Goal: Register for event/course

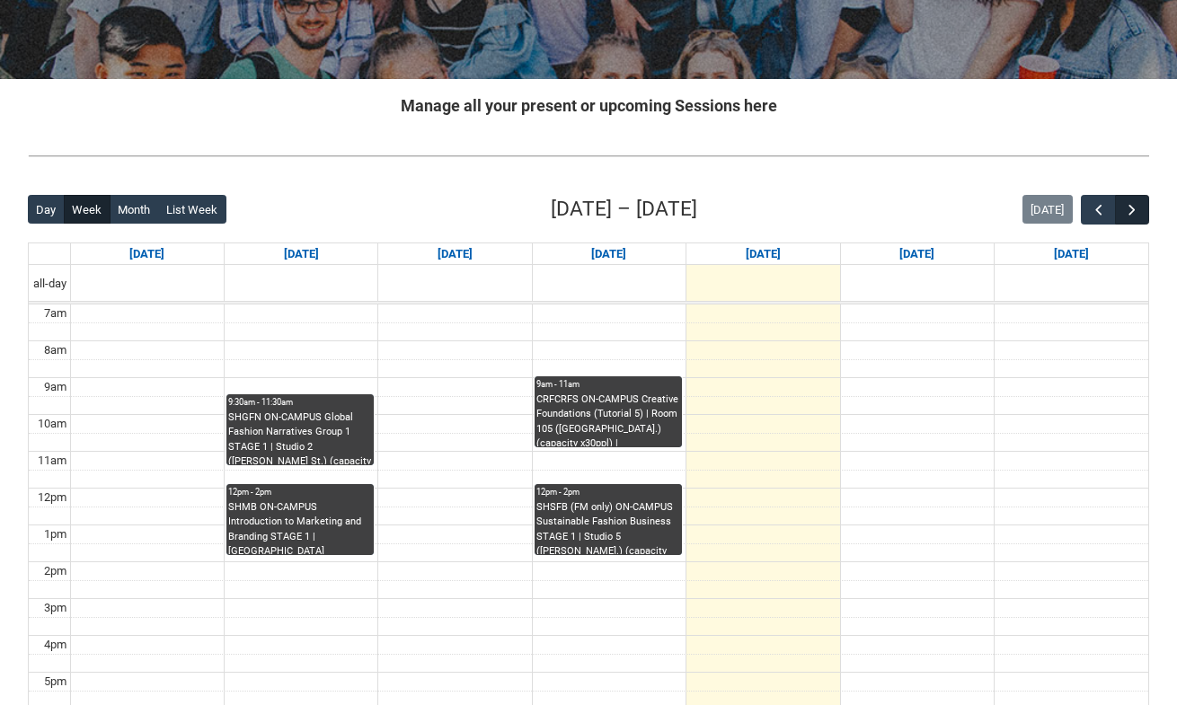
click at [1128, 207] on span "button" at bounding box center [1132, 210] width 18 height 18
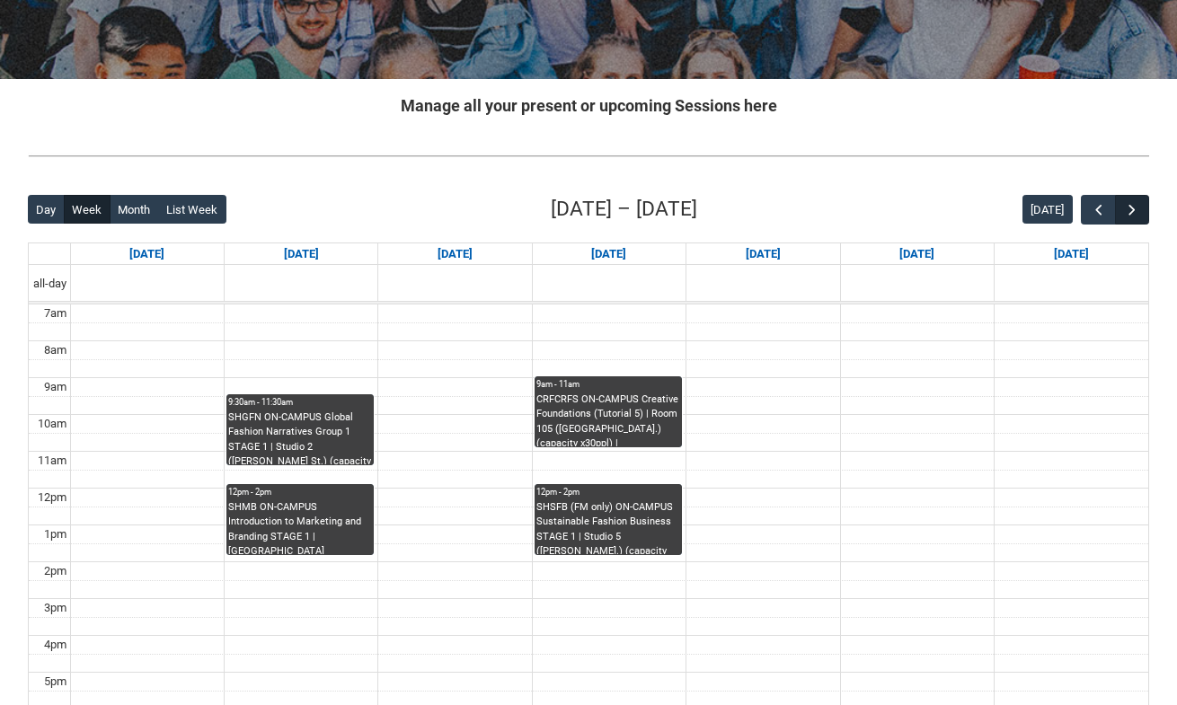
click at [1128, 207] on span "button" at bounding box center [1132, 210] width 18 height 18
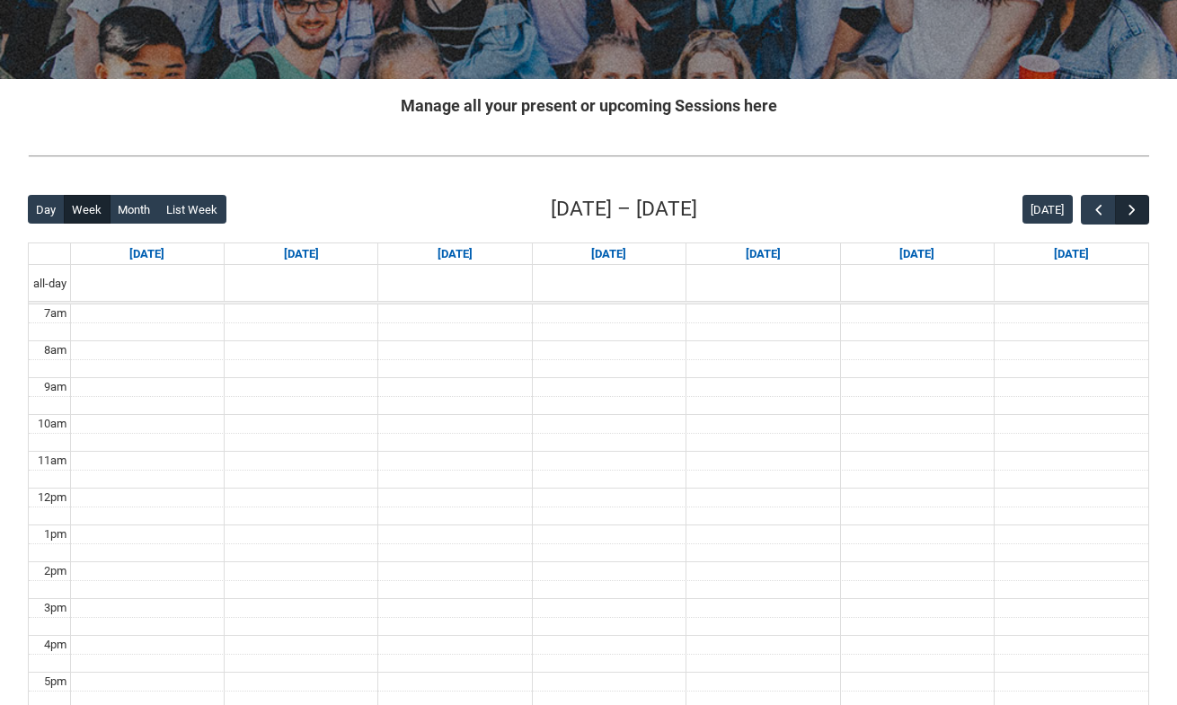
click at [1128, 207] on span "button" at bounding box center [1132, 210] width 18 height 18
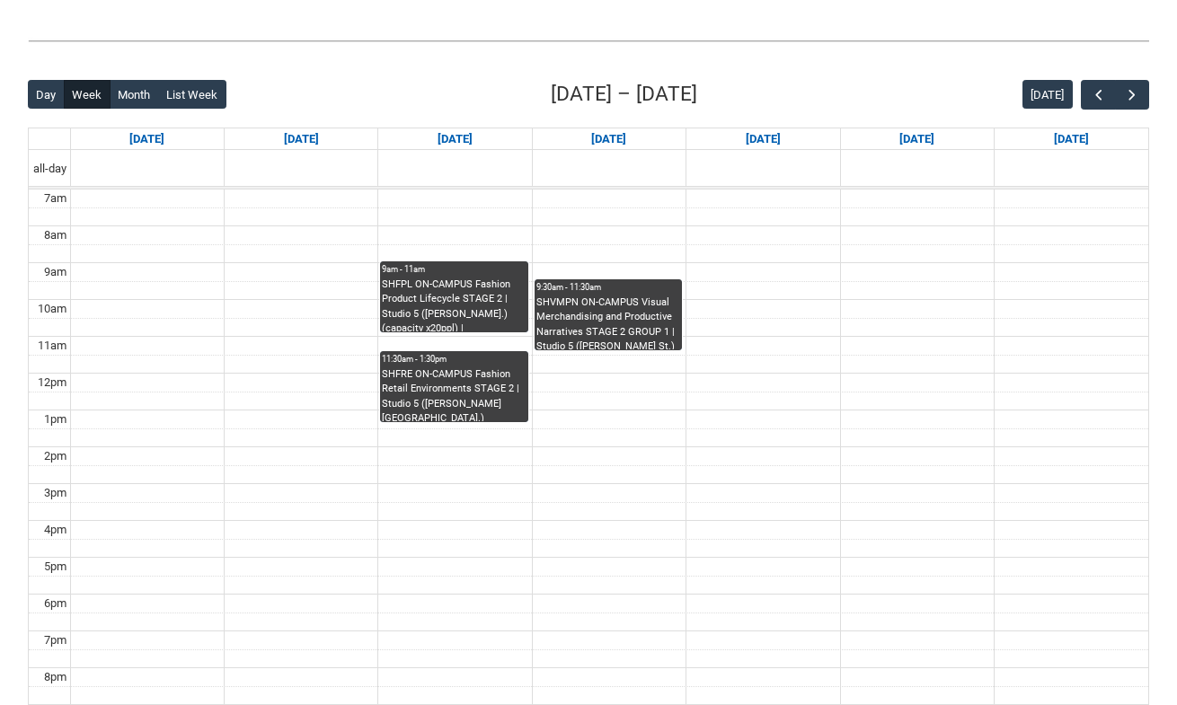
scroll to position [395, 0]
click at [1092, 96] on span "button" at bounding box center [1099, 95] width 18 height 18
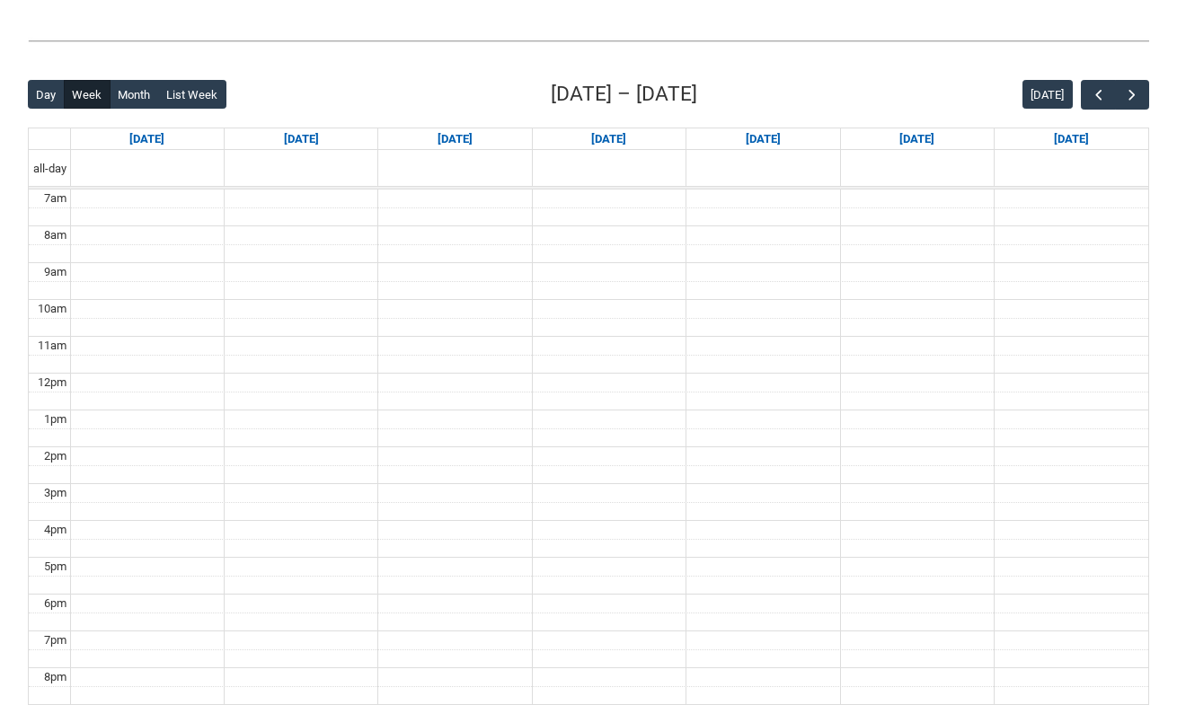
click at [1152, 95] on div "Back Loading... This page should update in a few seconds... Day Week Month List…" at bounding box center [588, 429] width 1150 height 729
click at [1144, 96] on button "button" at bounding box center [1132, 95] width 34 height 30
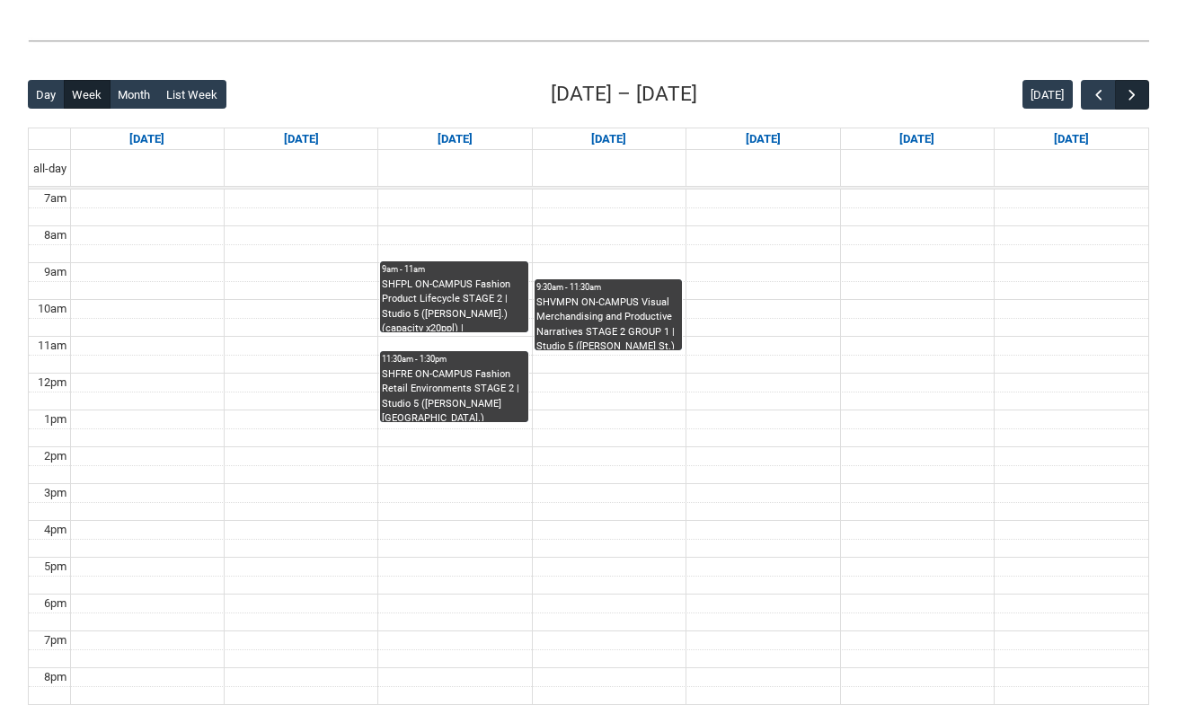
click at [1141, 96] on button "button" at bounding box center [1132, 95] width 34 height 30
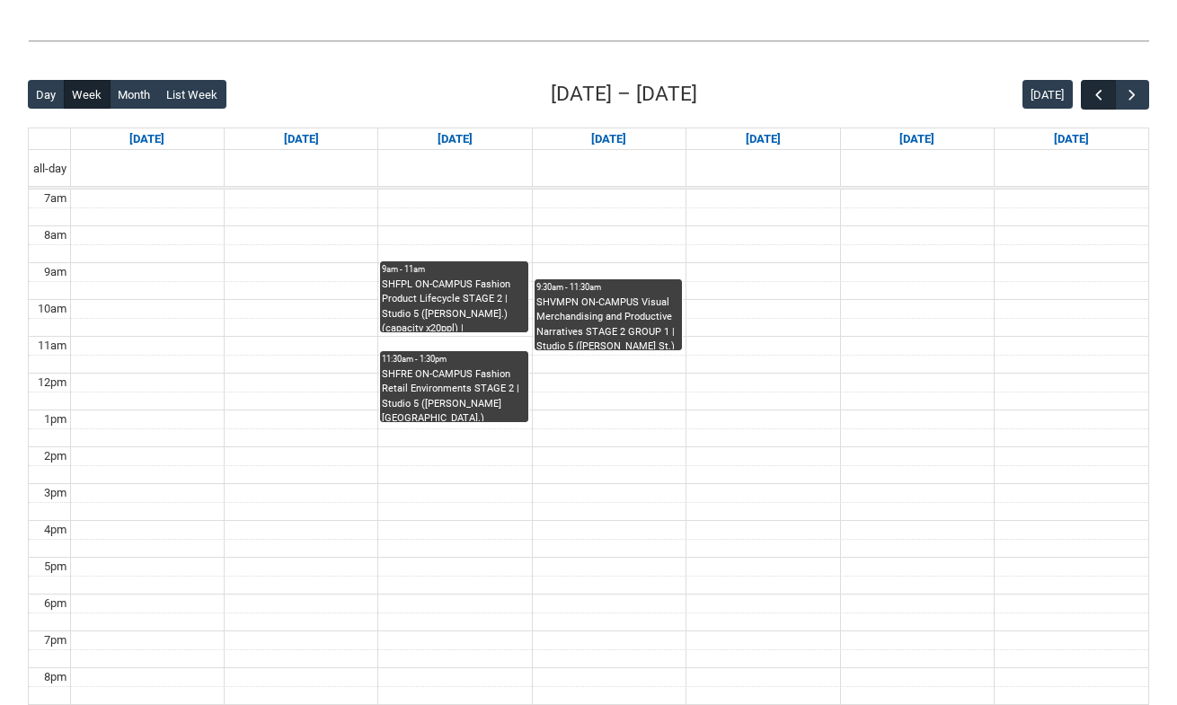
click at [1095, 91] on span "button" at bounding box center [1099, 95] width 18 height 18
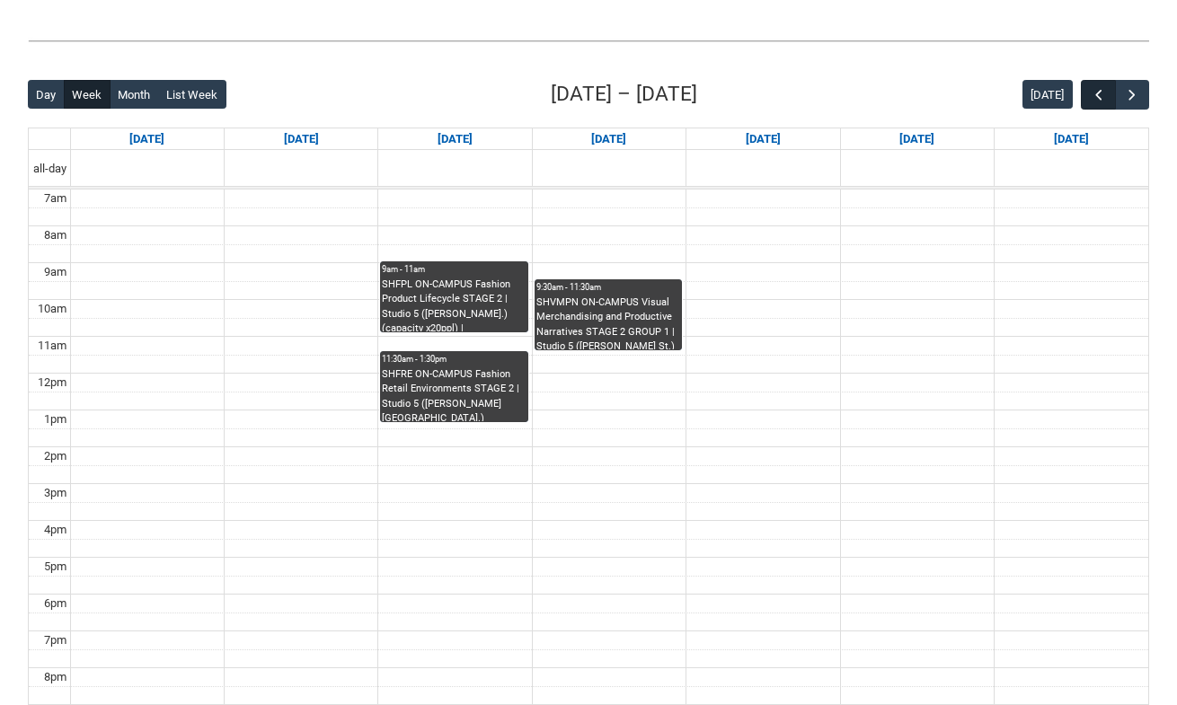
click at [1095, 91] on span "button" at bounding box center [1099, 95] width 18 height 18
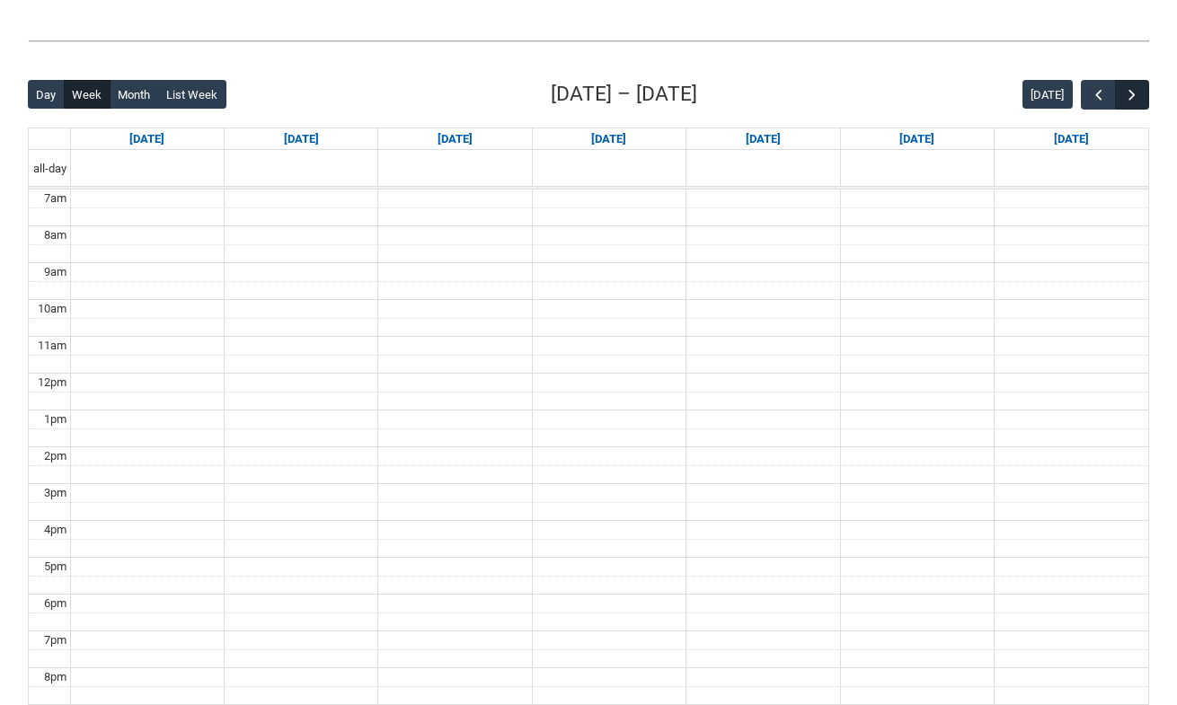
click at [1131, 87] on span "button" at bounding box center [1132, 95] width 18 height 18
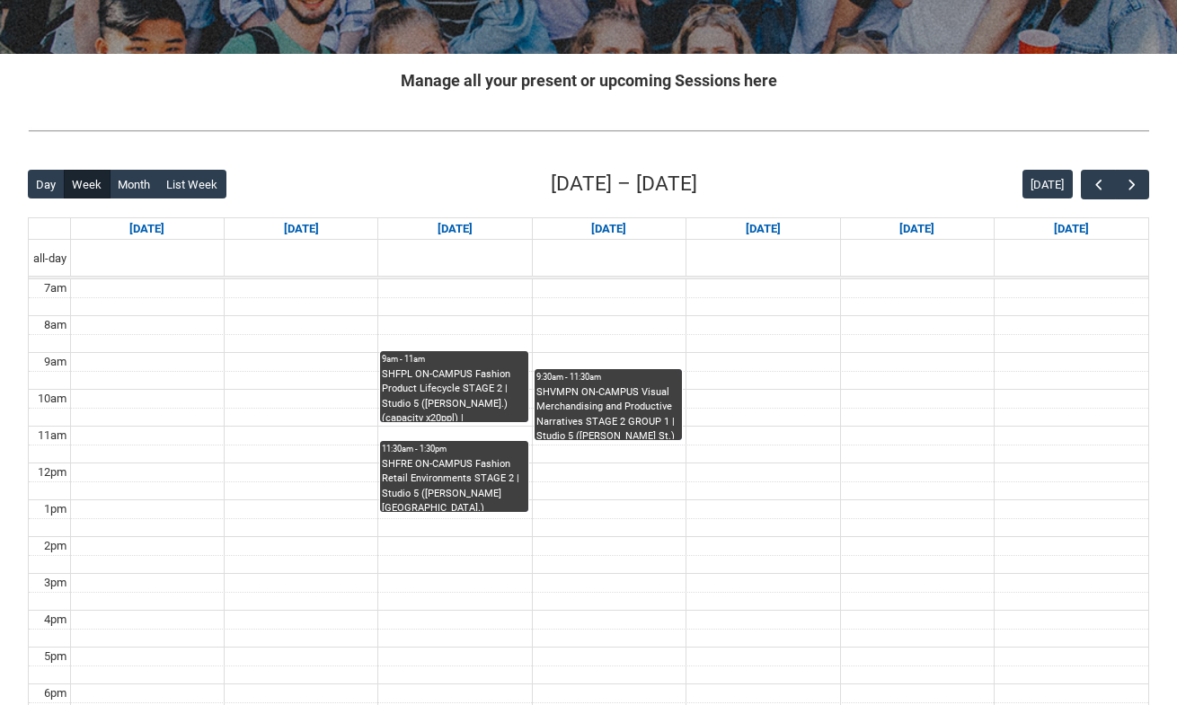
scroll to position [339, 0]
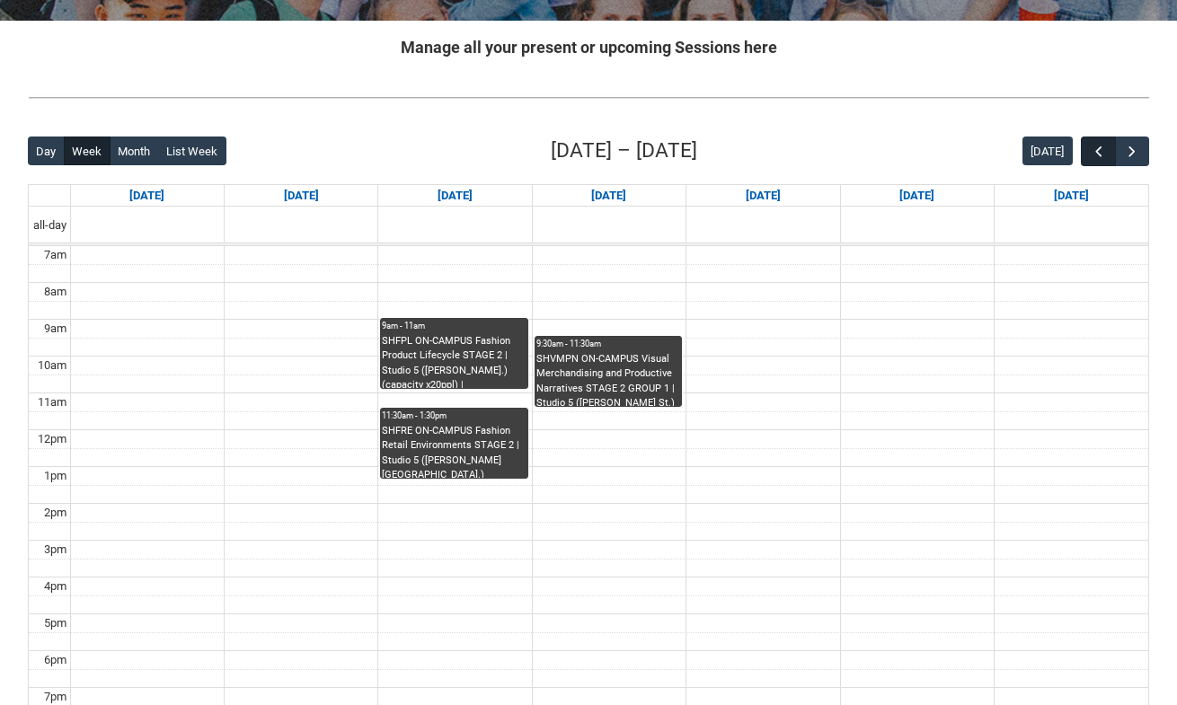
click at [1094, 150] on span "button" at bounding box center [1099, 152] width 18 height 18
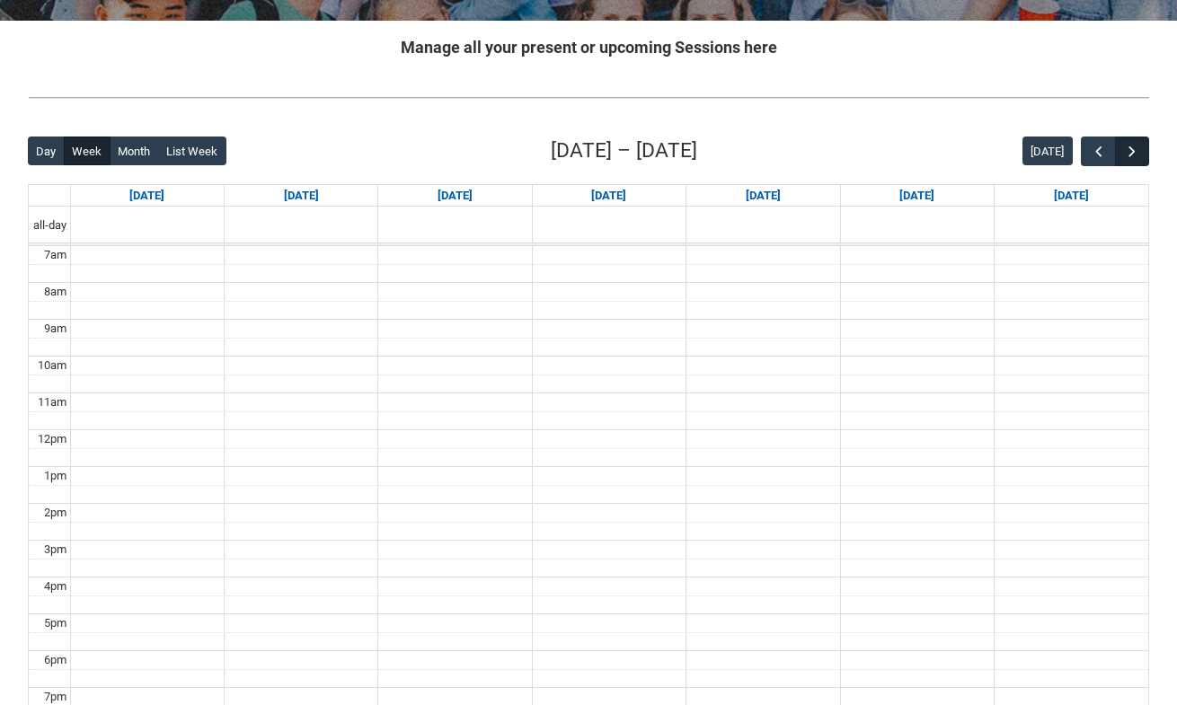
click at [1126, 148] on span "button" at bounding box center [1132, 152] width 18 height 18
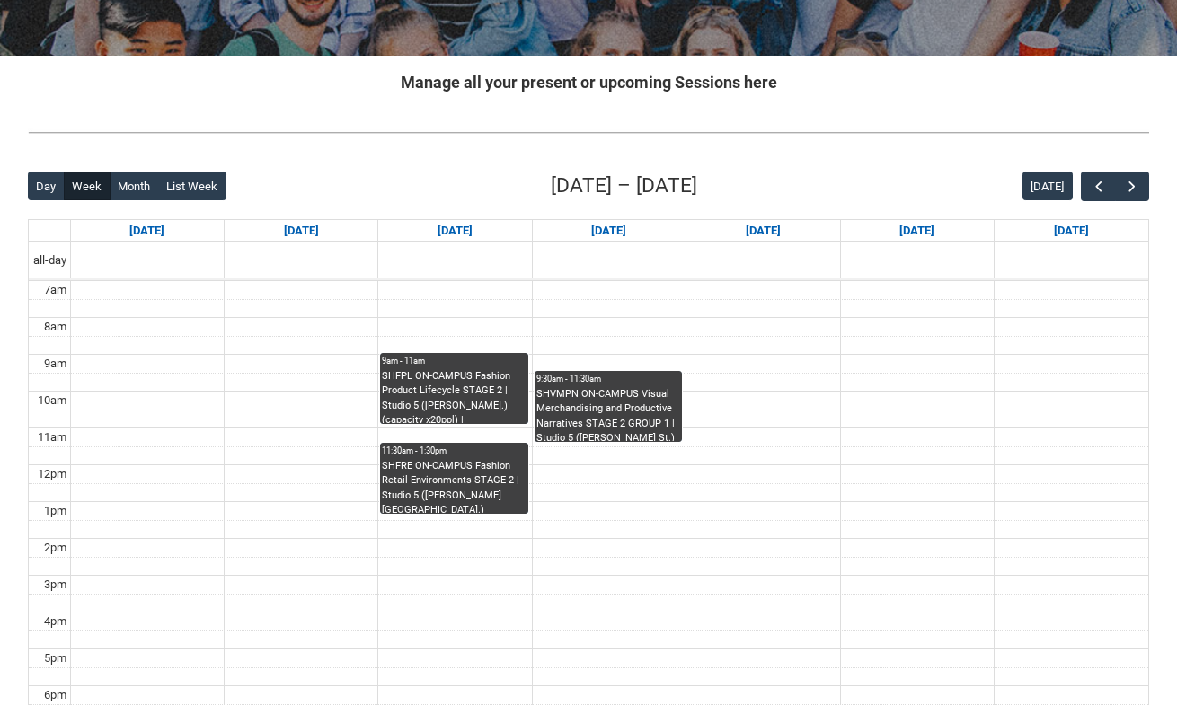
scroll to position [310, 0]
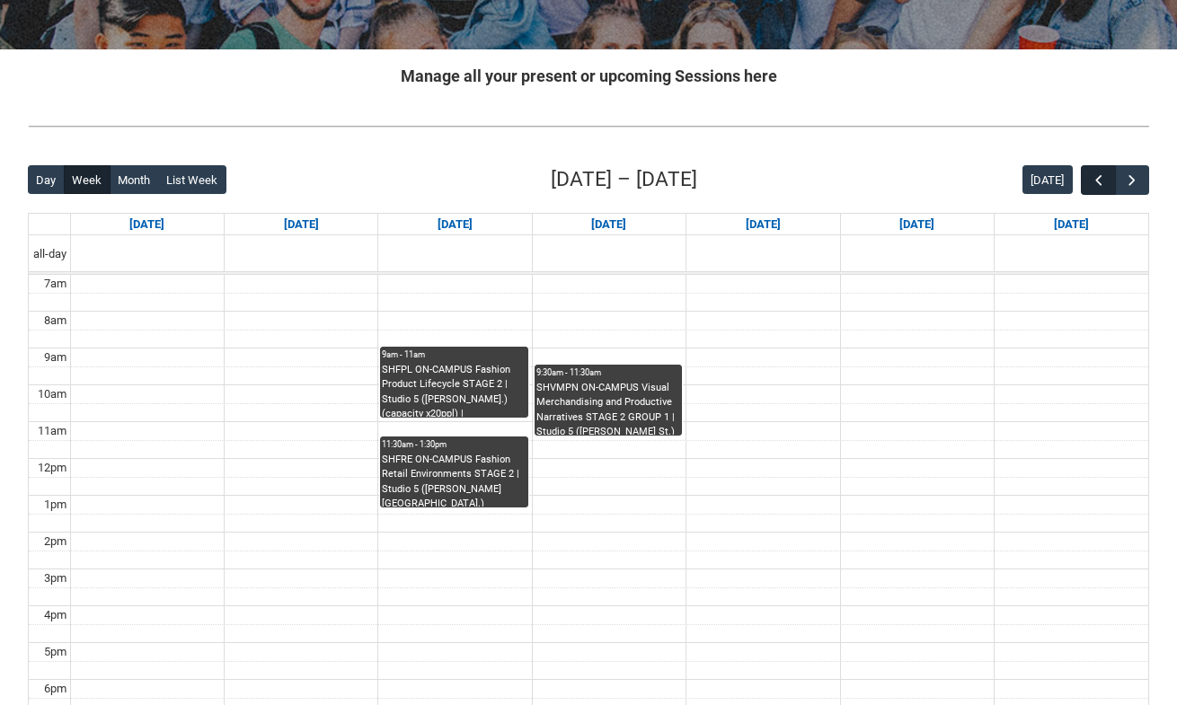
click at [1101, 178] on span "button" at bounding box center [1099, 181] width 18 height 18
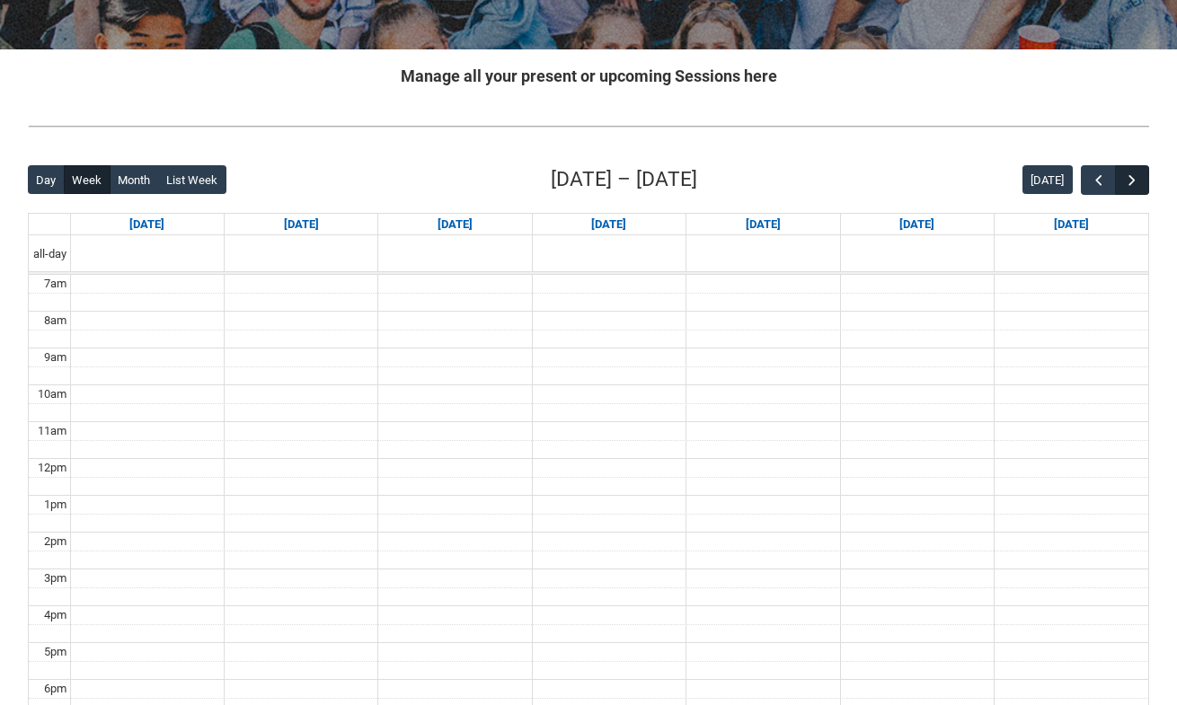
click at [1136, 181] on span "button" at bounding box center [1132, 181] width 18 height 18
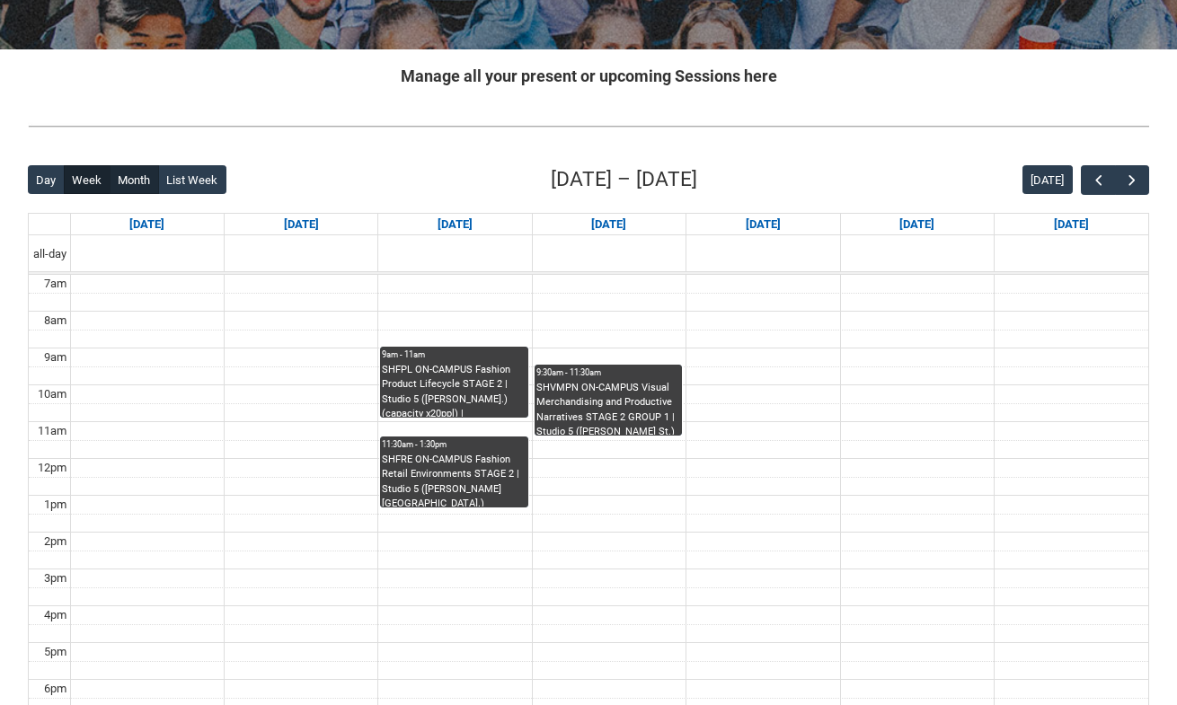
click at [139, 188] on button "Month" at bounding box center [134, 179] width 49 height 29
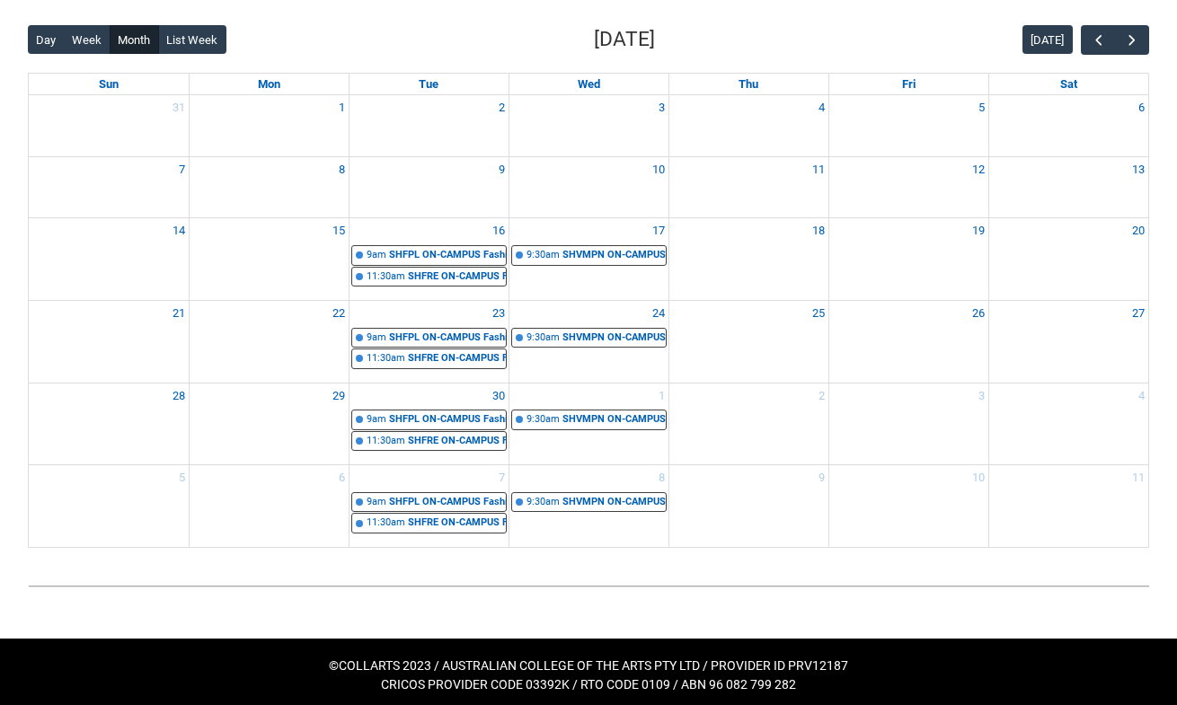
scroll to position [448, 0]
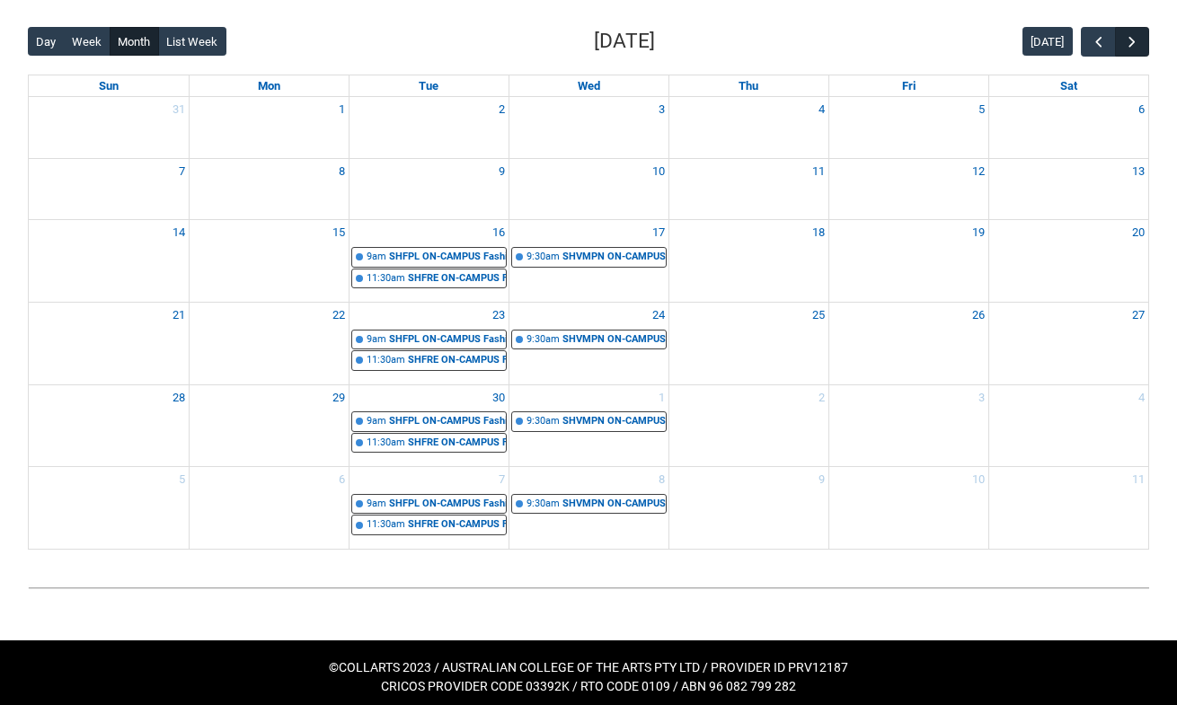
click at [1126, 42] on span "button" at bounding box center [1132, 42] width 18 height 18
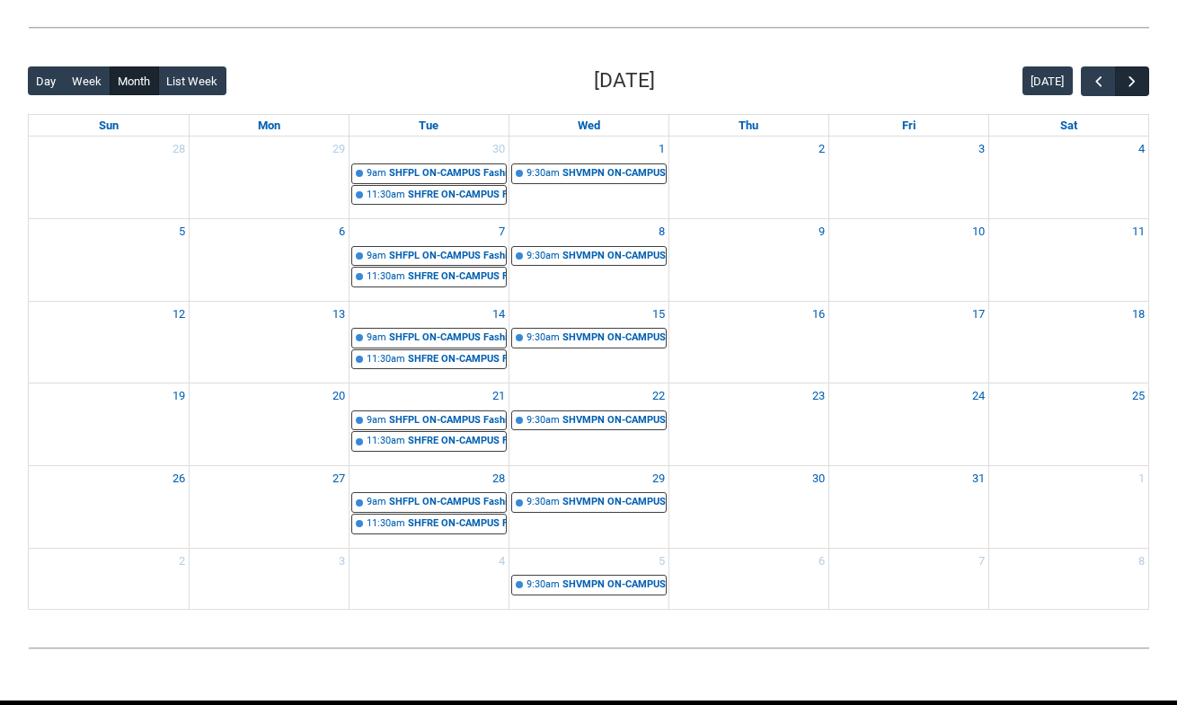
click at [1136, 74] on span "button" at bounding box center [1132, 82] width 18 height 18
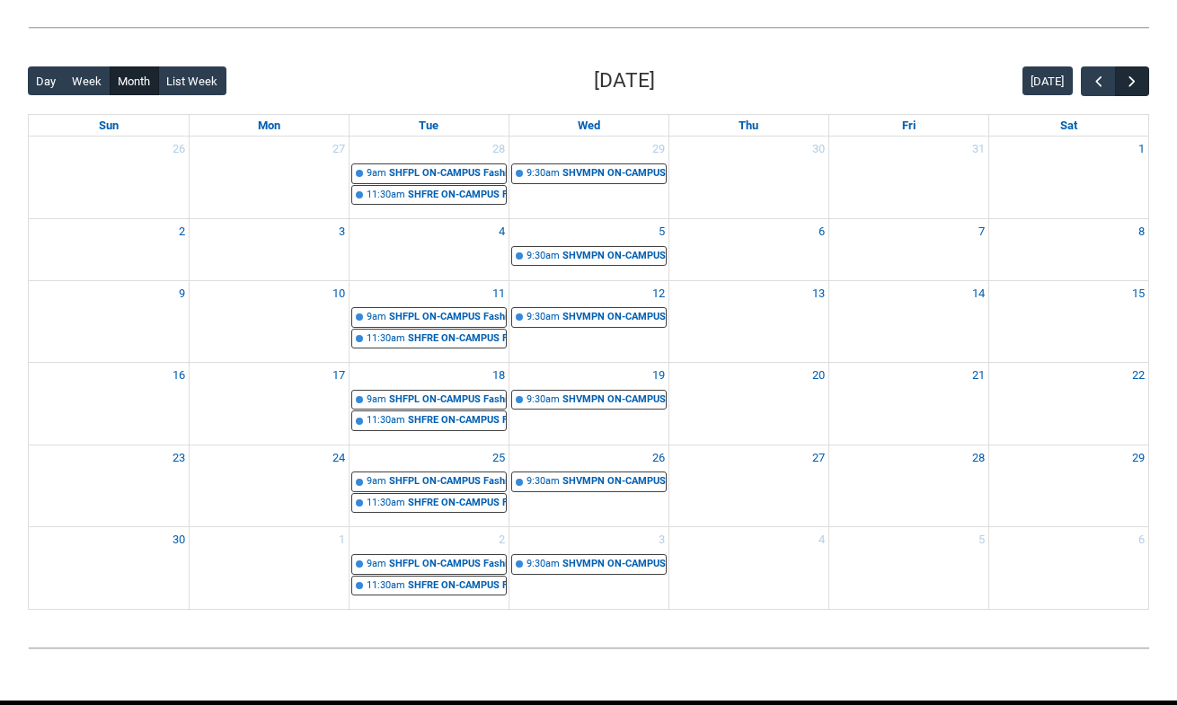
scroll to position [389, 0]
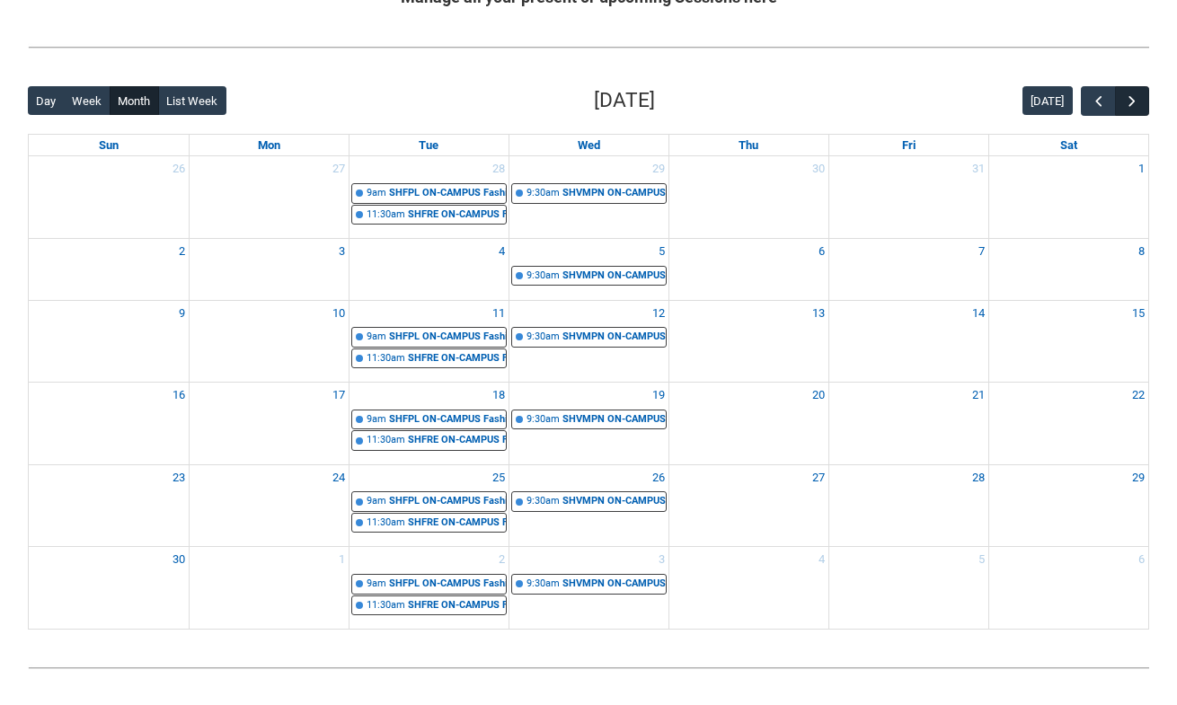
click at [1134, 98] on span "button" at bounding box center [1132, 102] width 18 height 18
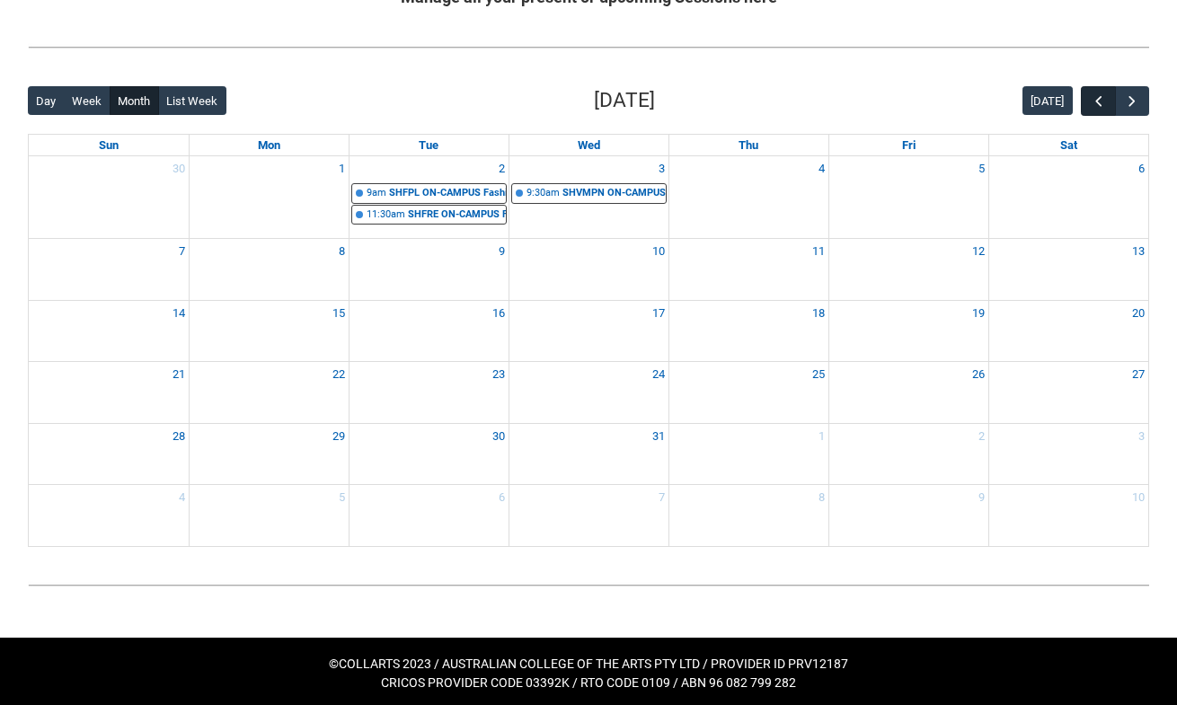
click at [1091, 103] on span "button" at bounding box center [1099, 102] width 18 height 18
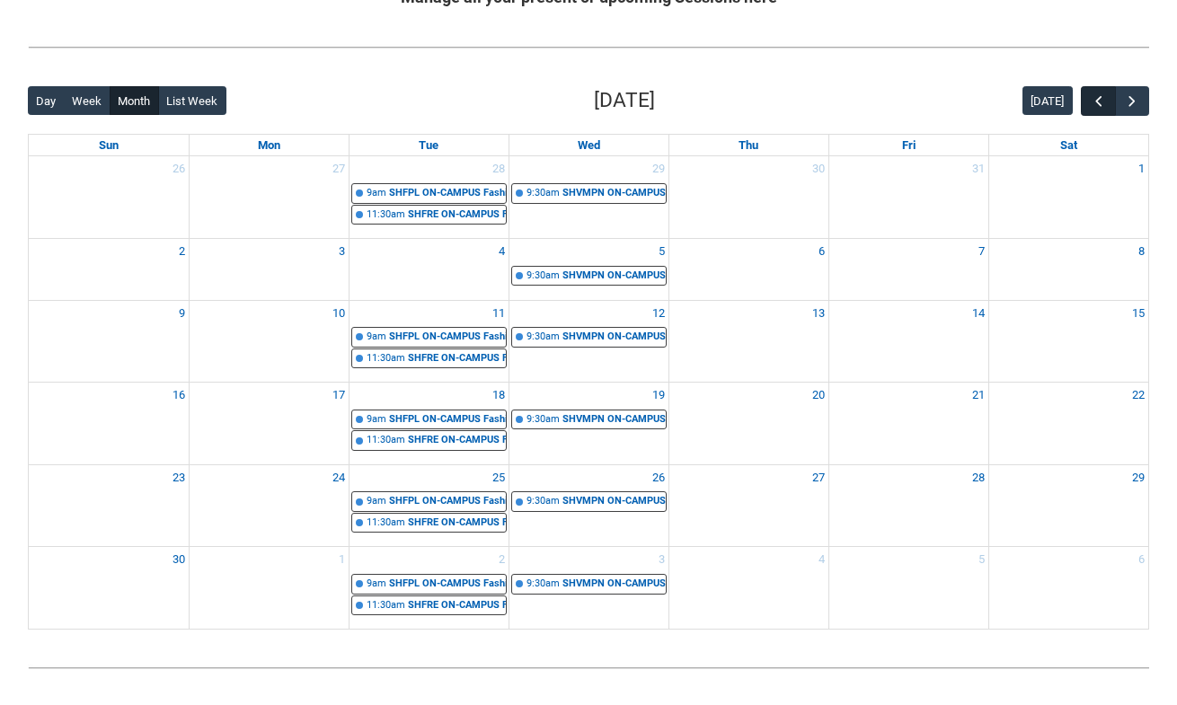
click at [1091, 103] on span "button" at bounding box center [1099, 102] width 18 height 18
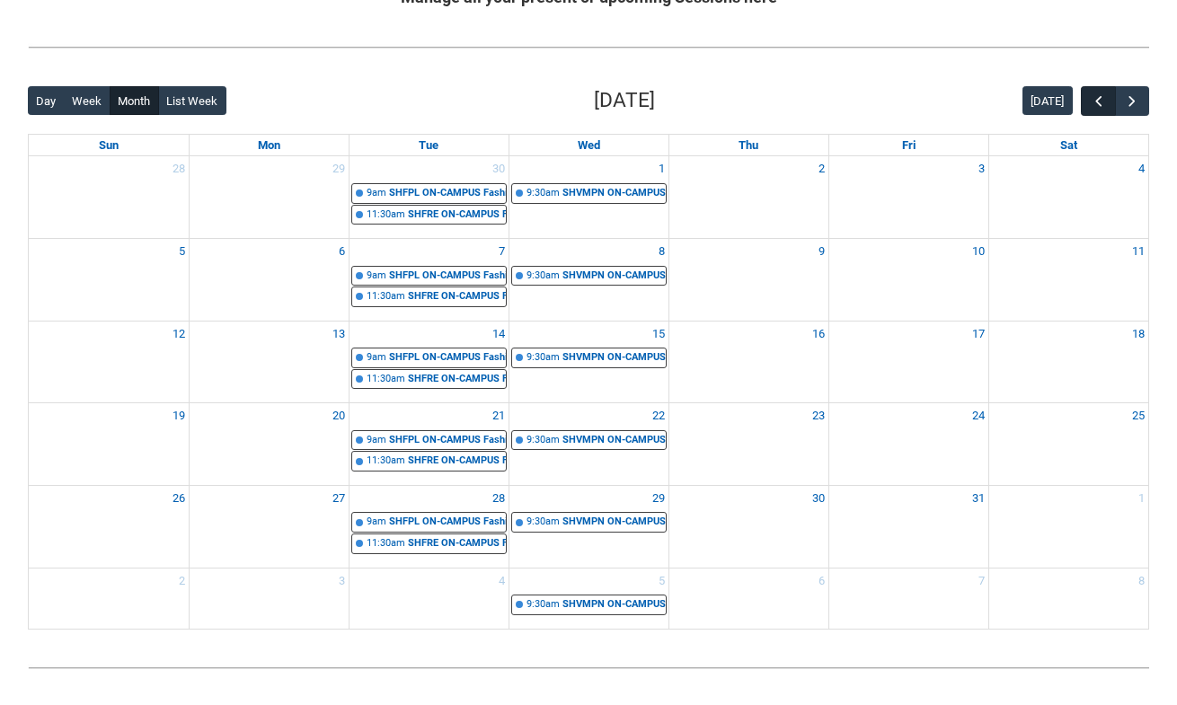
click at [1091, 103] on span "button" at bounding box center [1099, 102] width 18 height 18
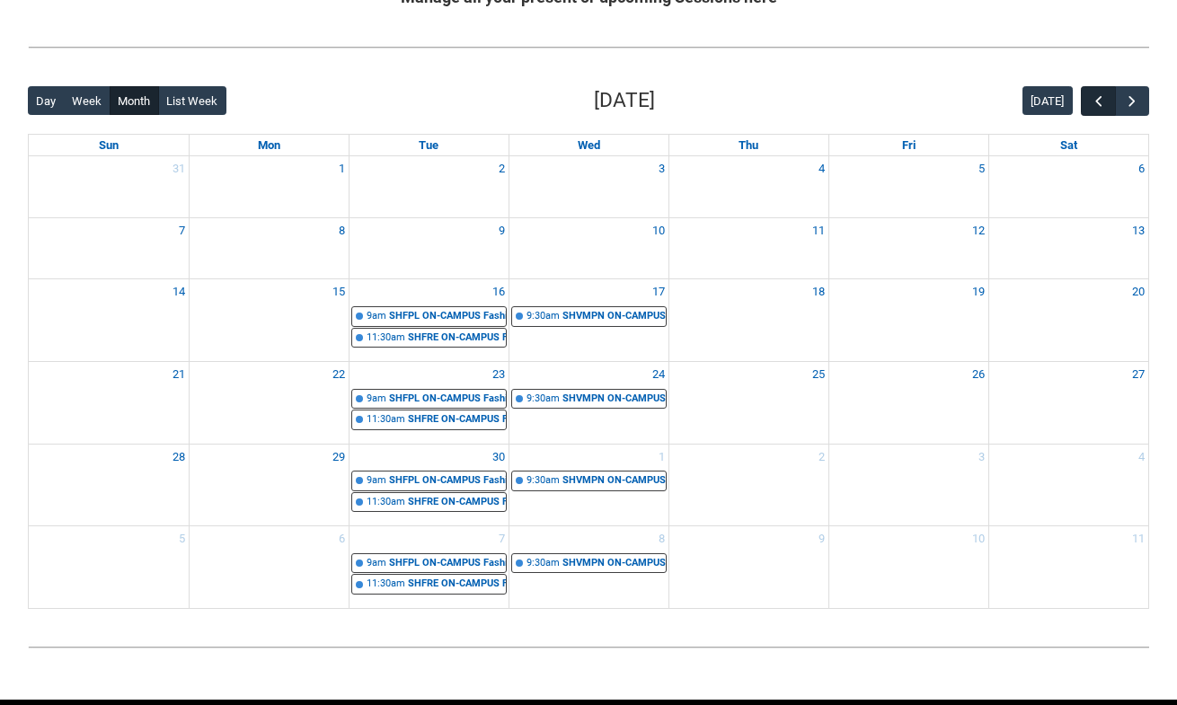
click at [1091, 103] on span "button" at bounding box center [1099, 102] width 18 height 18
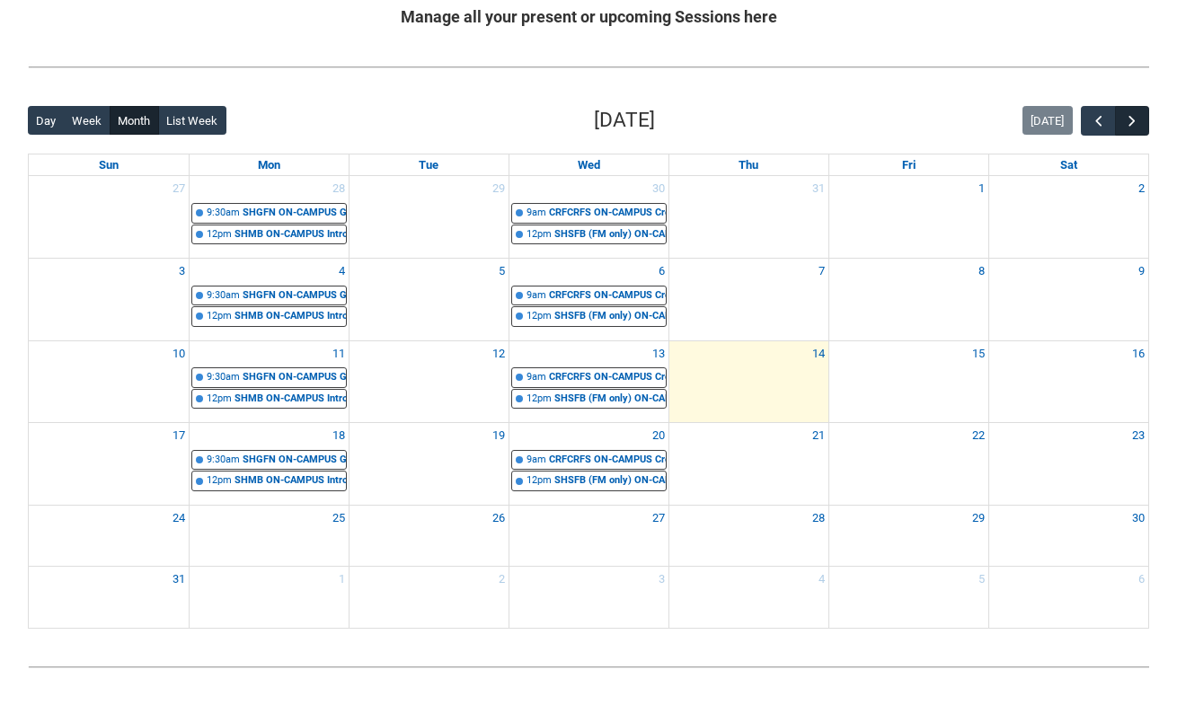
click at [1146, 113] on button "button" at bounding box center [1132, 121] width 34 height 30
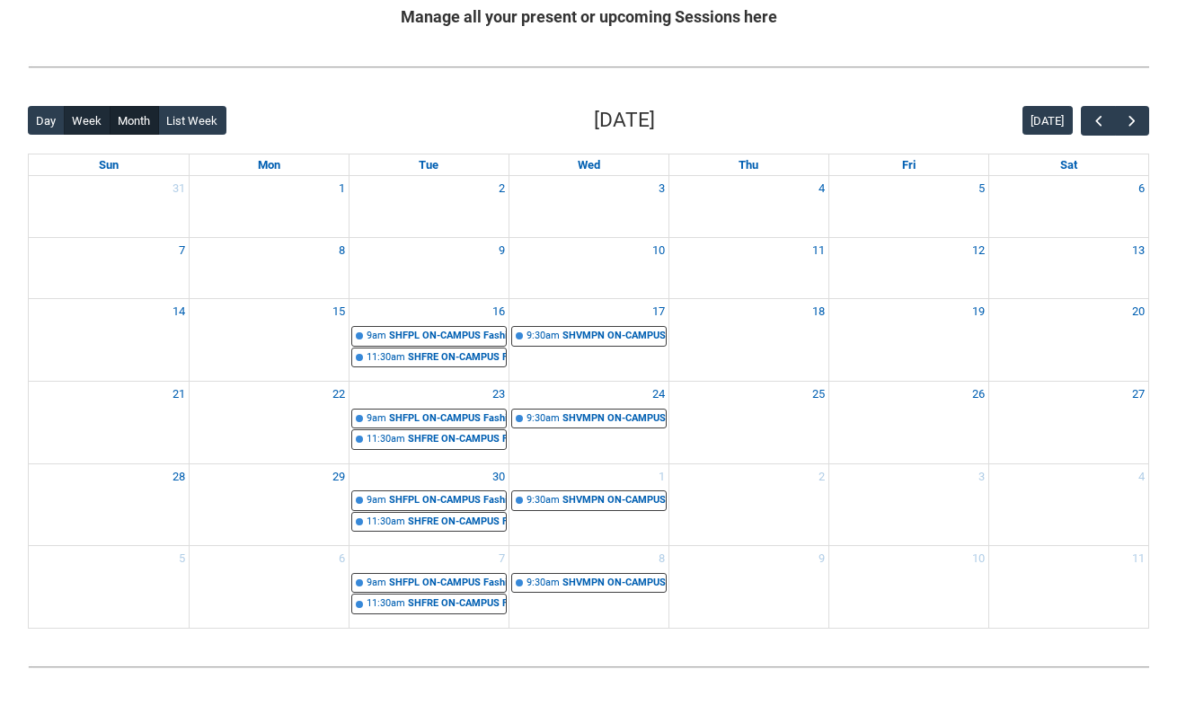
click at [87, 115] on button "Week" at bounding box center [87, 120] width 47 height 29
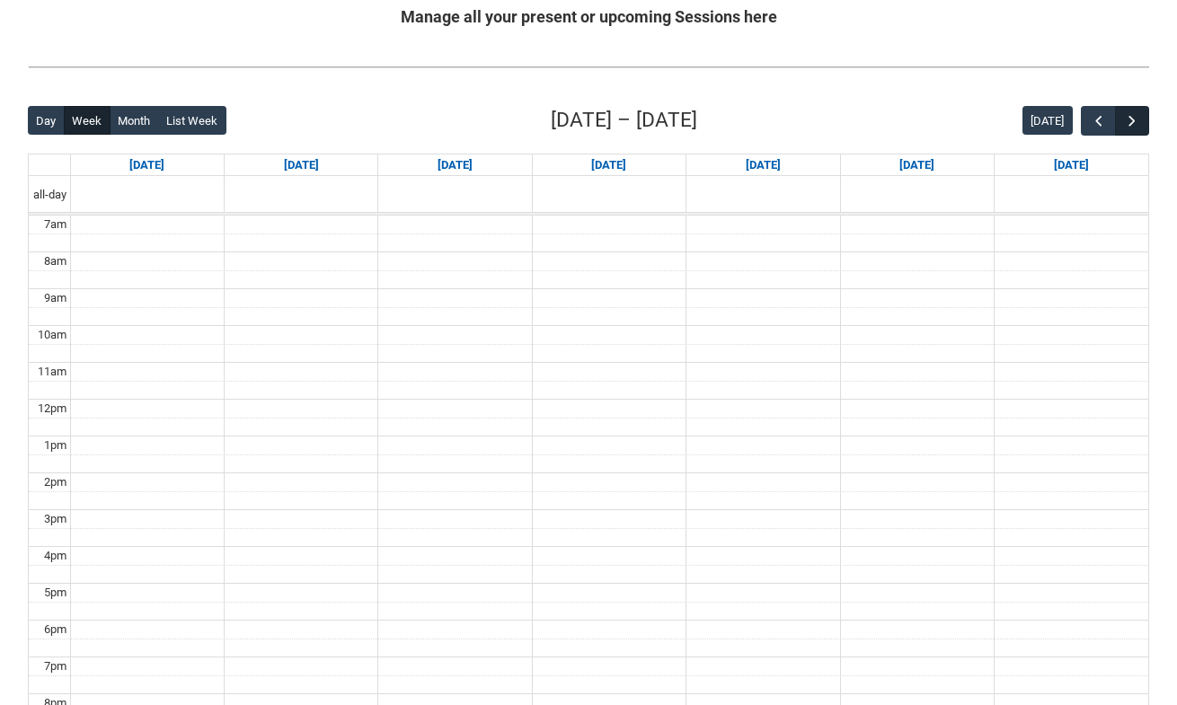
click at [1118, 124] on button "button" at bounding box center [1132, 121] width 34 height 30
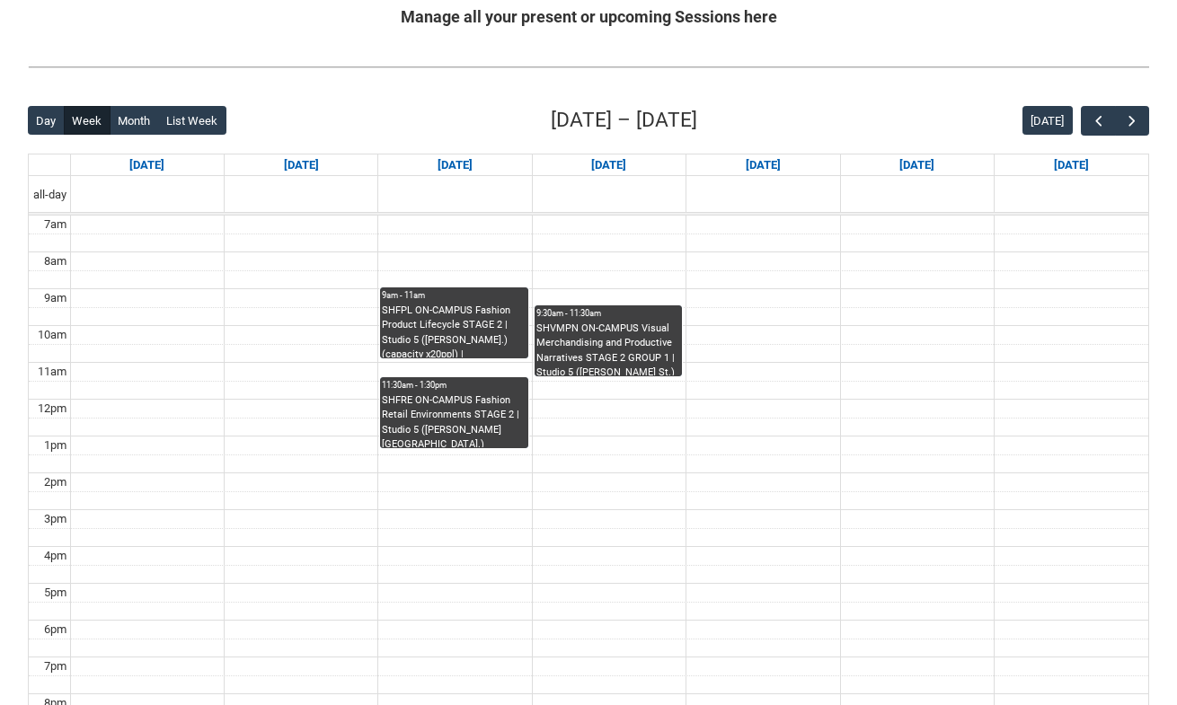
click at [659, 323] on div "SHVMPN ON-CAMPUS Visual Merchandising and Productive Narratives STAGE 2 GROUP 1…" at bounding box center [608, 349] width 144 height 55
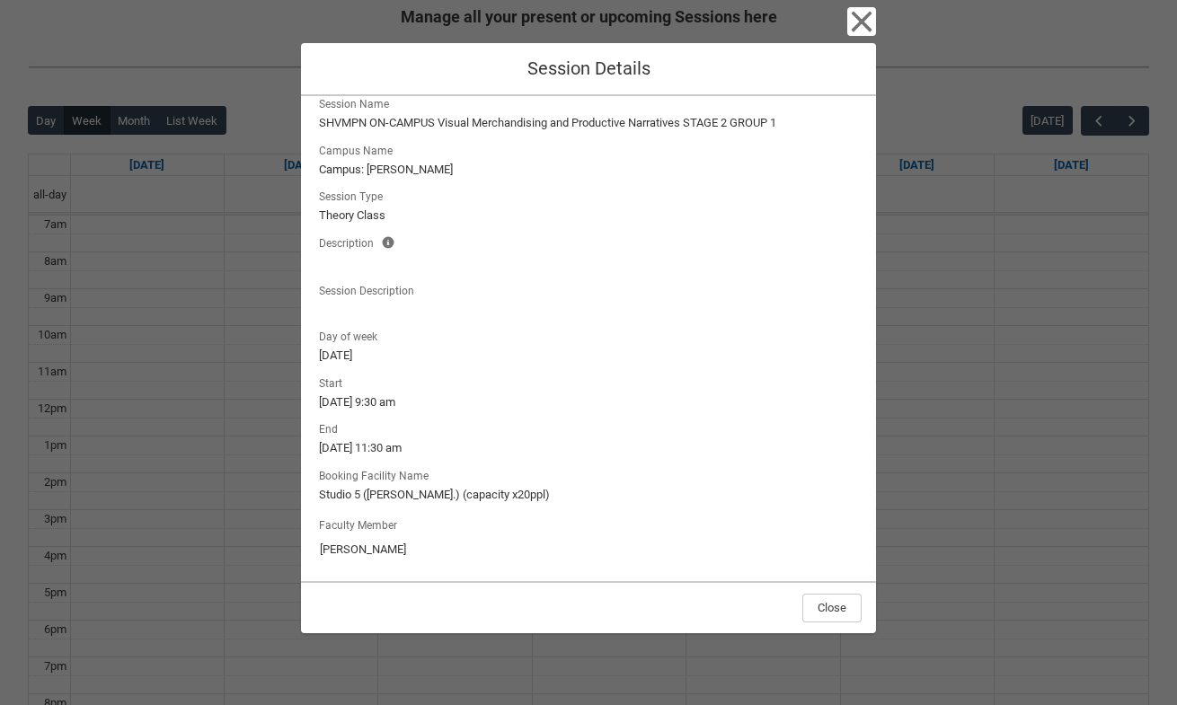
scroll to position [17, 0]
click at [857, 26] on icon "button" at bounding box center [862, 22] width 21 height 21
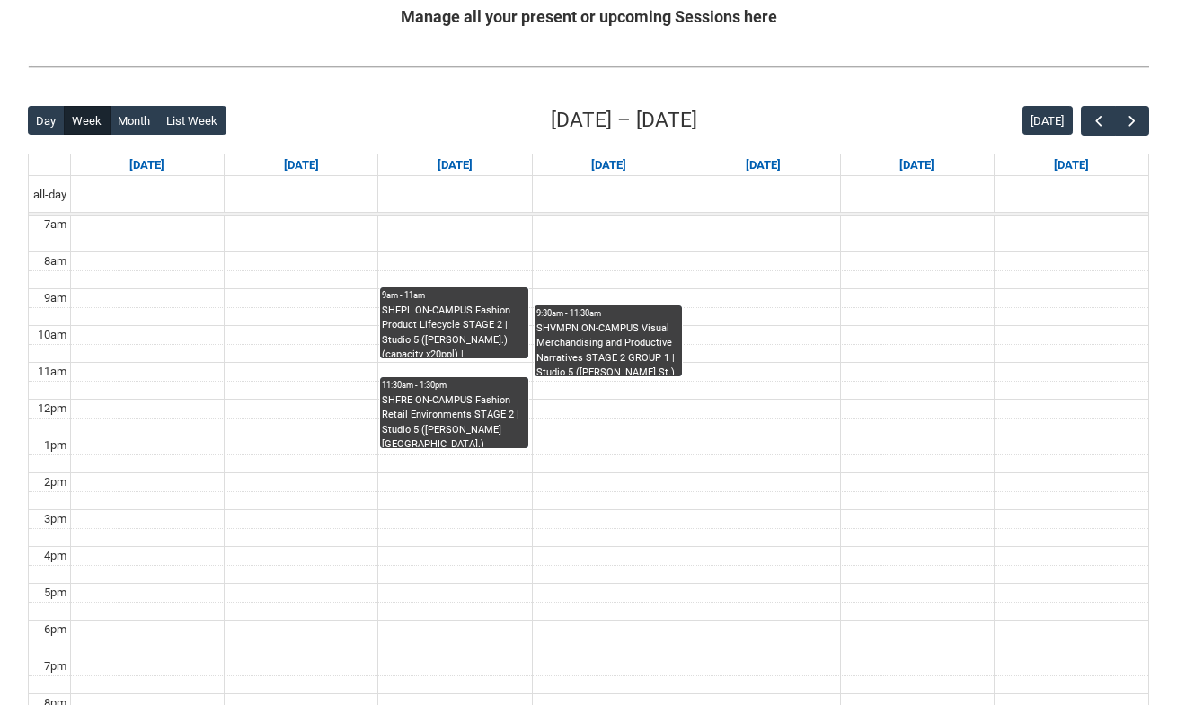
click at [640, 333] on div "SHVMPN ON-CAMPUS Visual Merchandising and Productive Narratives STAGE 2 GROUP 1…" at bounding box center [608, 349] width 144 height 55
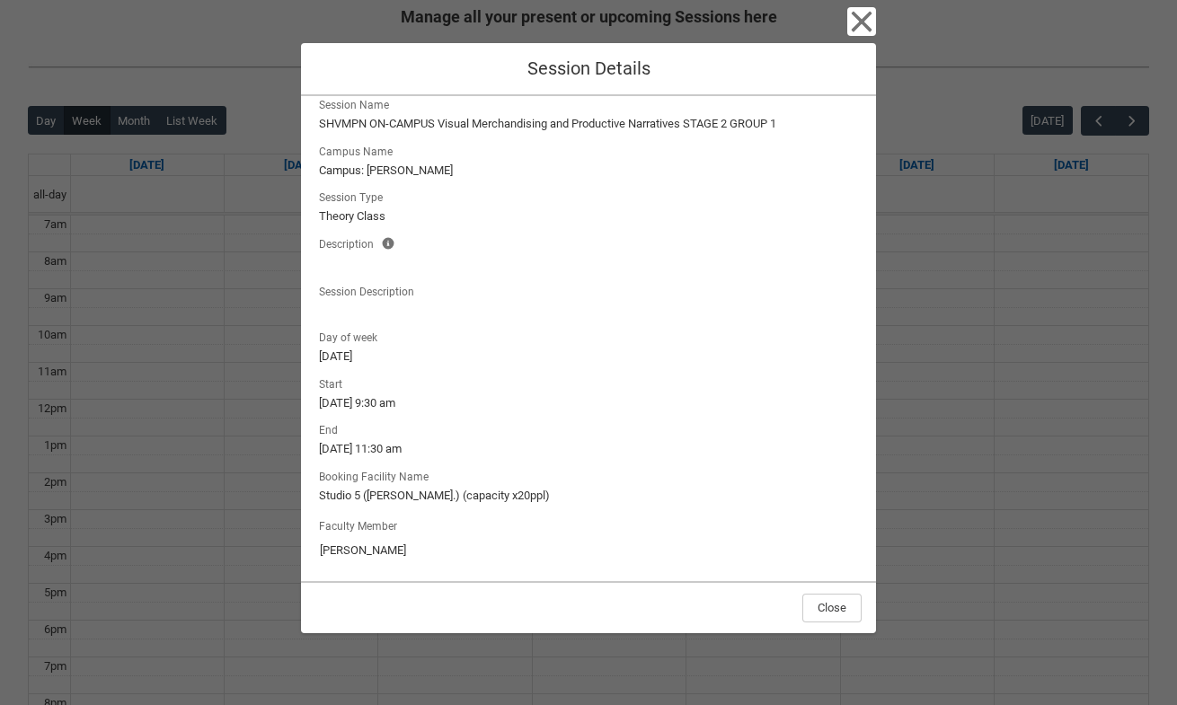
click at [856, 24] on icon "button" at bounding box center [861, 21] width 29 height 29
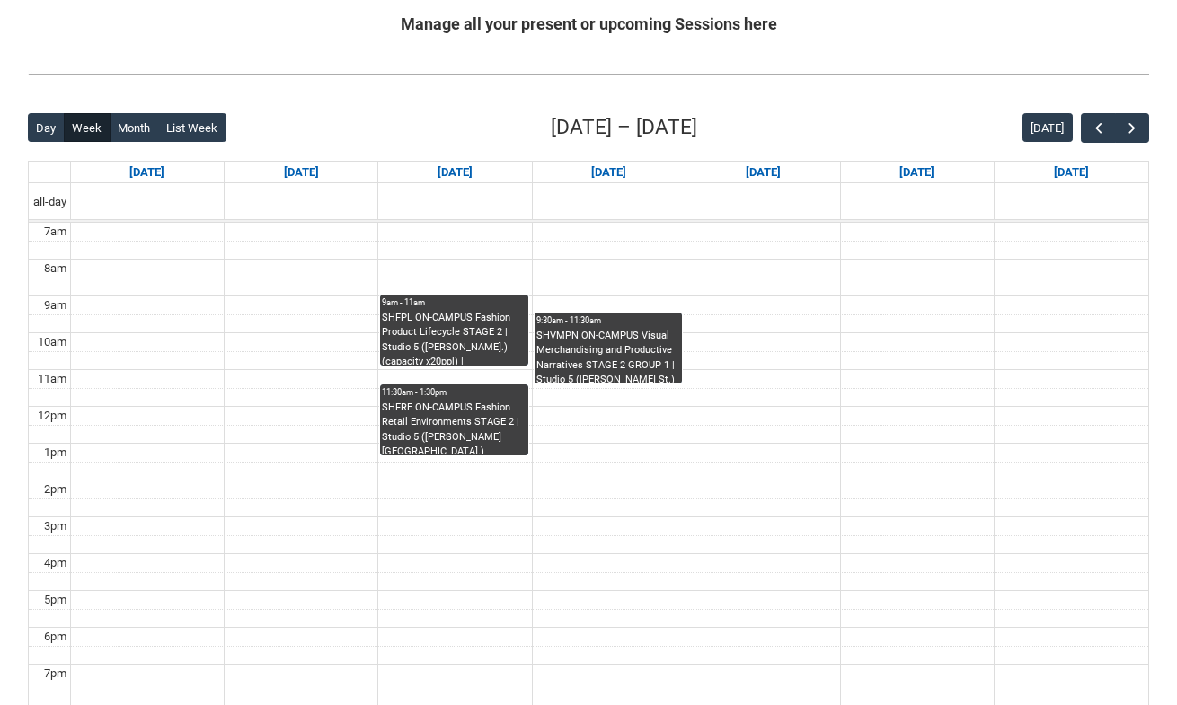
scroll to position [362, 0]
click at [1140, 129] on span "button" at bounding box center [1132, 128] width 18 height 18
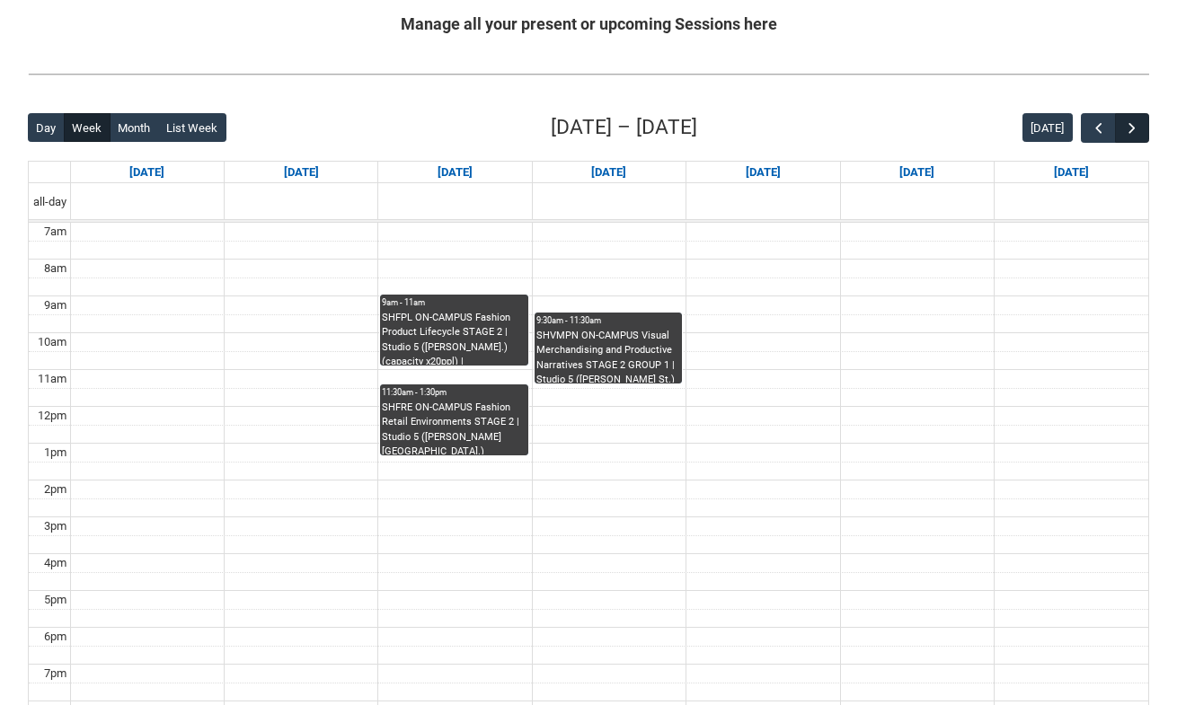
click at [1140, 129] on span "button" at bounding box center [1132, 128] width 18 height 18
click at [1128, 124] on span "button" at bounding box center [1132, 128] width 18 height 18
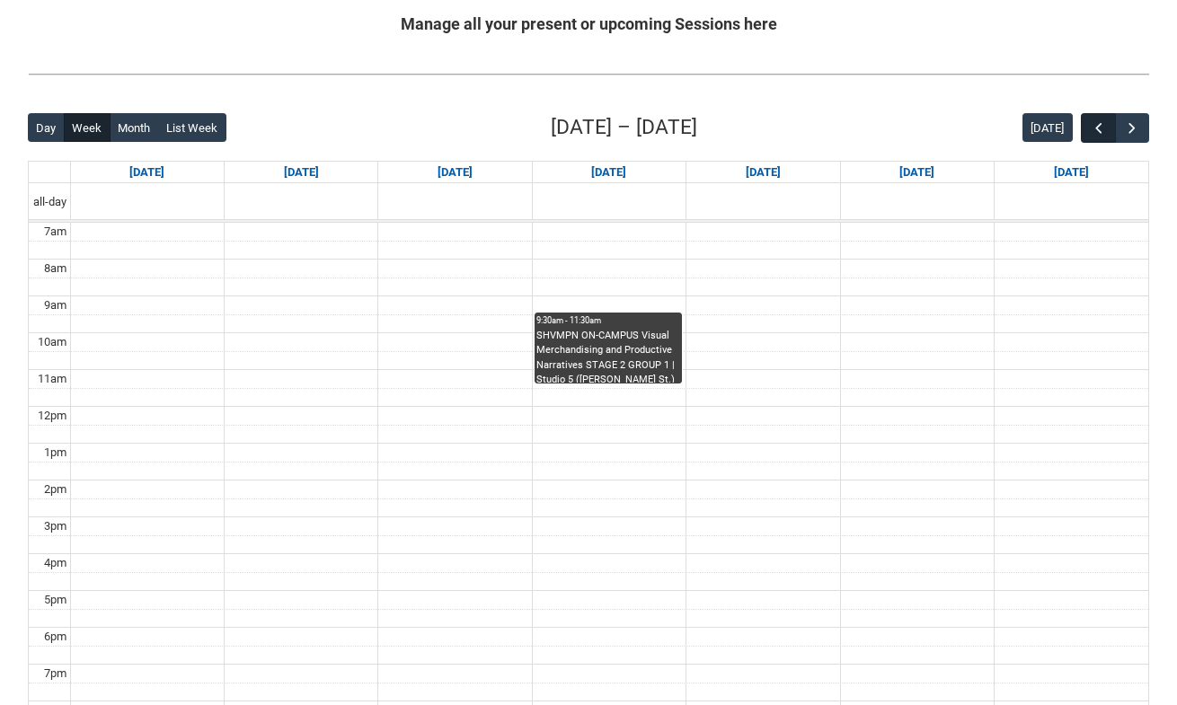
click at [1090, 129] on span "button" at bounding box center [1099, 128] width 18 height 18
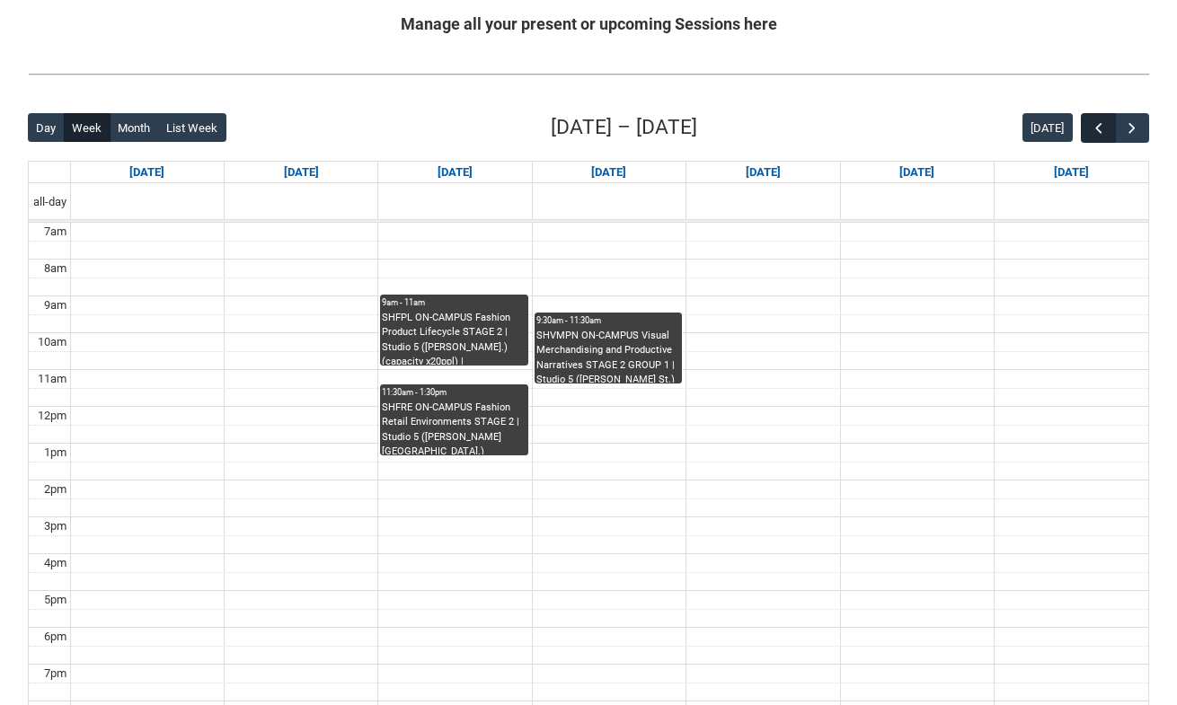
click at [1090, 129] on span "button" at bounding box center [1099, 128] width 18 height 18
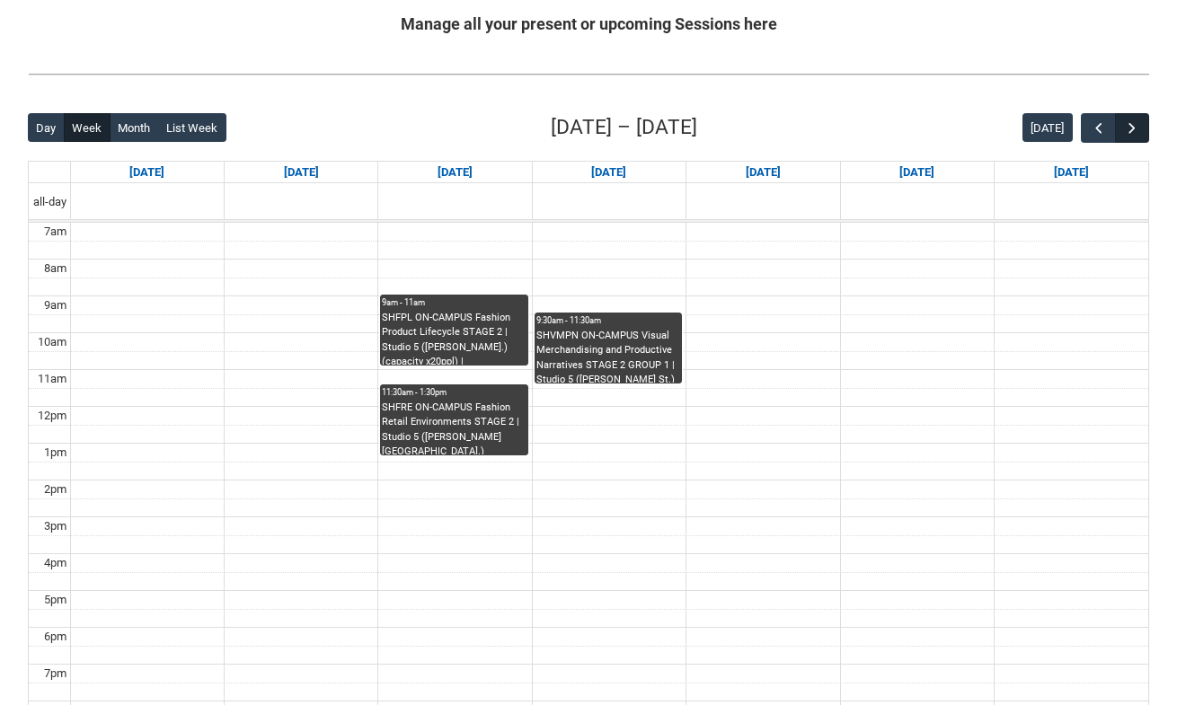
click at [1127, 128] on span "button" at bounding box center [1132, 128] width 18 height 18
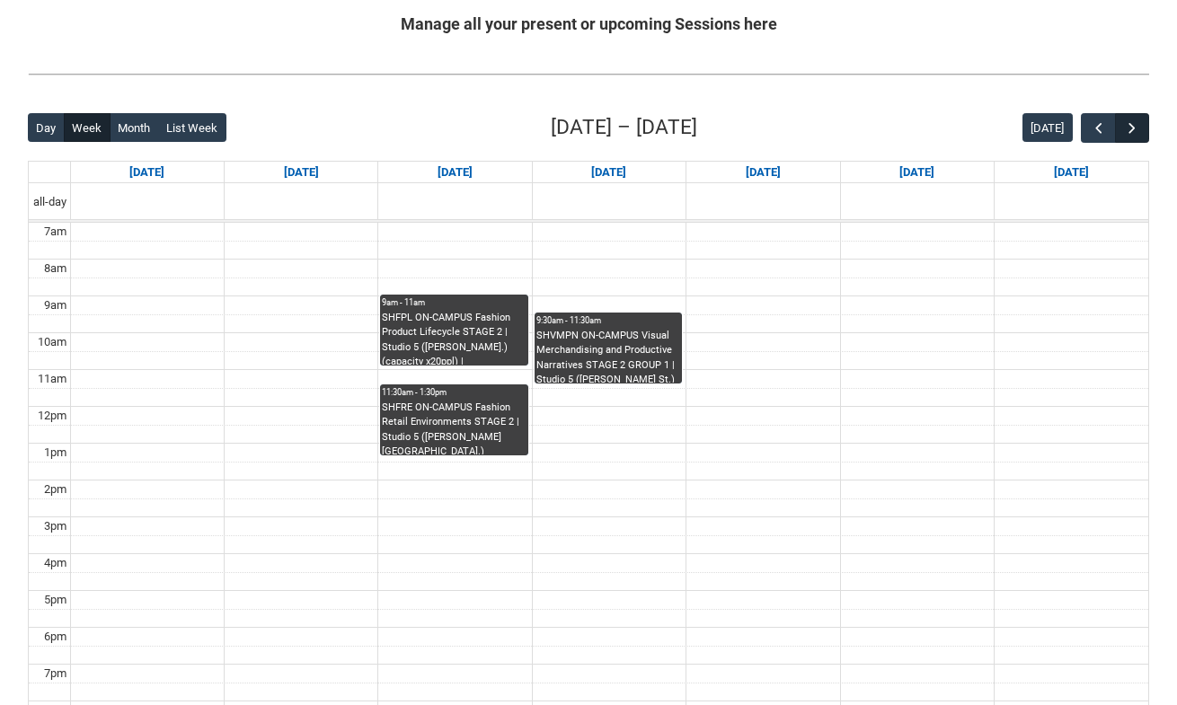
click at [1127, 128] on span "button" at bounding box center [1132, 128] width 18 height 18
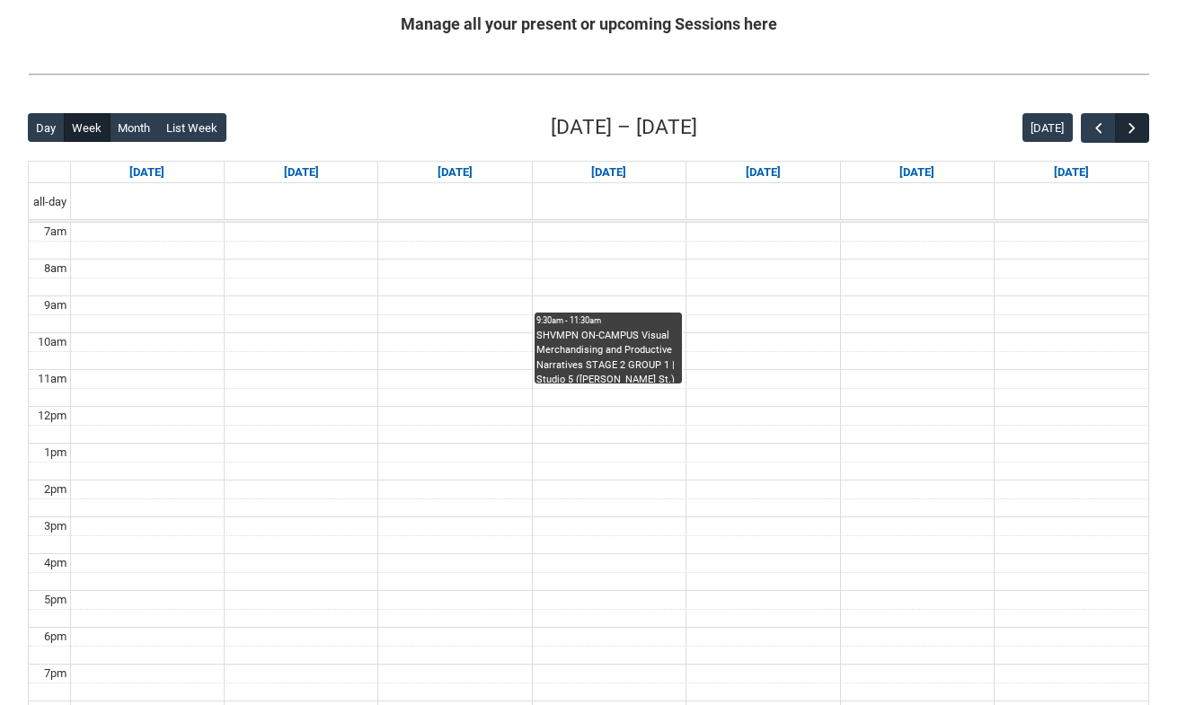
click at [1131, 130] on span "button" at bounding box center [1132, 128] width 18 height 18
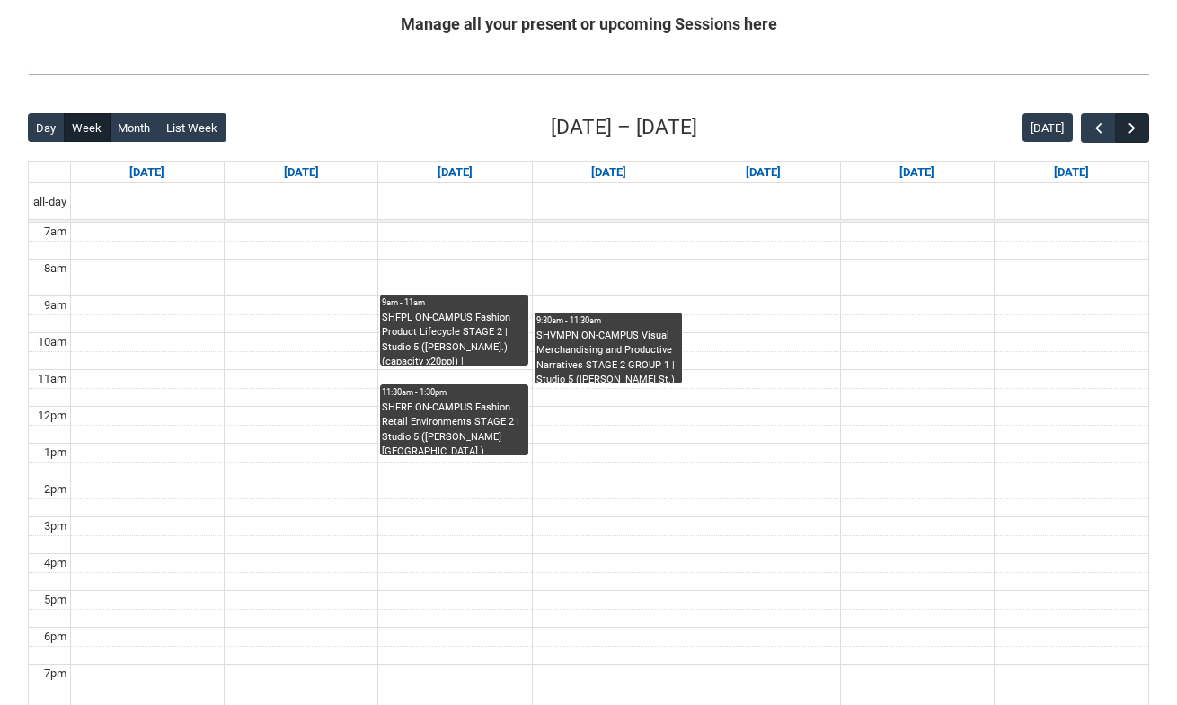
click at [1131, 130] on span "button" at bounding box center [1132, 128] width 18 height 18
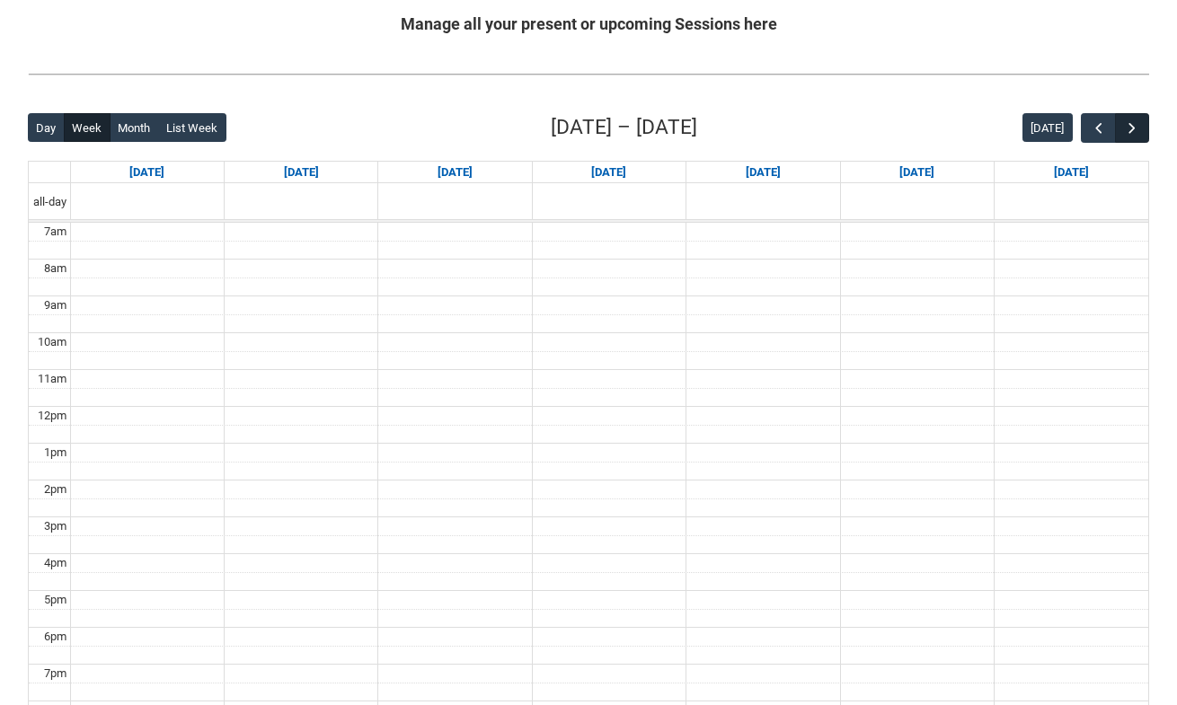
click at [1131, 130] on span "button" at bounding box center [1132, 128] width 18 height 18
click at [1092, 129] on span "button" at bounding box center [1099, 128] width 18 height 18
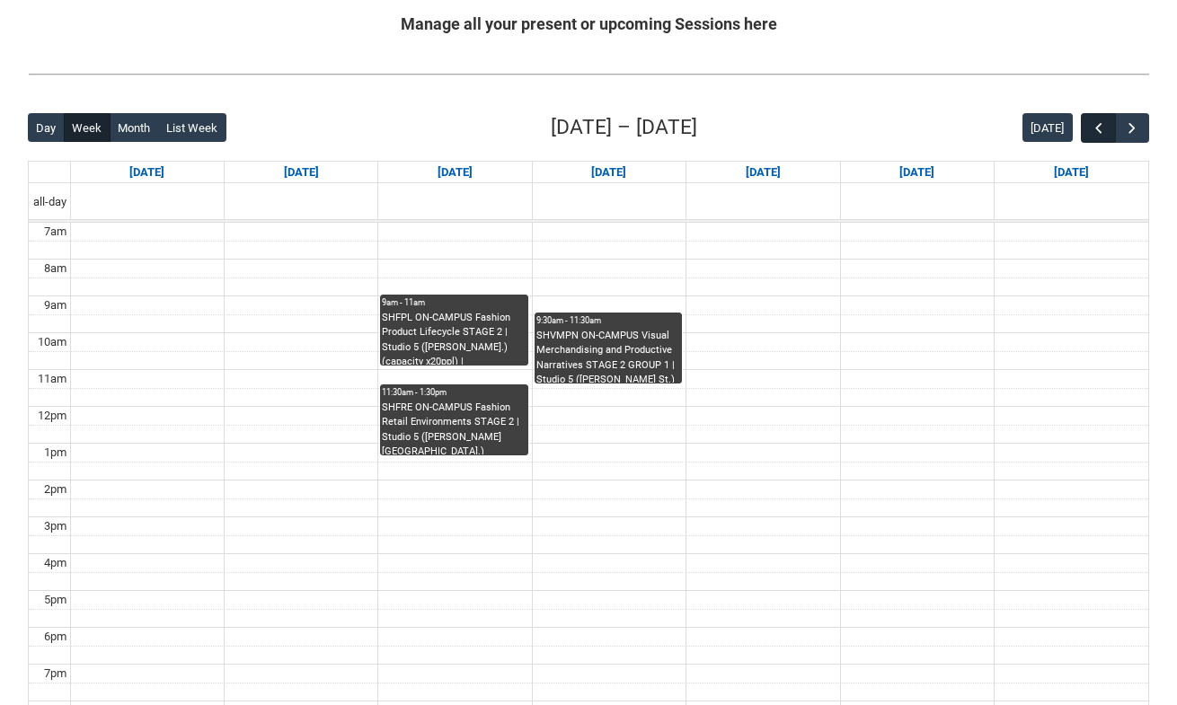
click at [1092, 129] on span "button" at bounding box center [1099, 128] width 18 height 18
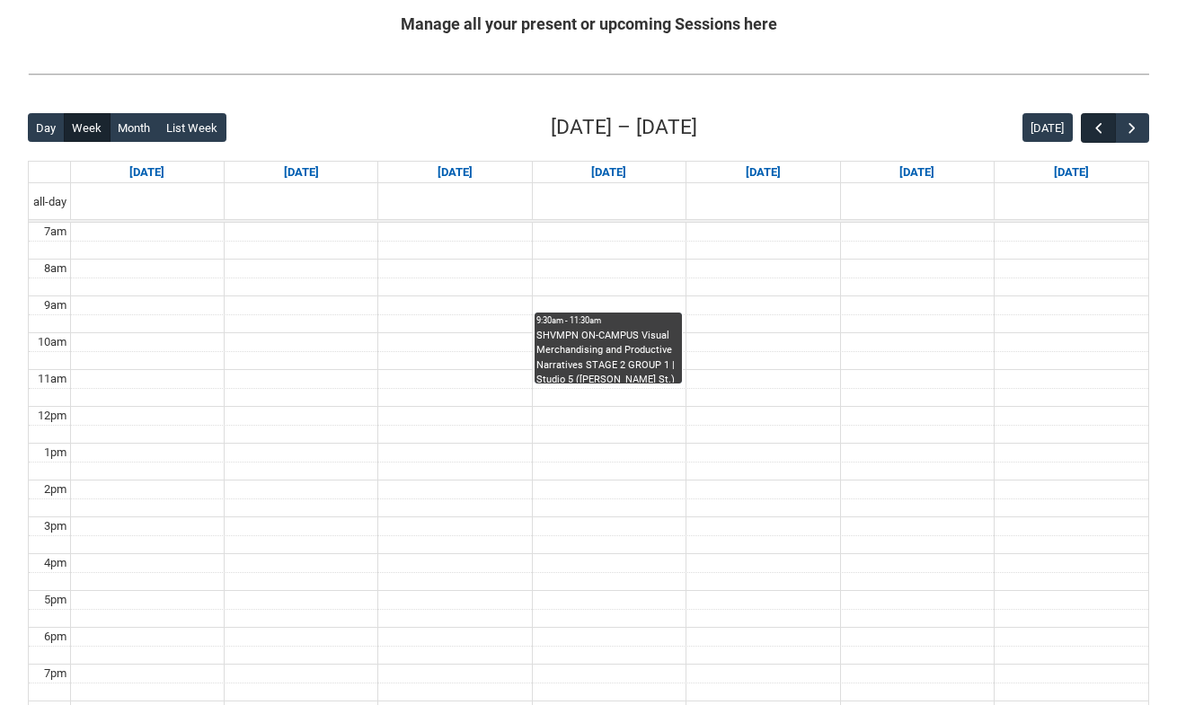
click at [1092, 129] on span "button" at bounding box center [1099, 128] width 18 height 18
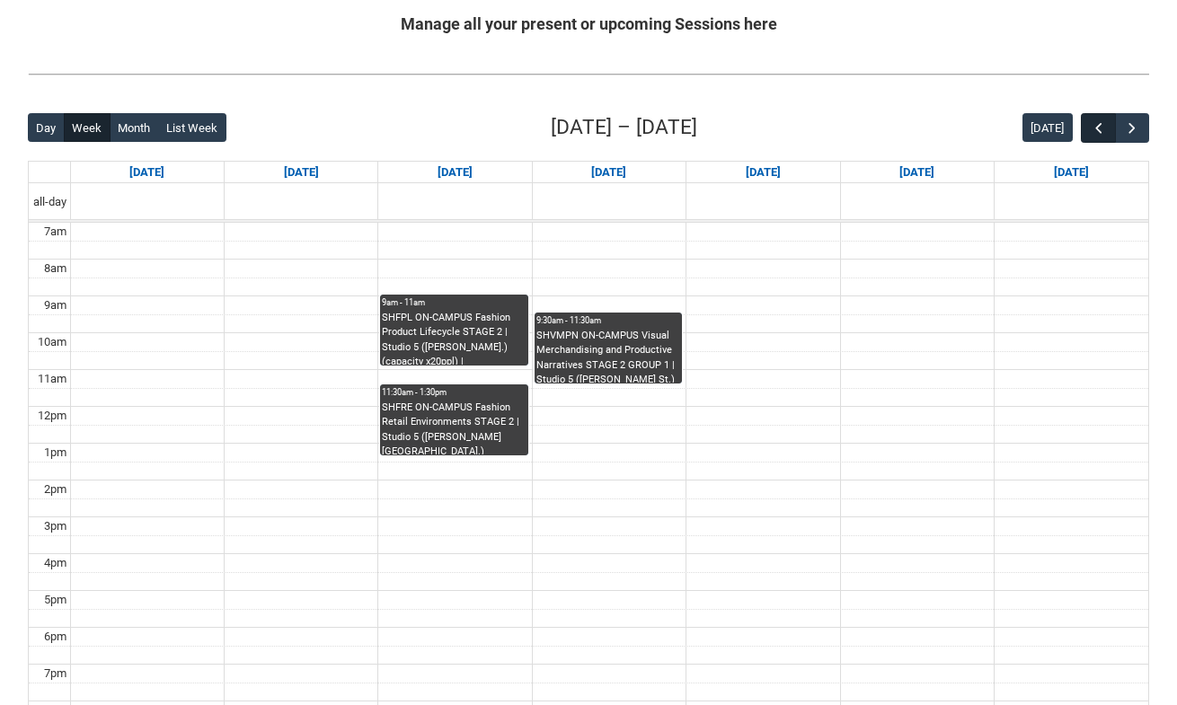
click at [1092, 129] on span "button" at bounding box center [1099, 128] width 18 height 18
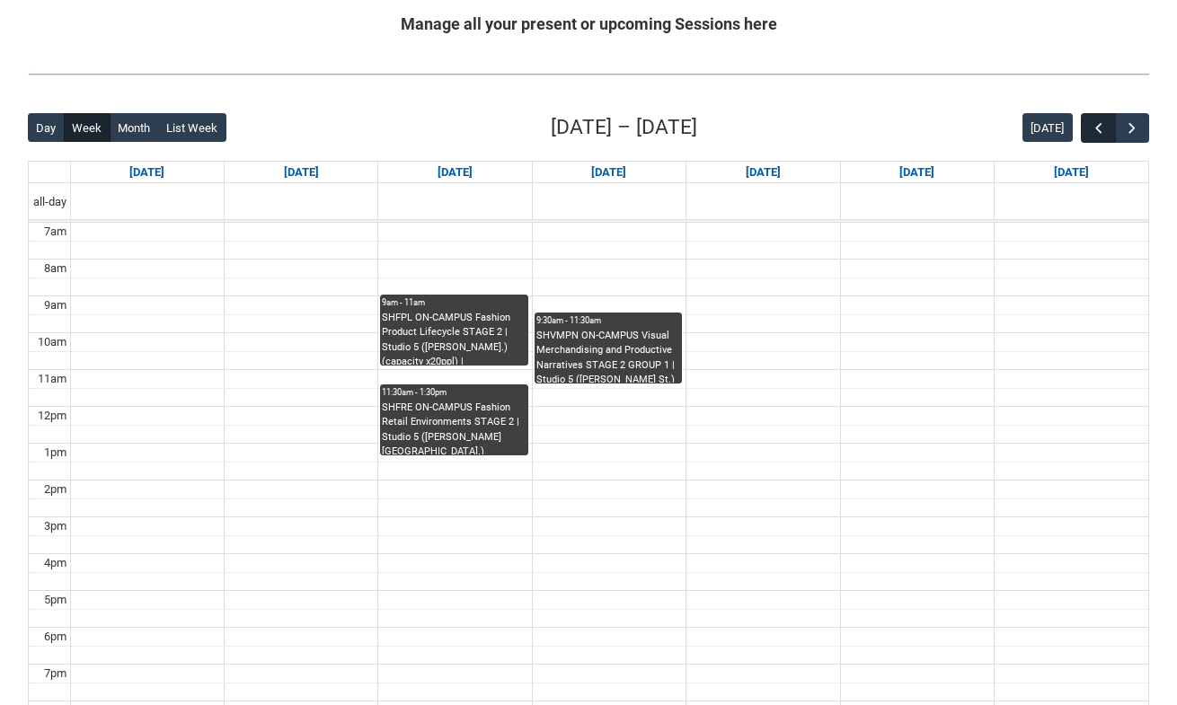
click at [1092, 129] on span "button" at bounding box center [1099, 128] width 18 height 18
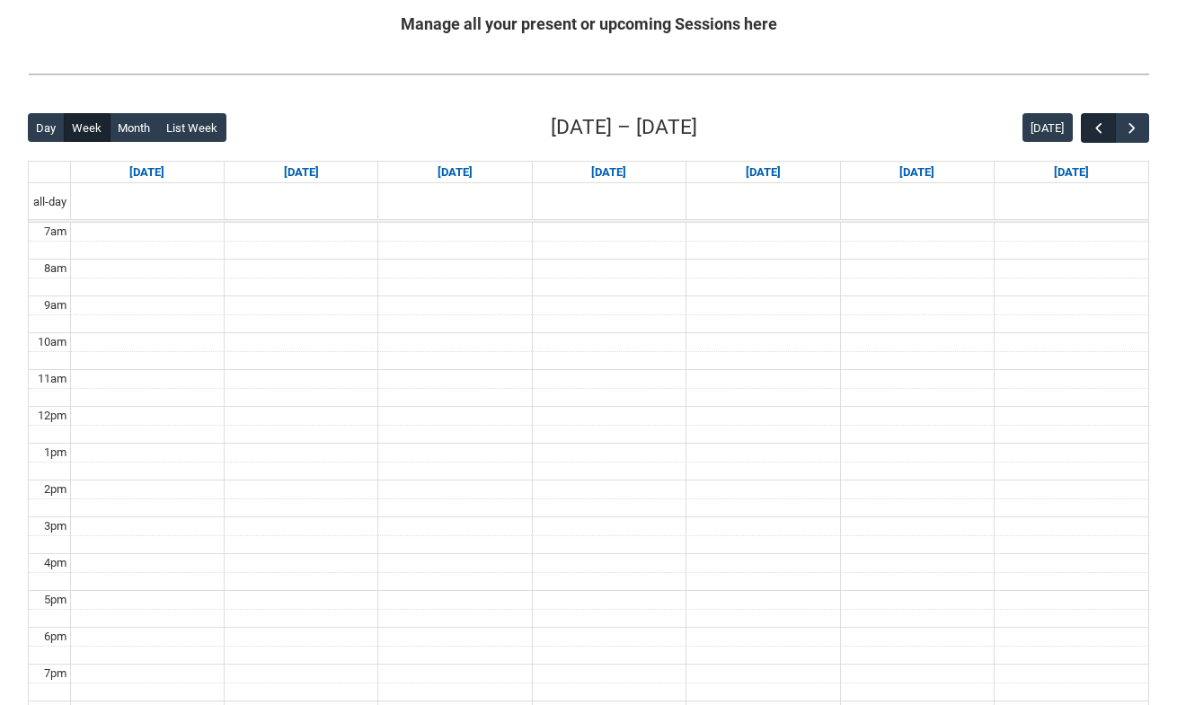
click at [1092, 129] on span "button" at bounding box center [1099, 128] width 18 height 18
click at [1138, 119] on span "button" at bounding box center [1132, 128] width 18 height 18
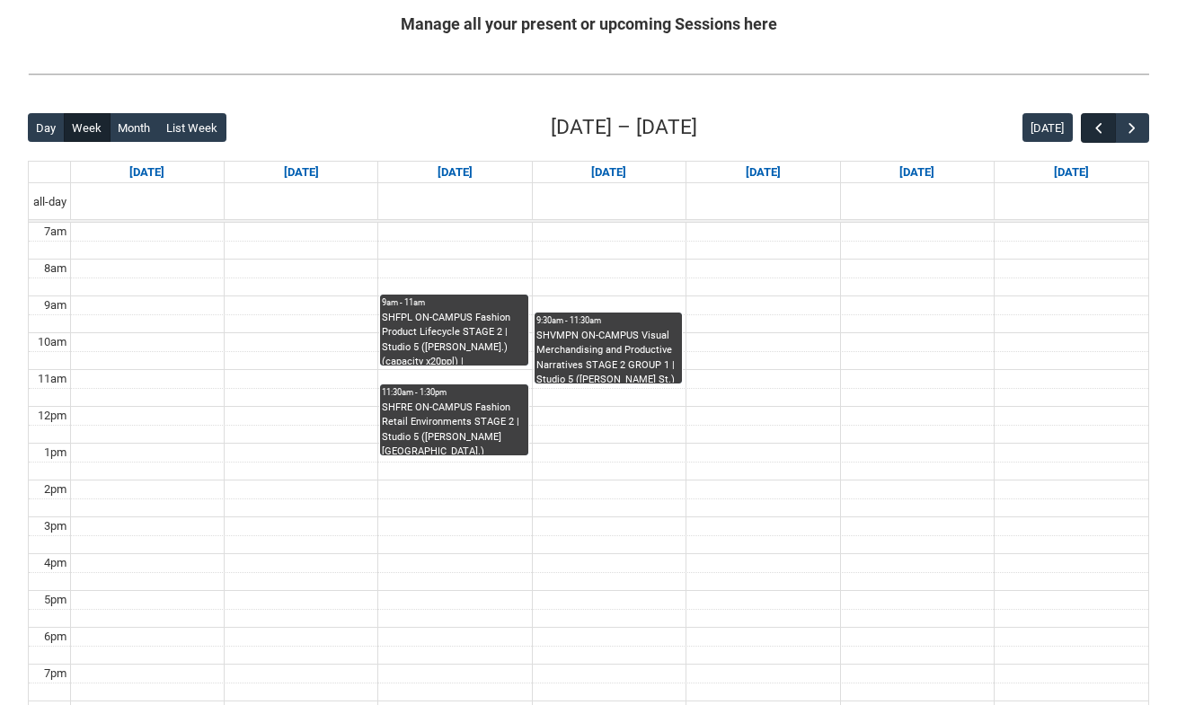
click at [1087, 131] on button "button" at bounding box center [1098, 128] width 34 height 30
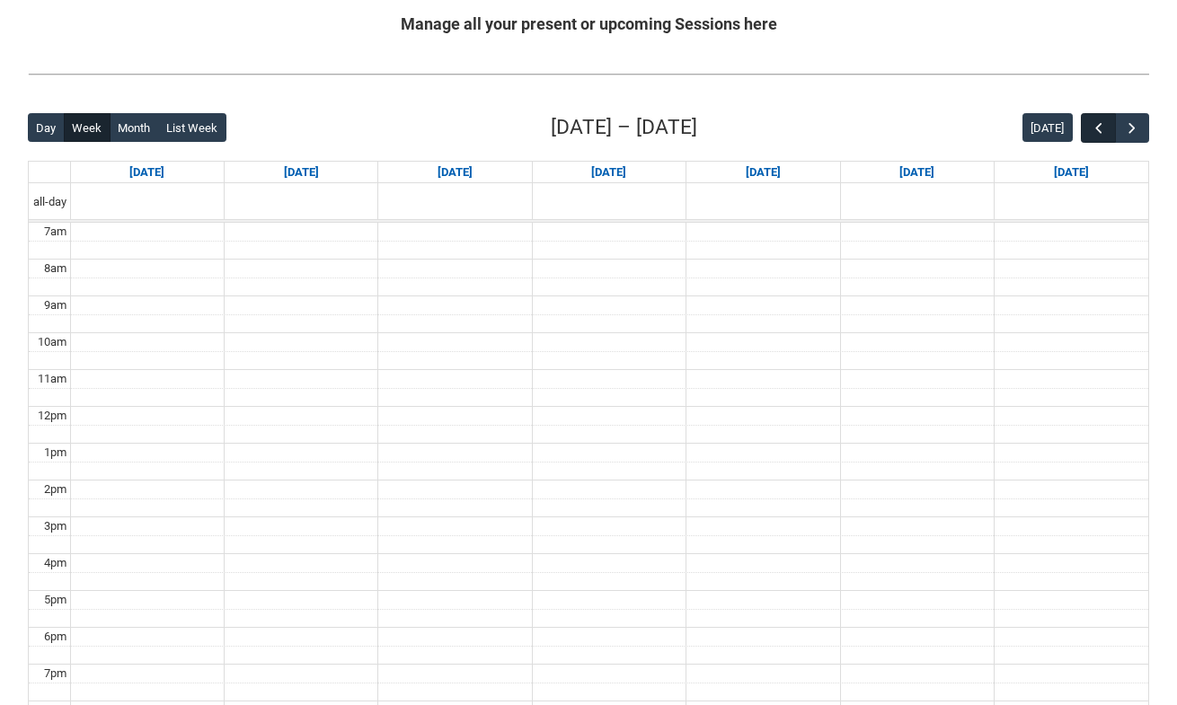
click at [1087, 131] on button "button" at bounding box center [1098, 128] width 34 height 30
click at [1149, 127] on div "Back Loading... This page should update in a few seconds... Day Week Month List…" at bounding box center [588, 462] width 1150 height 729
click at [1138, 125] on span "button" at bounding box center [1132, 128] width 18 height 18
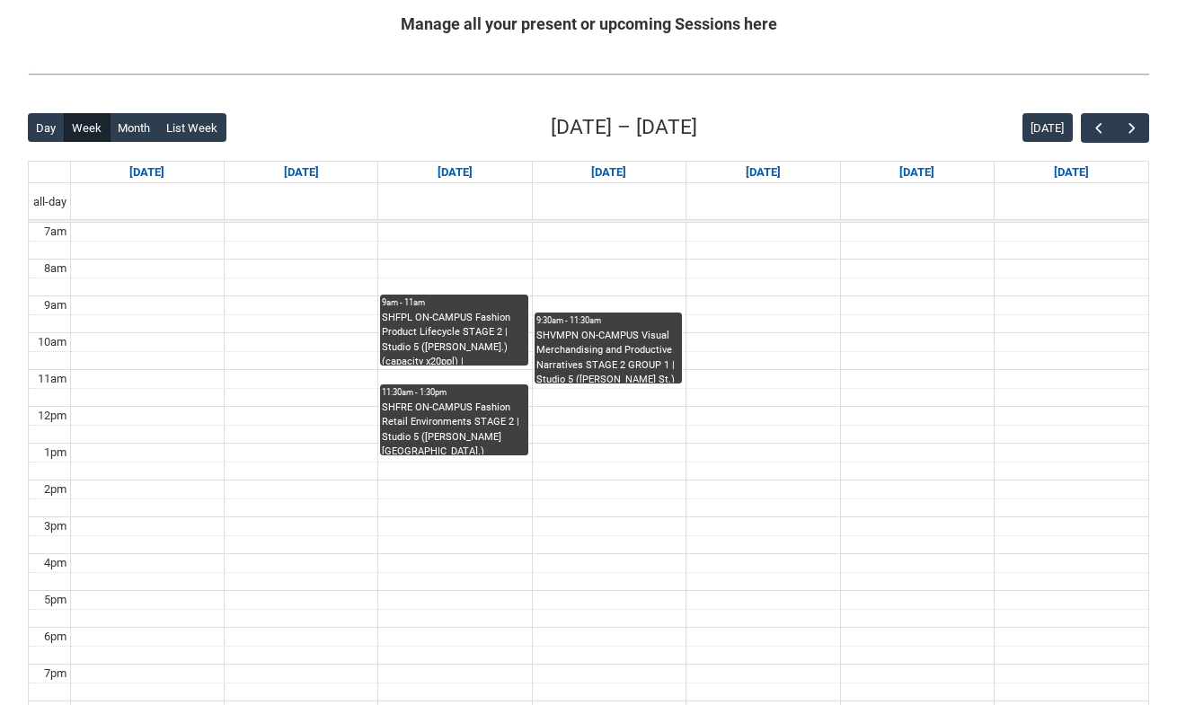
click at [1049, 2] on div "Manage all your present or upcoming Sessions here" at bounding box center [588, 23] width 1150 height 53
click at [632, 365] on div "SHVMPN ON-CAMPUS Visual Merchandising and Productive Narratives STAGE 2 GROUP 1…" at bounding box center [608, 356] width 144 height 55
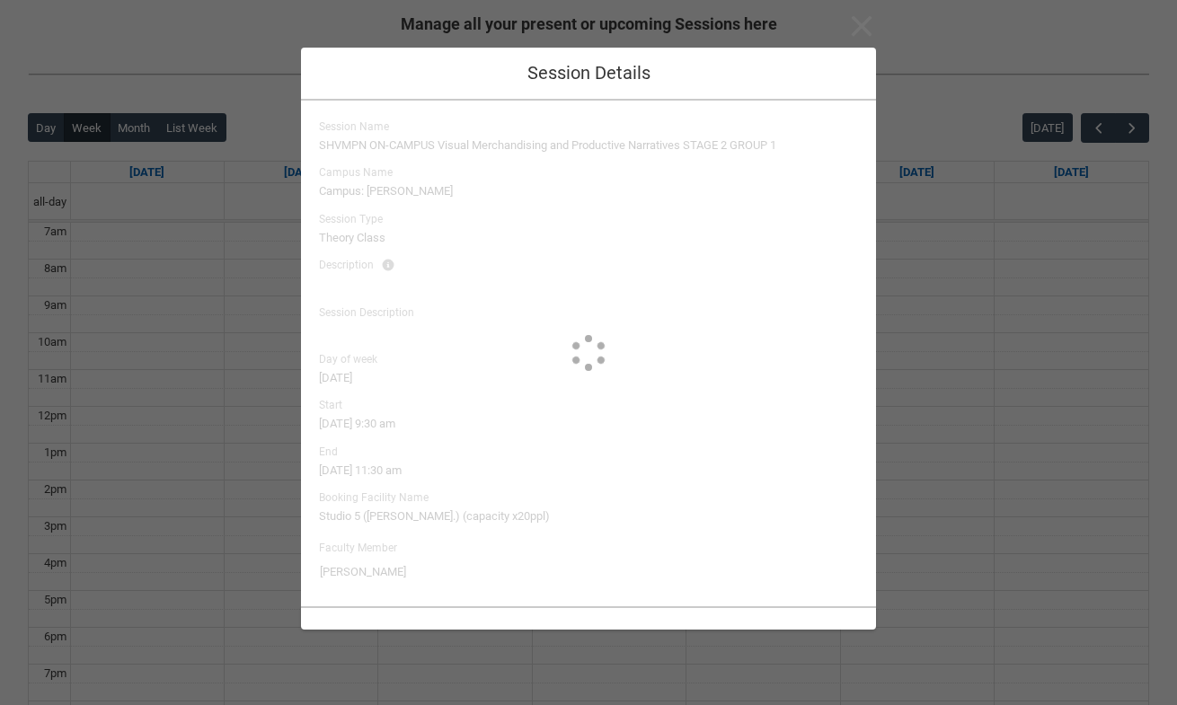
scroll to position [0, 0]
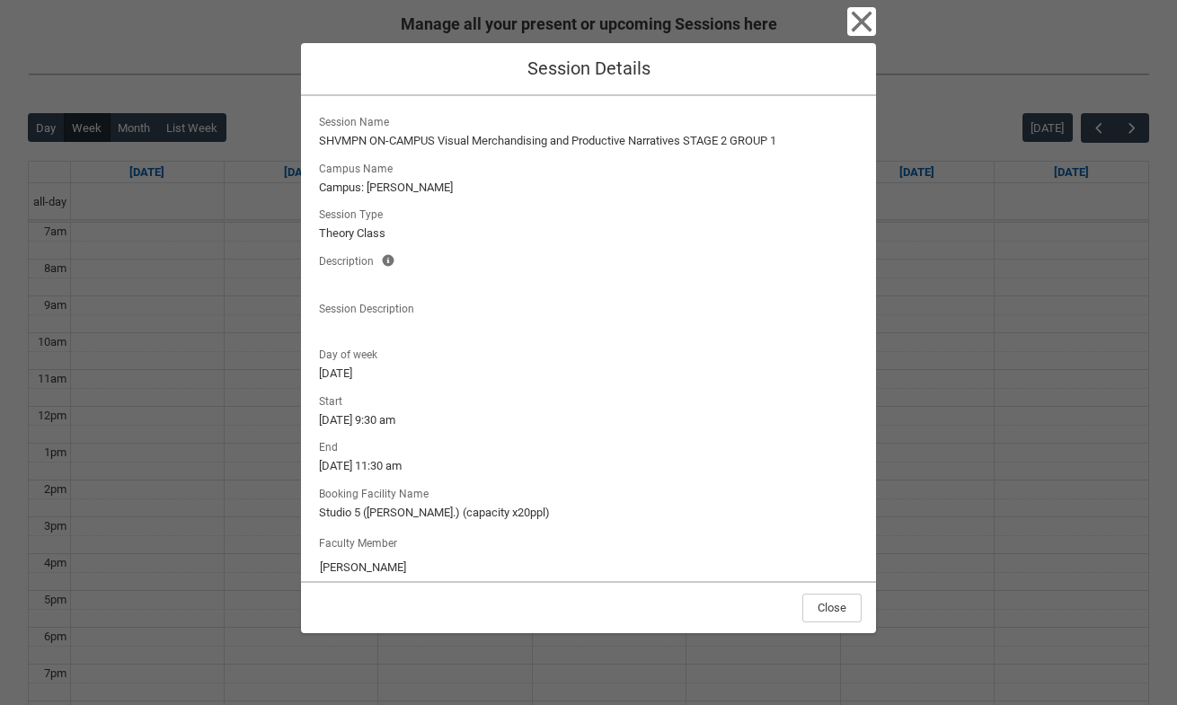
drag, startPoint x: 420, startPoint y: 566, endPoint x: 314, endPoint y: 566, distance: 105.1
click at [314, 566] on div "Session Name SHVMPN ON-CAMPUS Visual Merchandising and Productive Narratives ST…" at bounding box center [588, 338] width 575 height 485
click at [858, 30] on icon "button" at bounding box center [861, 21] width 29 height 29
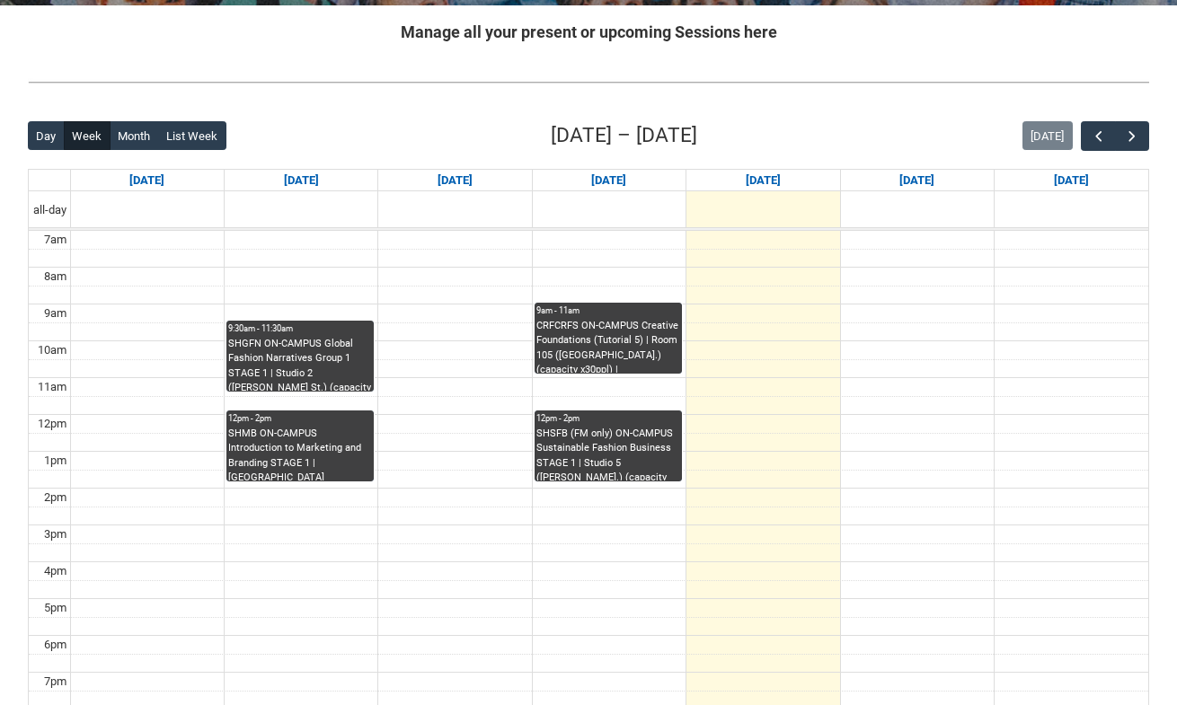
scroll to position [385, 0]
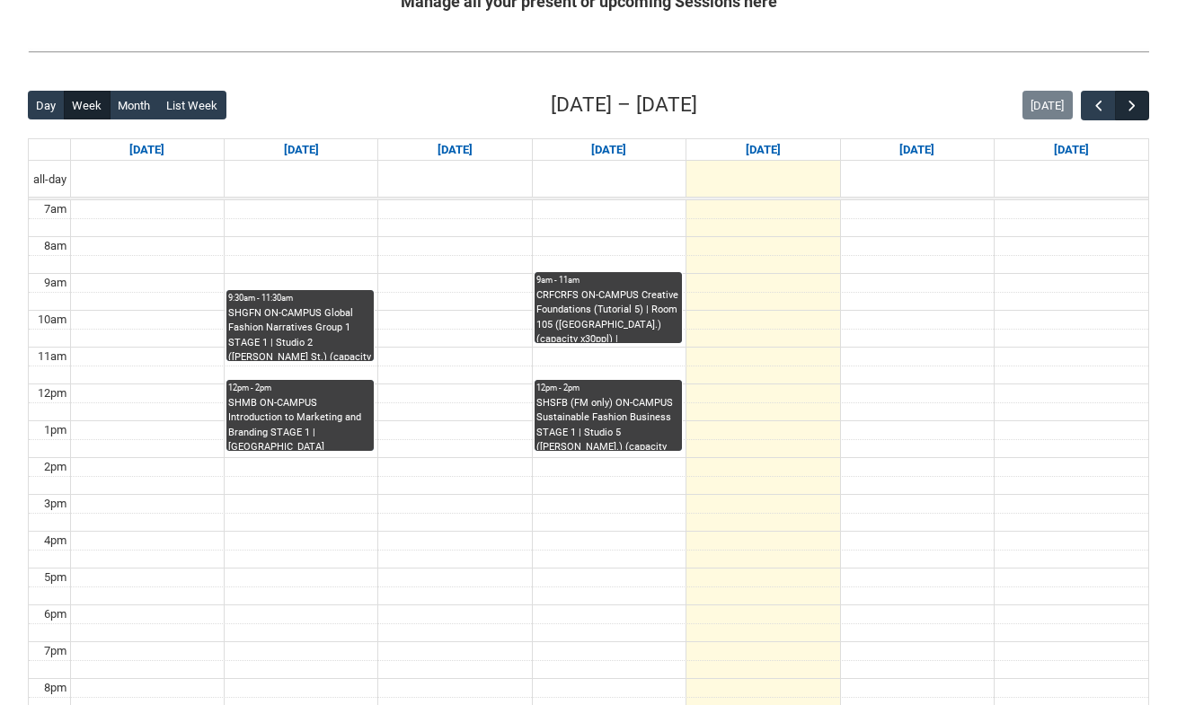
click at [1135, 100] on span "button" at bounding box center [1132, 106] width 18 height 18
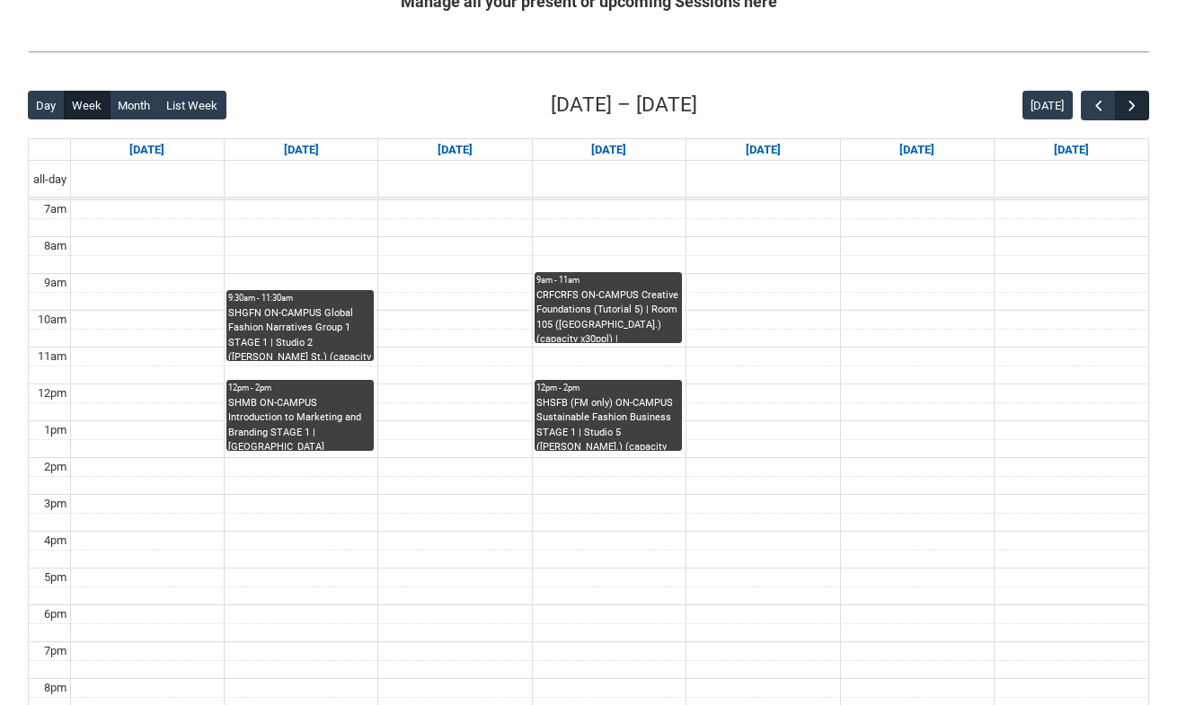
click at [1130, 102] on span "button" at bounding box center [1132, 106] width 18 height 18
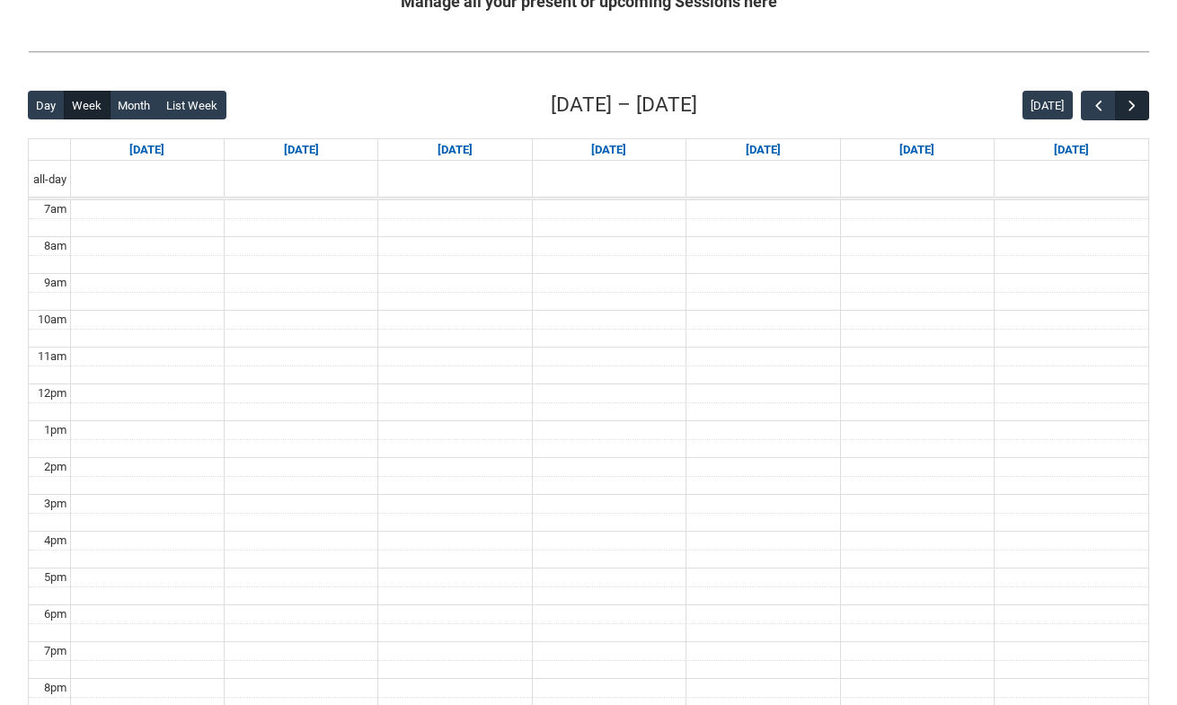
click at [1130, 102] on span "button" at bounding box center [1132, 106] width 18 height 18
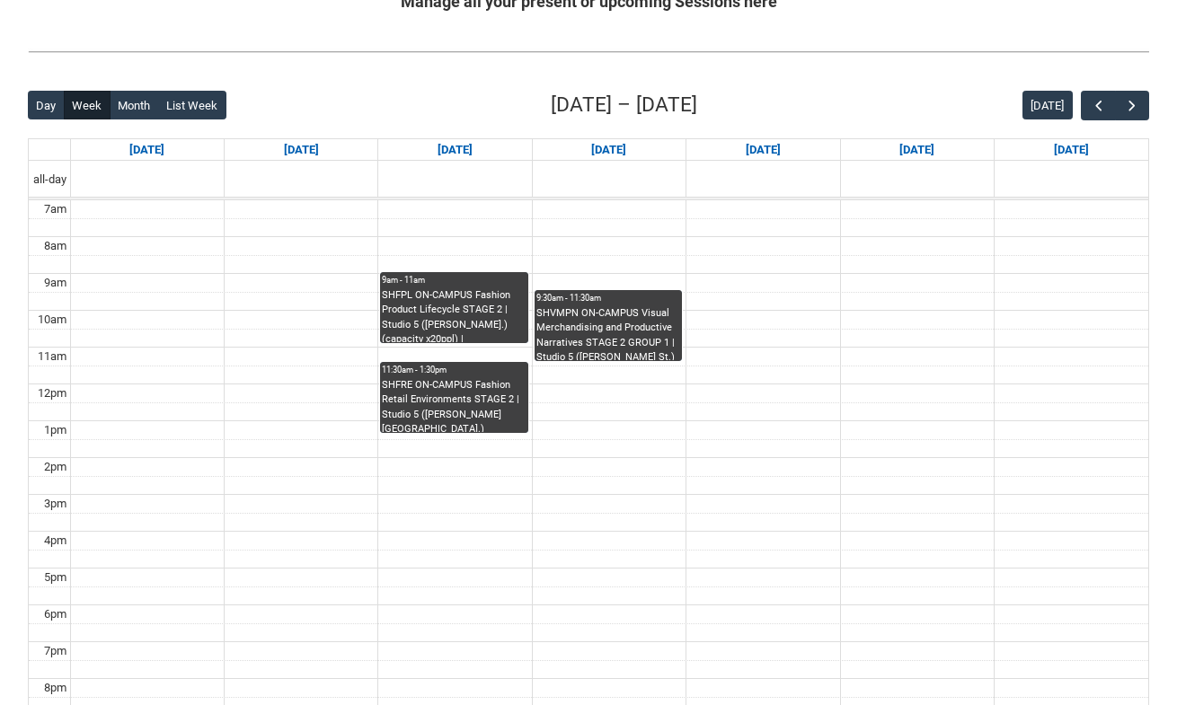
click at [646, 318] on div "SHVMPN ON-CAMPUS Visual Merchandising and Productive Narratives STAGE 2 GROUP 1…" at bounding box center [608, 333] width 144 height 55
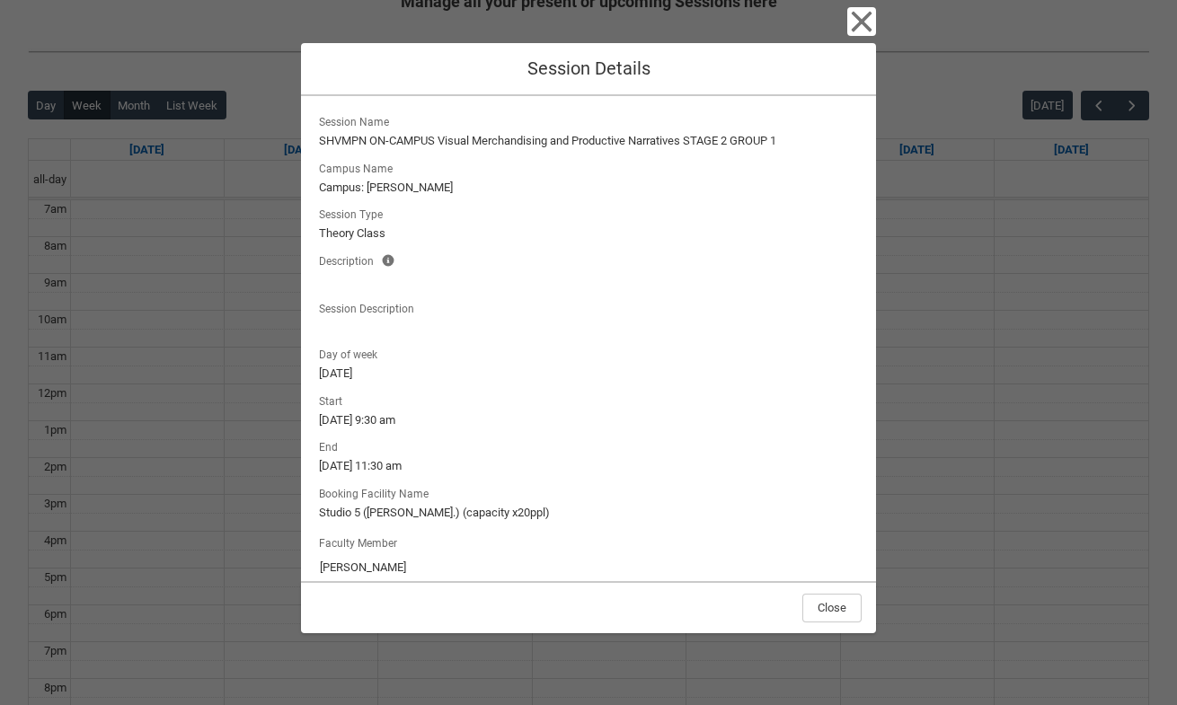
click at [862, 22] on icon "button" at bounding box center [862, 22] width 21 height 21
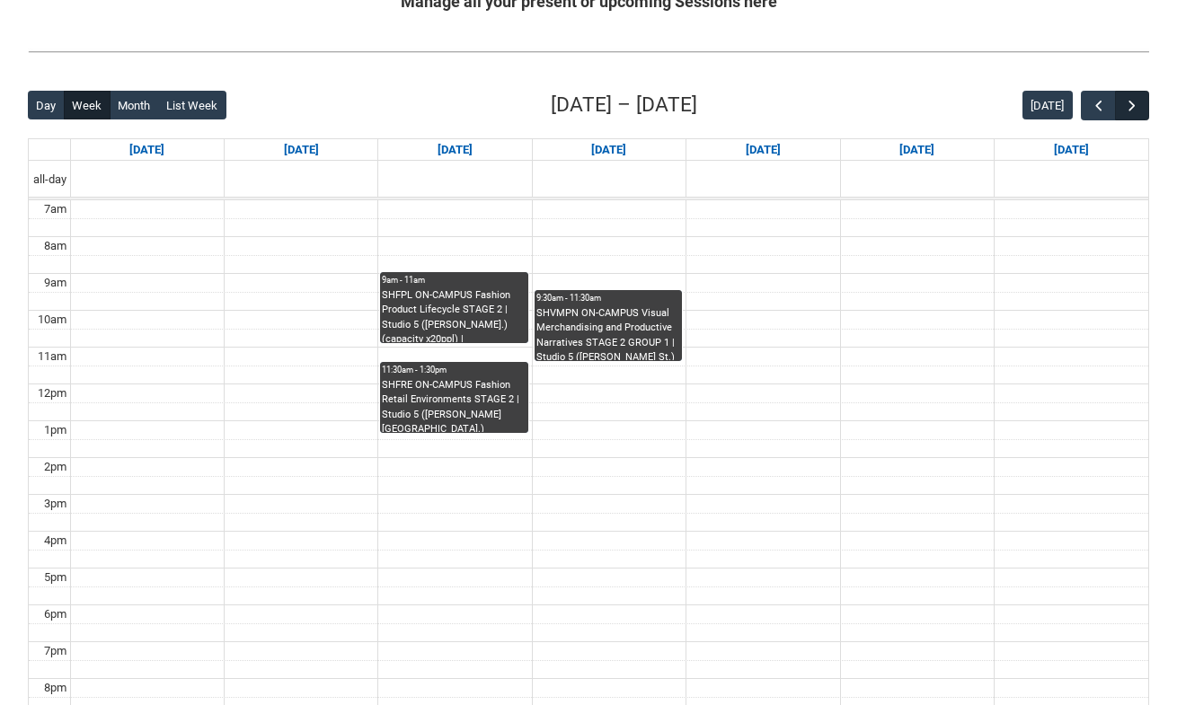
click at [1130, 98] on span "button" at bounding box center [1132, 106] width 18 height 18
click at [1132, 100] on span "button" at bounding box center [1132, 106] width 18 height 18
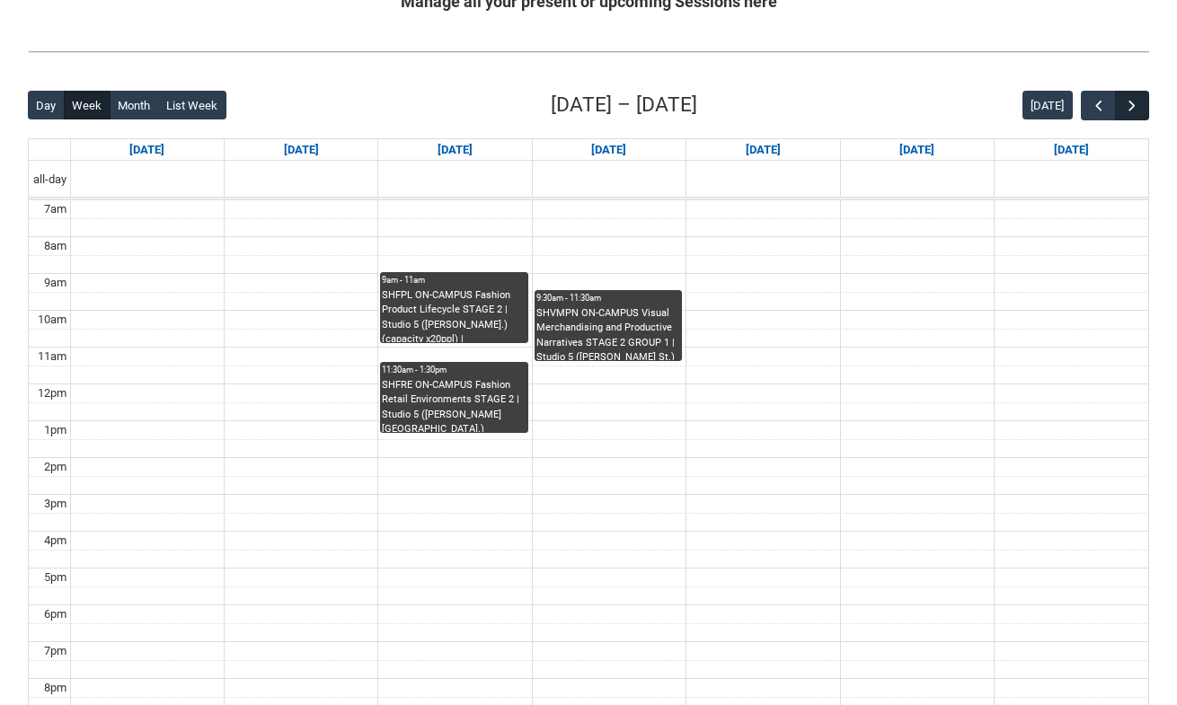
click at [1133, 100] on span "button" at bounding box center [1132, 106] width 18 height 18
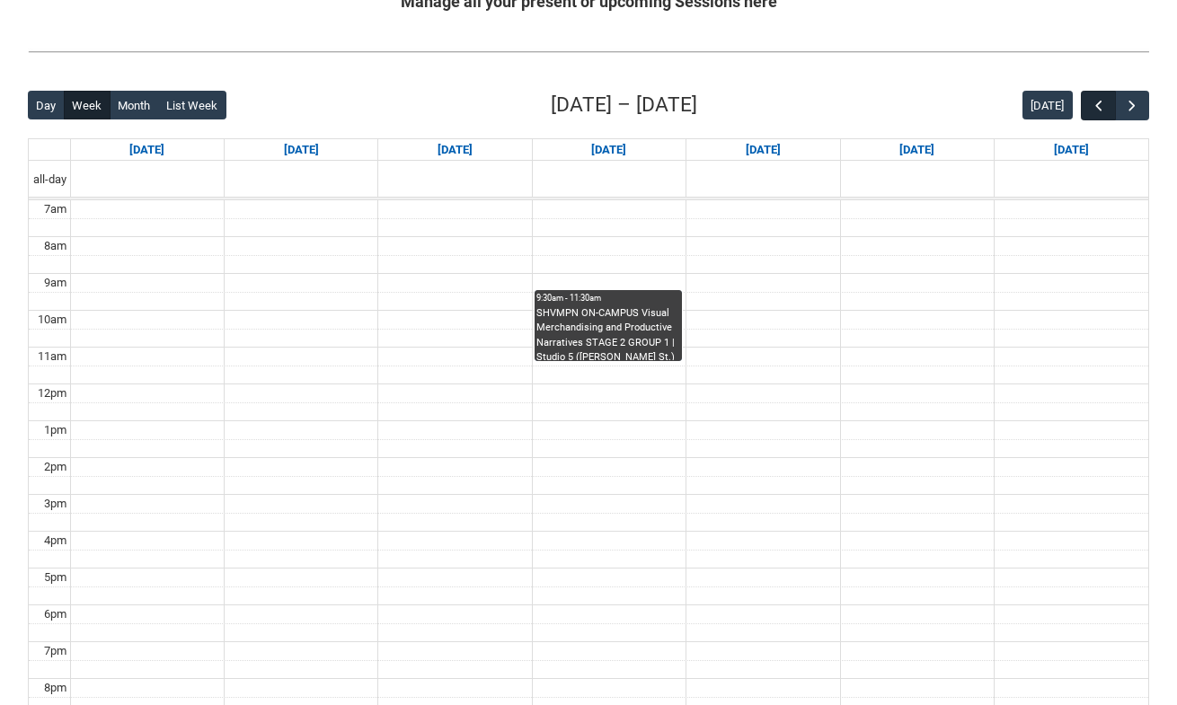
click at [1094, 102] on span "button" at bounding box center [1099, 106] width 18 height 18
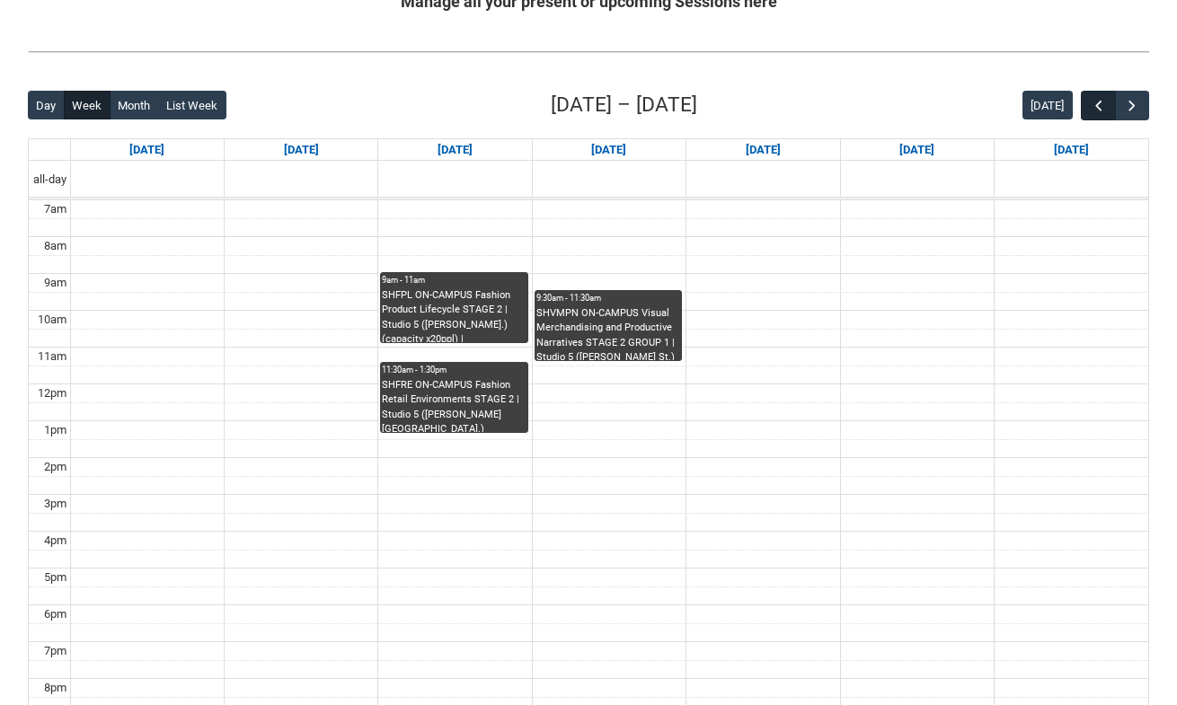
click at [1094, 102] on span "button" at bounding box center [1099, 106] width 18 height 18
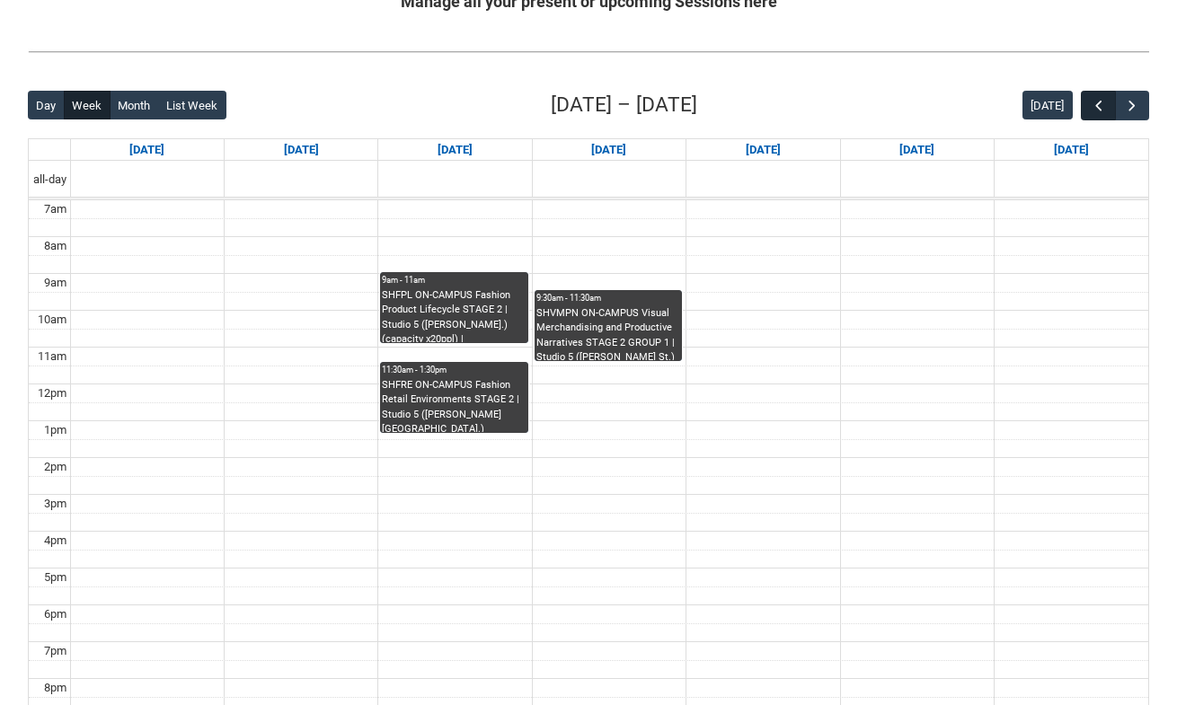
click at [1094, 102] on span "button" at bounding box center [1099, 106] width 18 height 18
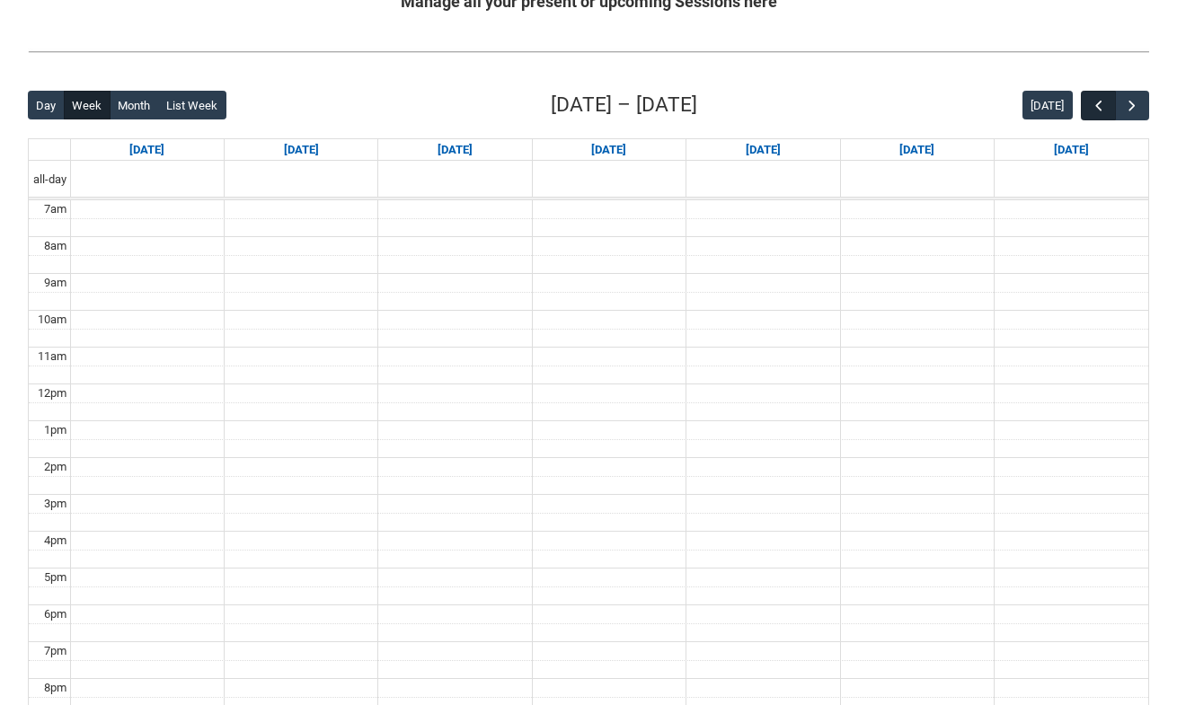
click at [1094, 102] on span "button" at bounding box center [1099, 106] width 18 height 18
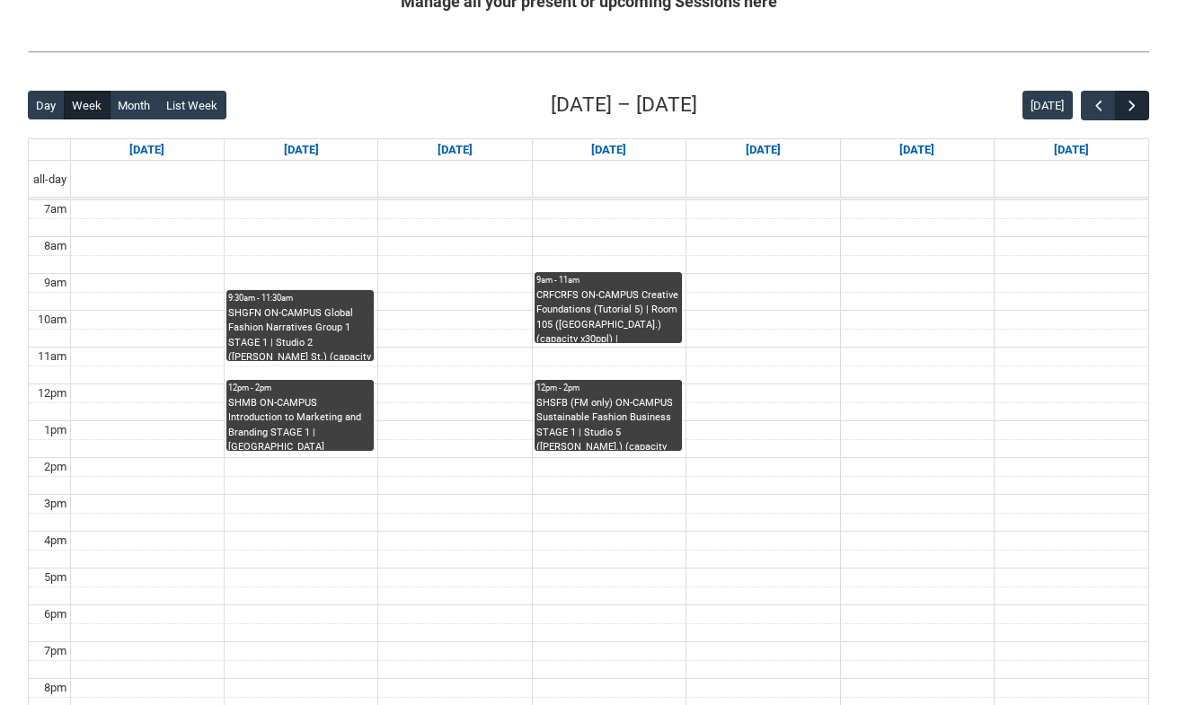
click at [1137, 102] on span "button" at bounding box center [1132, 106] width 18 height 18
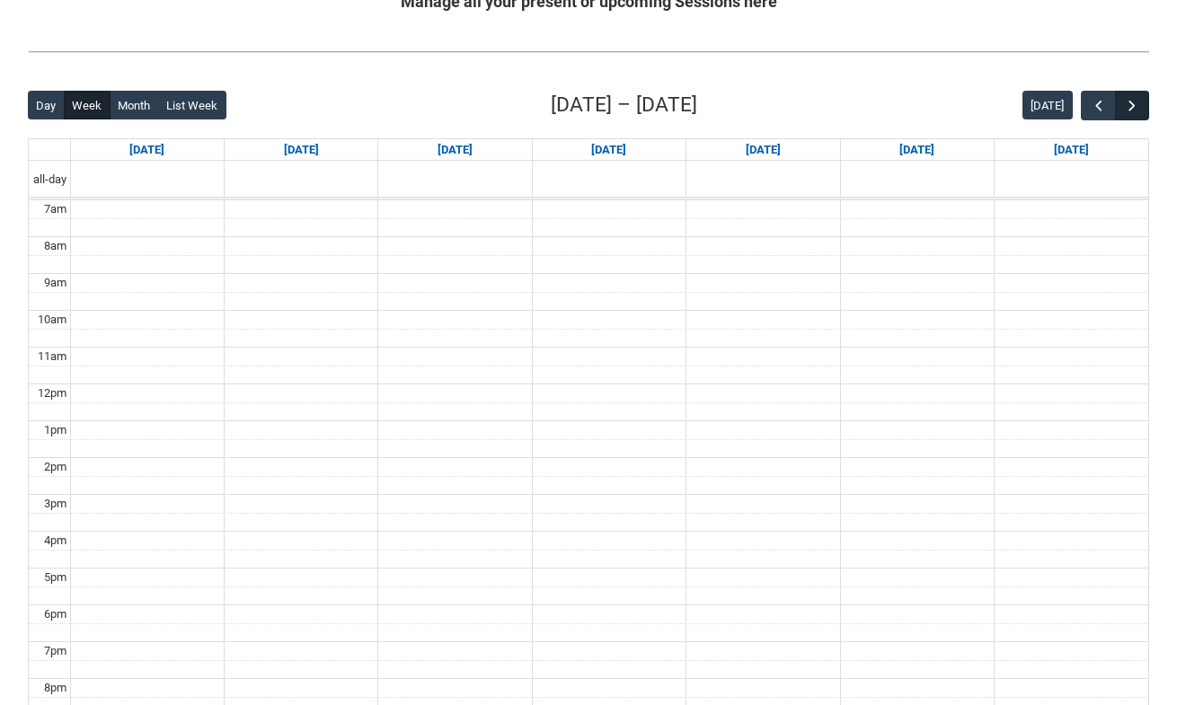
click at [1137, 102] on span "button" at bounding box center [1132, 106] width 18 height 18
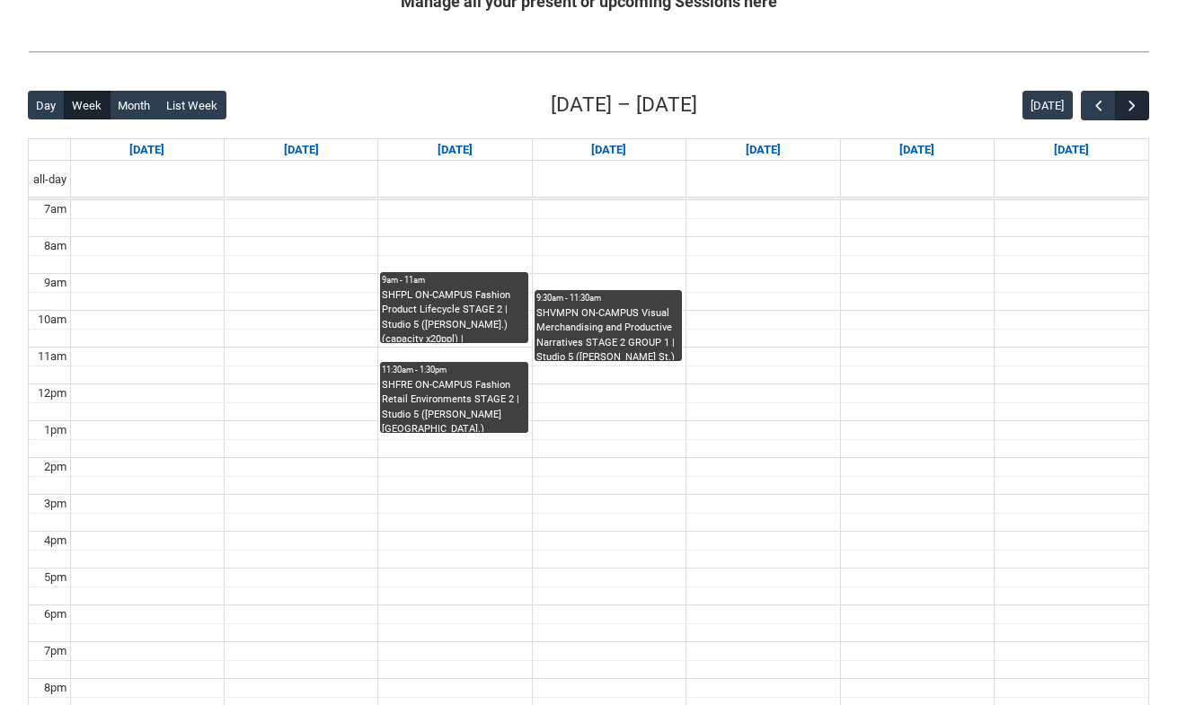
click at [1137, 102] on span "button" at bounding box center [1132, 106] width 18 height 18
click at [1093, 105] on span "button" at bounding box center [1099, 106] width 18 height 18
click at [886, 1] on h2 "Manage all your present or upcoming Sessions here" at bounding box center [588, 1] width 1121 height 24
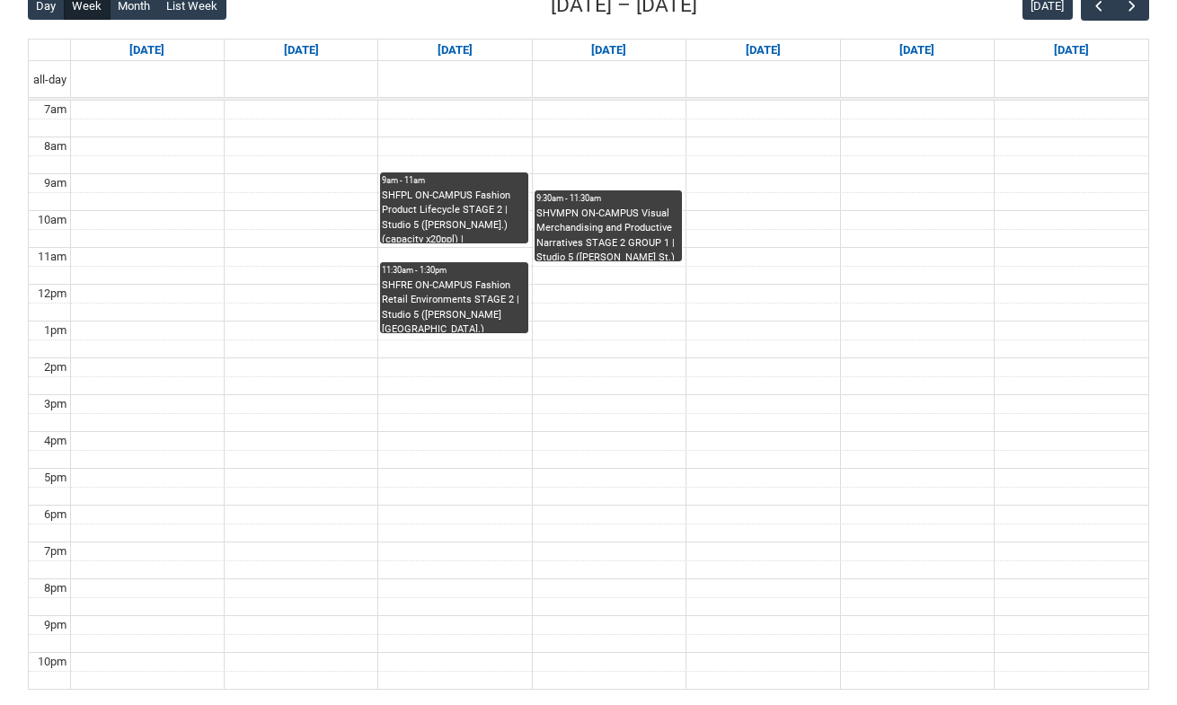
scroll to position [397, 0]
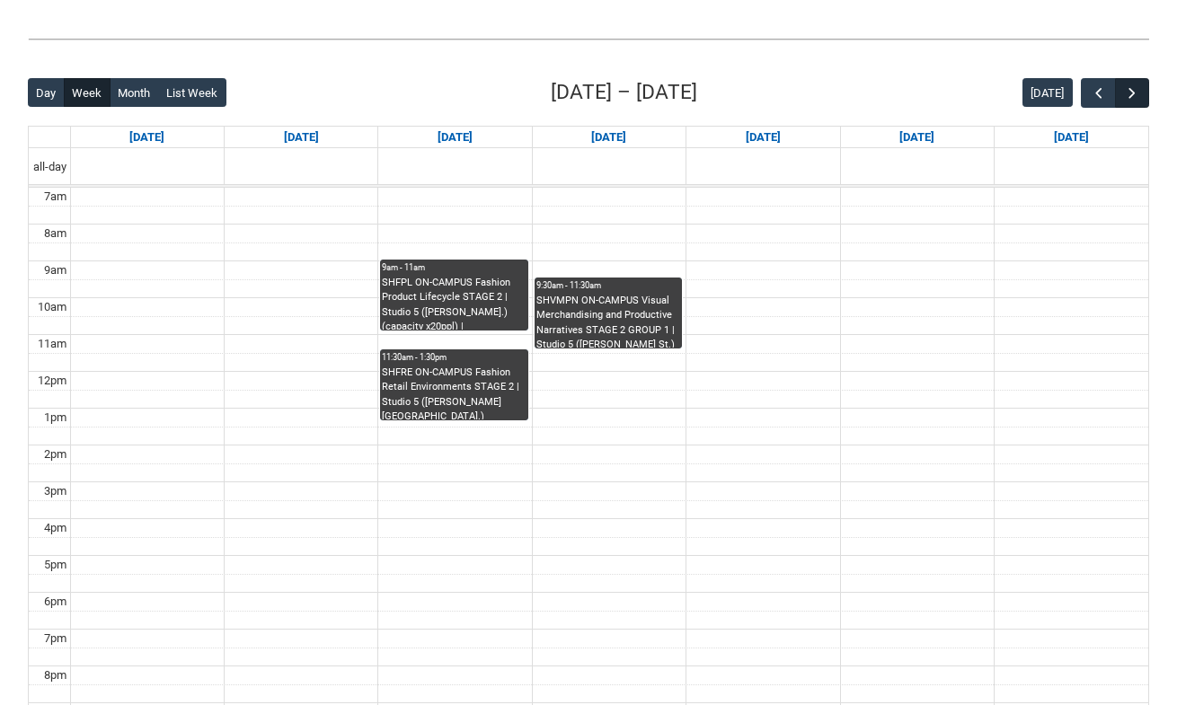
click at [1127, 102] on button "button" at bounding box center [1132, 93] width 34 height 30
click at [1127, 102] on span "button" at bounding box center [1132, 93] width 18 height 18
click at [1126, 98] on span "button" at bounding box center [1132, 93] width 18 height 18
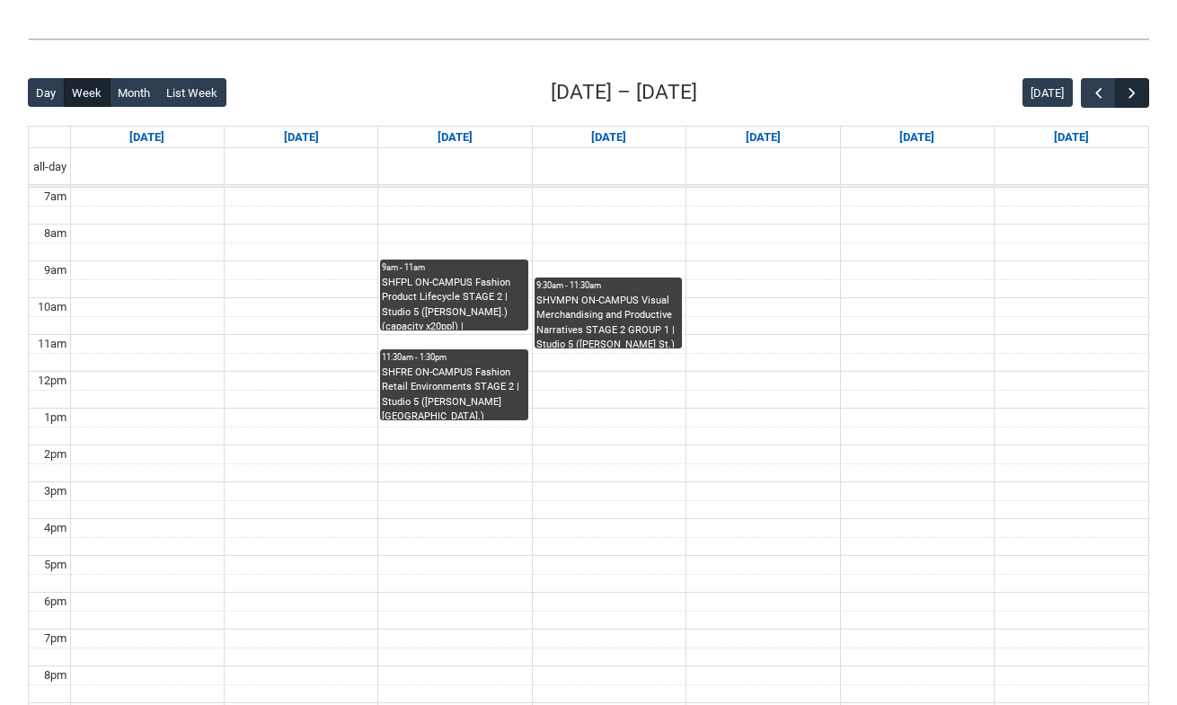
click at [1126, 98] on span "button" at bounding box center [1132, 93] width 18 height 18
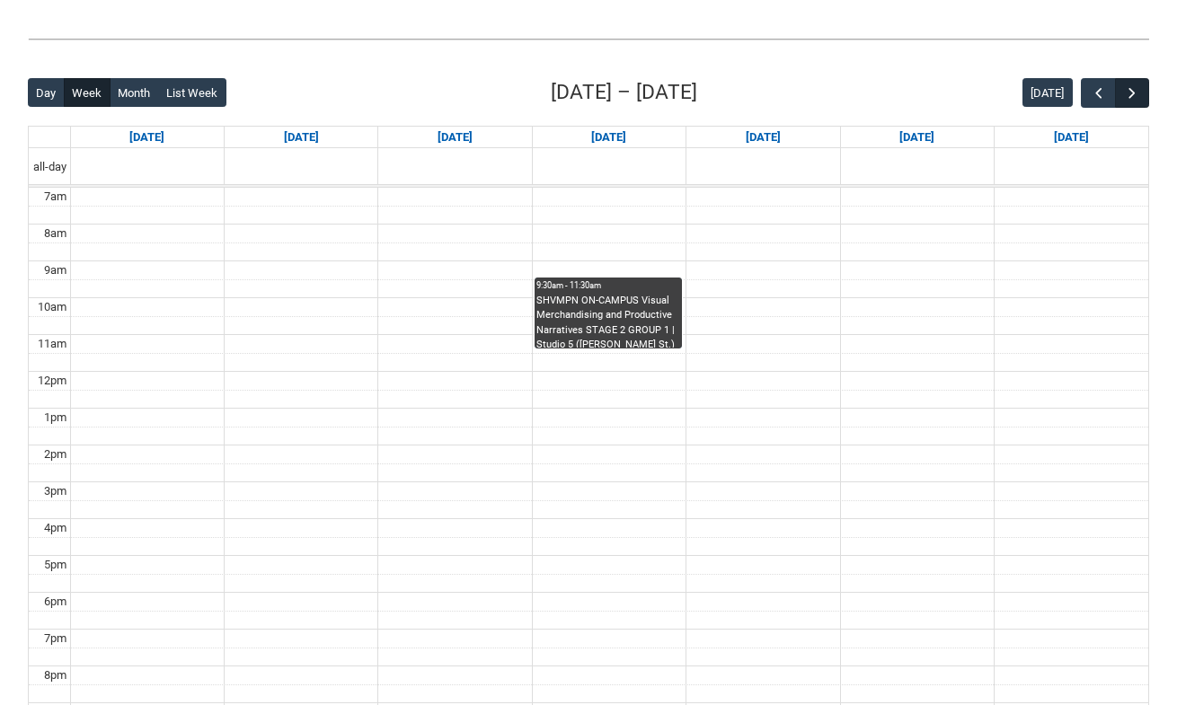
click at [1126, 94] on span "button" at bounding box center [1132, 93] width 18 height 18
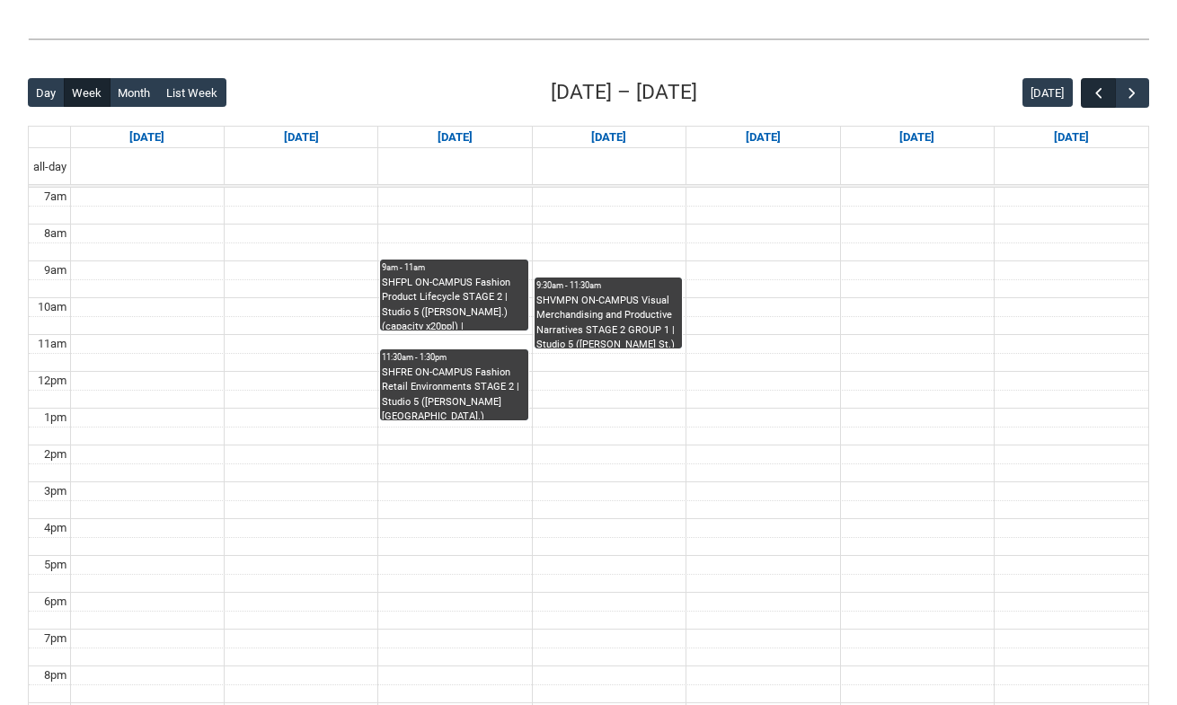
click at [1086, 89] on button "button" at bounding box center [1098, 93] width 34 height 30
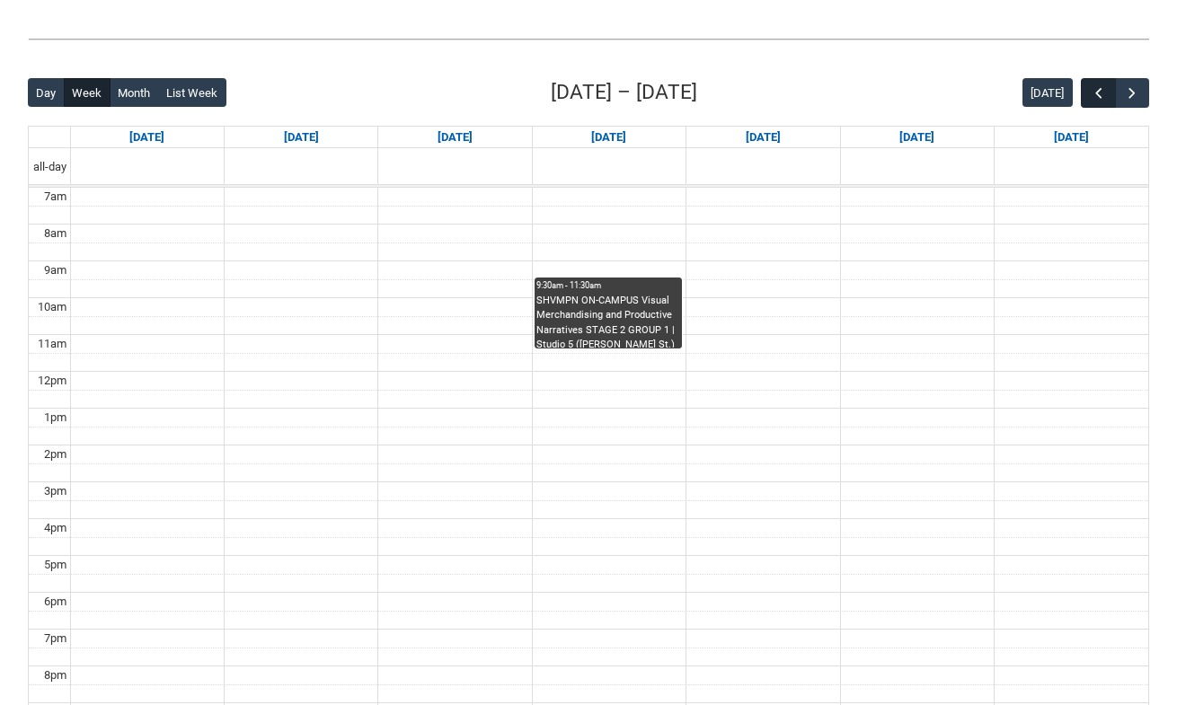
click at [1086, 89] on button "button" at bounding box center [1098, 93] width 34 height 30
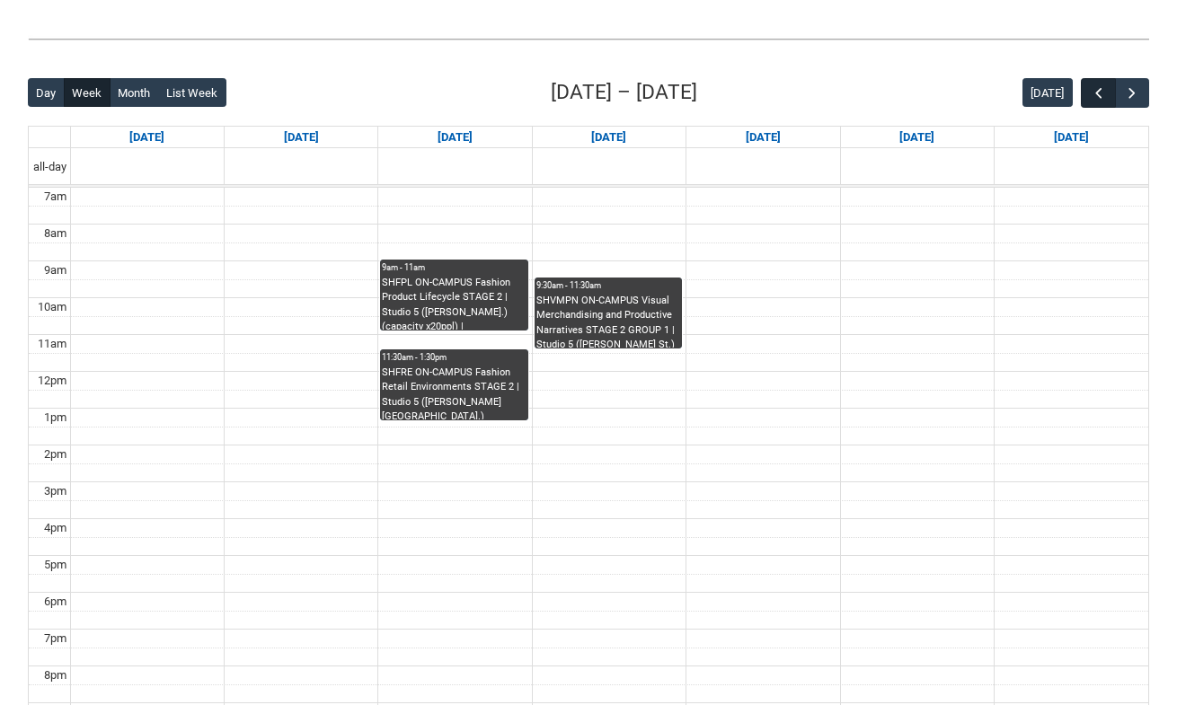
click at [1086, 89] on button "button" at bounding box center [1098, 93] width 34 height 30
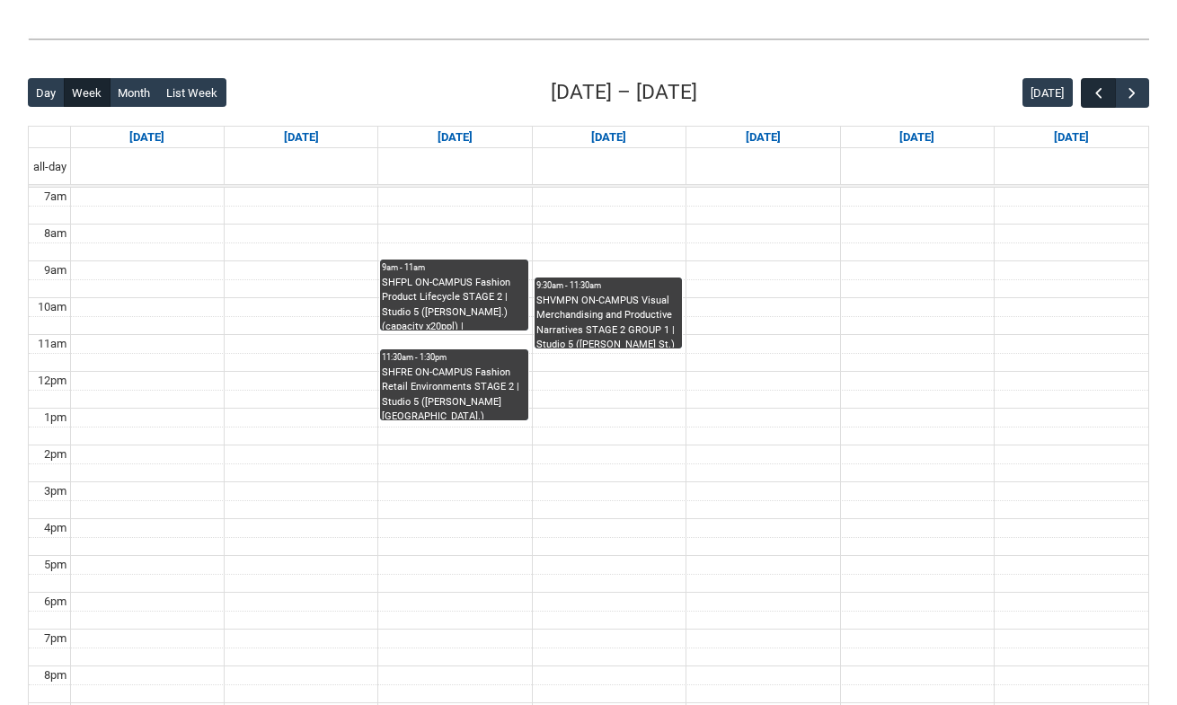
click at [1086, 89] on button "button" at bounding box center [1098, 93] width 34 height 30
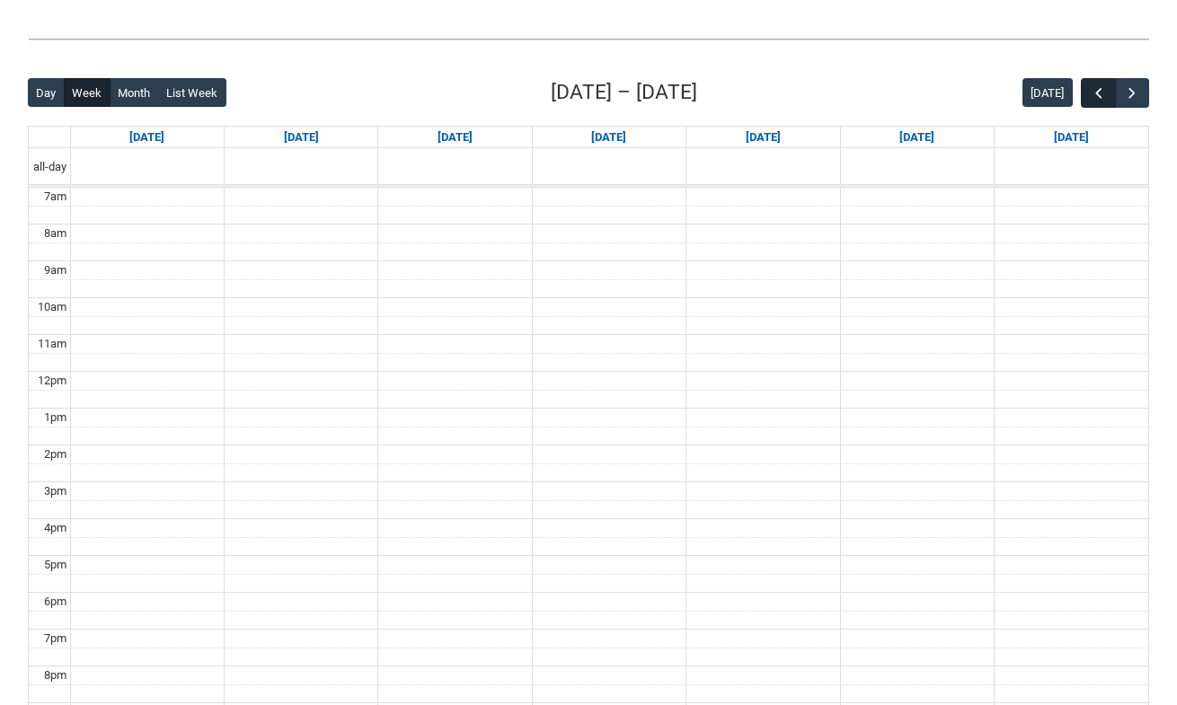
click at [1086, 89] on button "button" at bounding box center [1098, 93] width 34 height 30
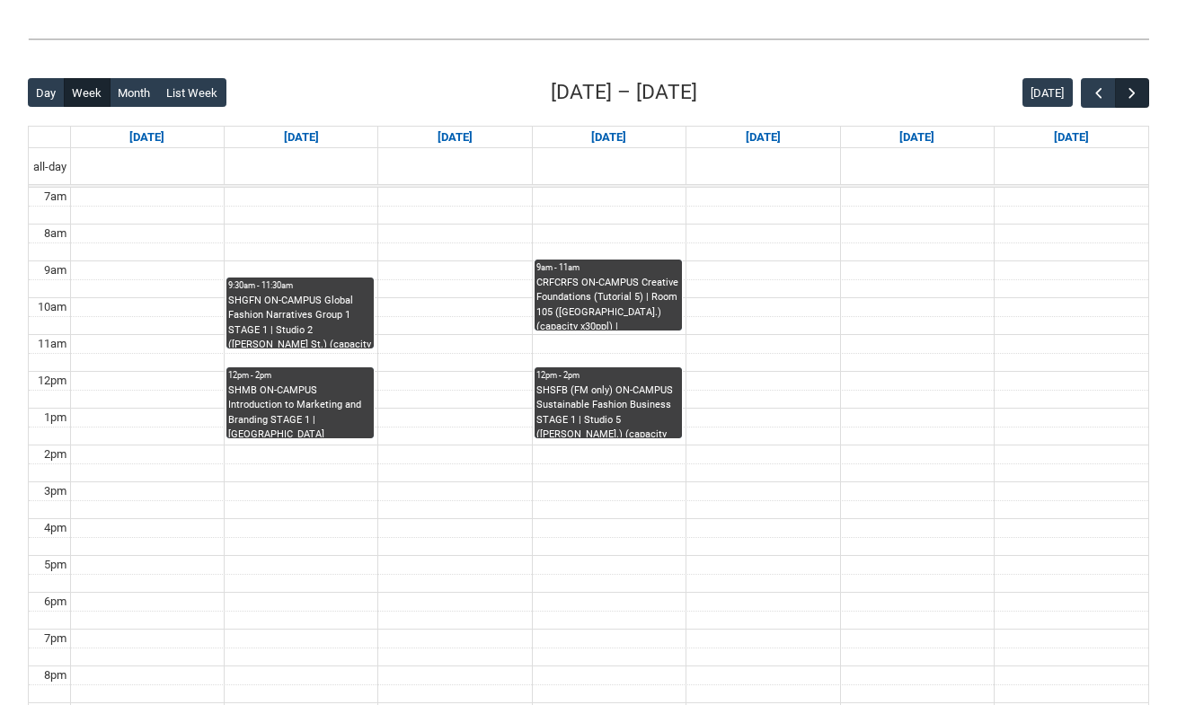
click at [1140, 93] on span "button" at bounding box center [1132, 93] width 18 height 18
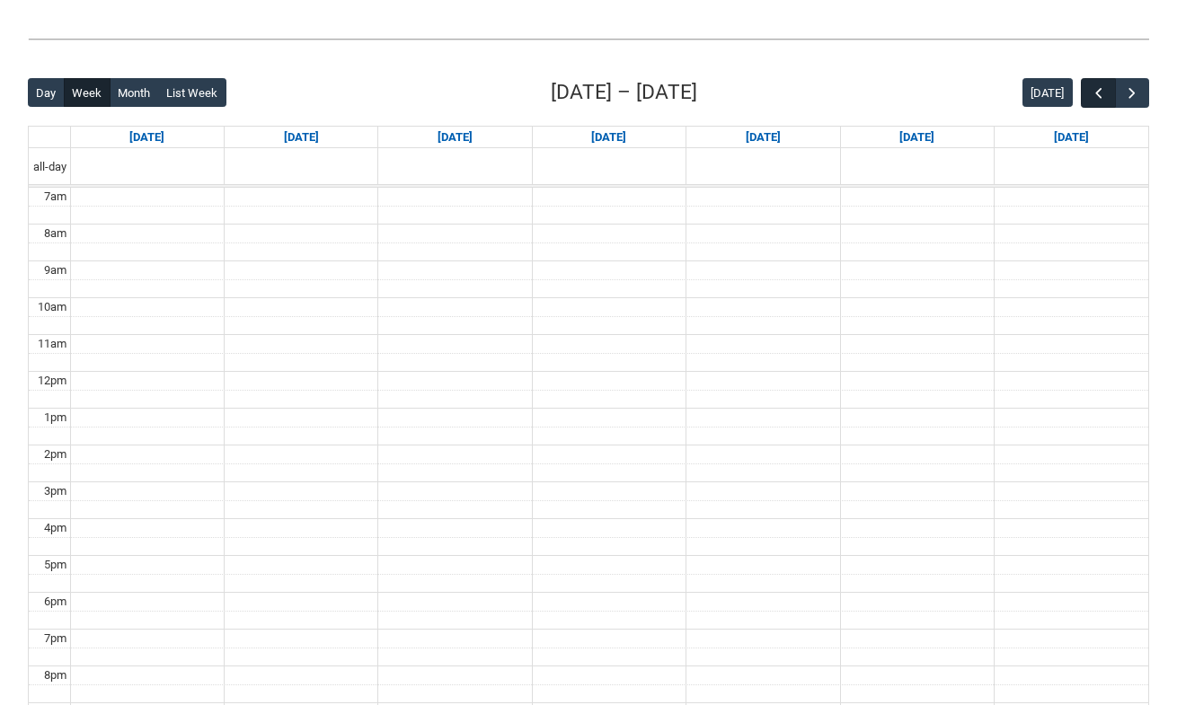
click at [1091, 90] on span "button" at bounding box center [1099, 93] width 18 height 18
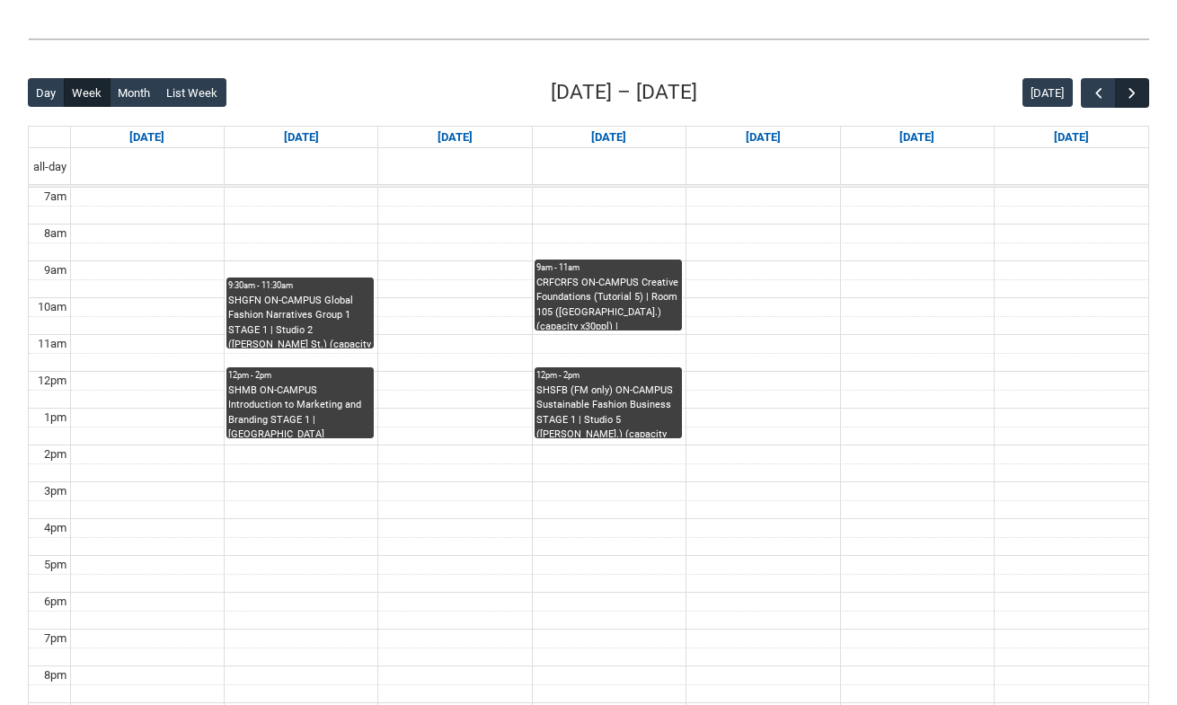
click at [1121, 96] on button "button" at bounding box center [1132, 93] width 34 height 30
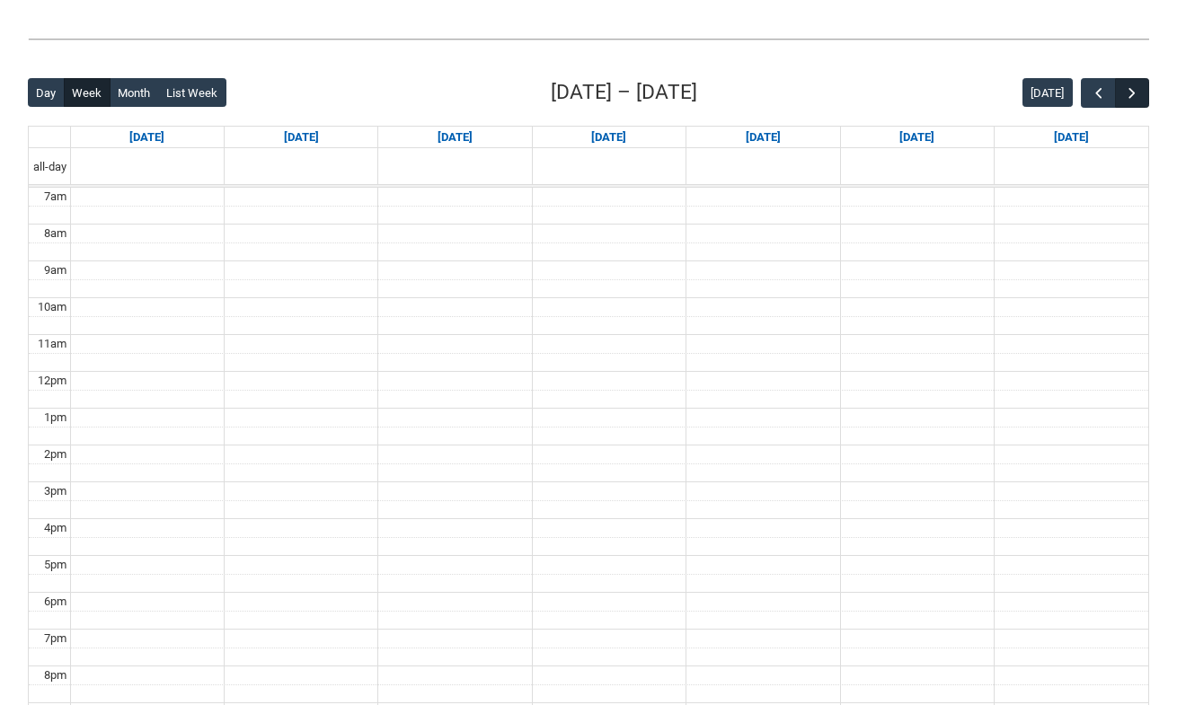
click at [1121, 96] on button "button" at bounding box center [1132, 93] width 34 height 30
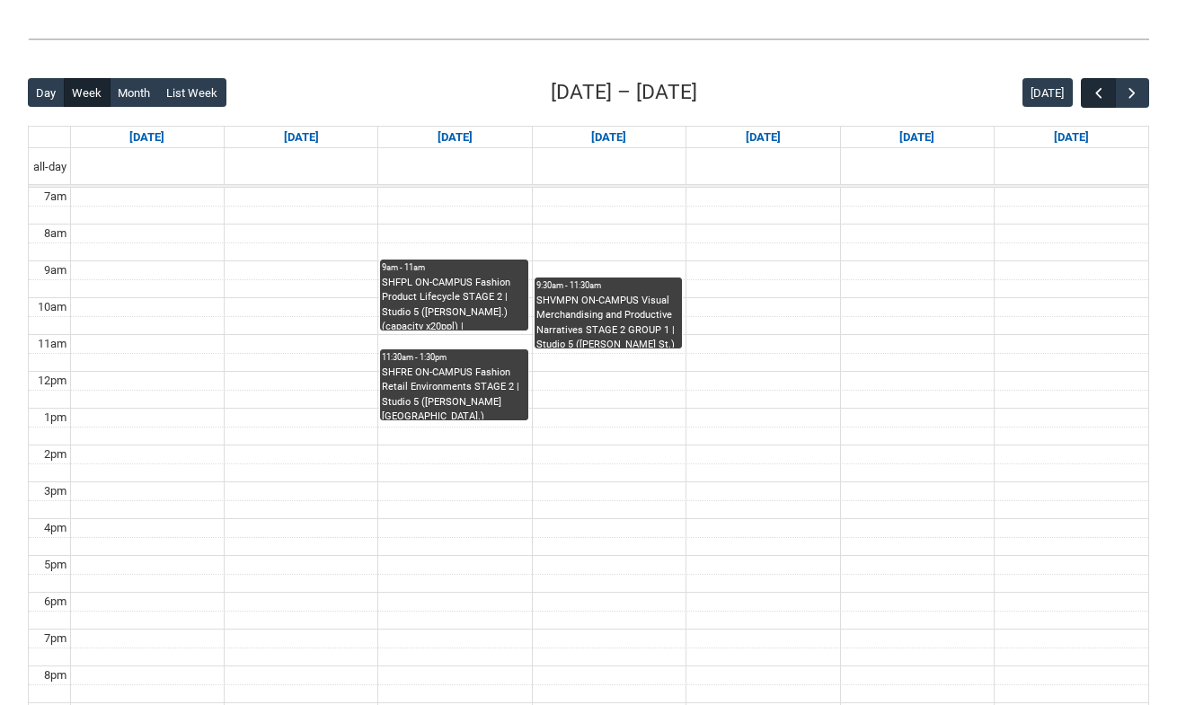
click at [1097, 89] on span "button" at bounding box center [1099, 93] width 18 height 18
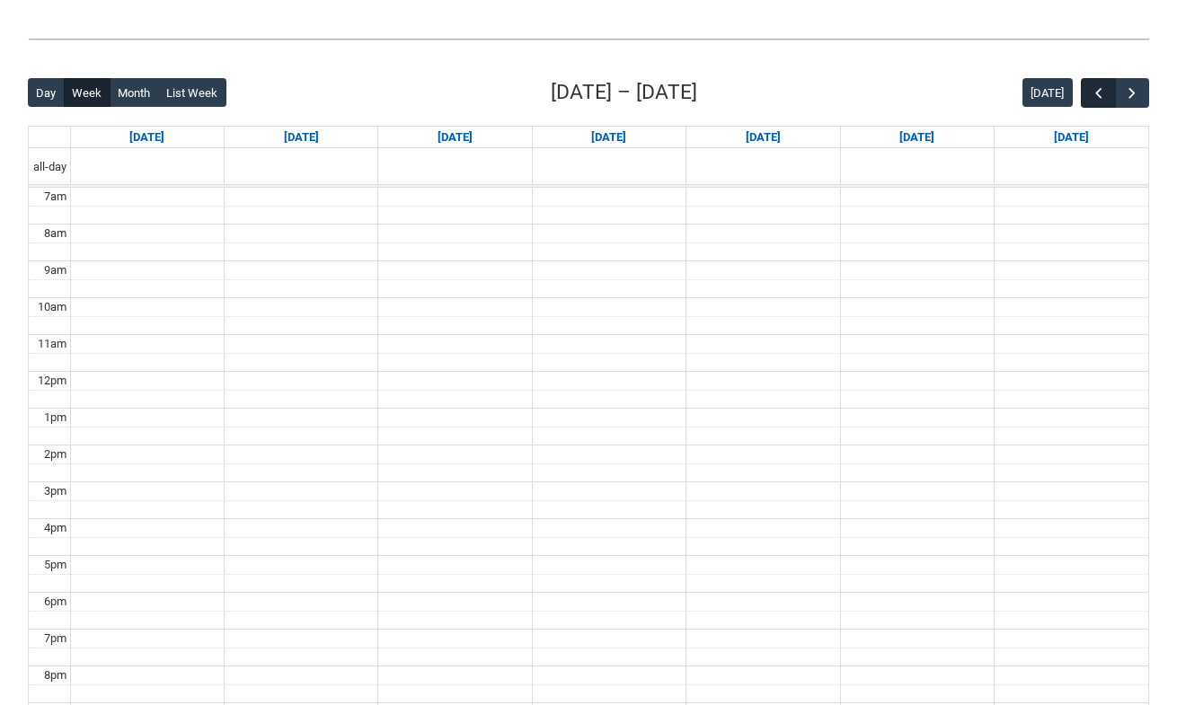
click at [1097, 89] on span "button" at bounding box center [1099, 93] width 18 height 18
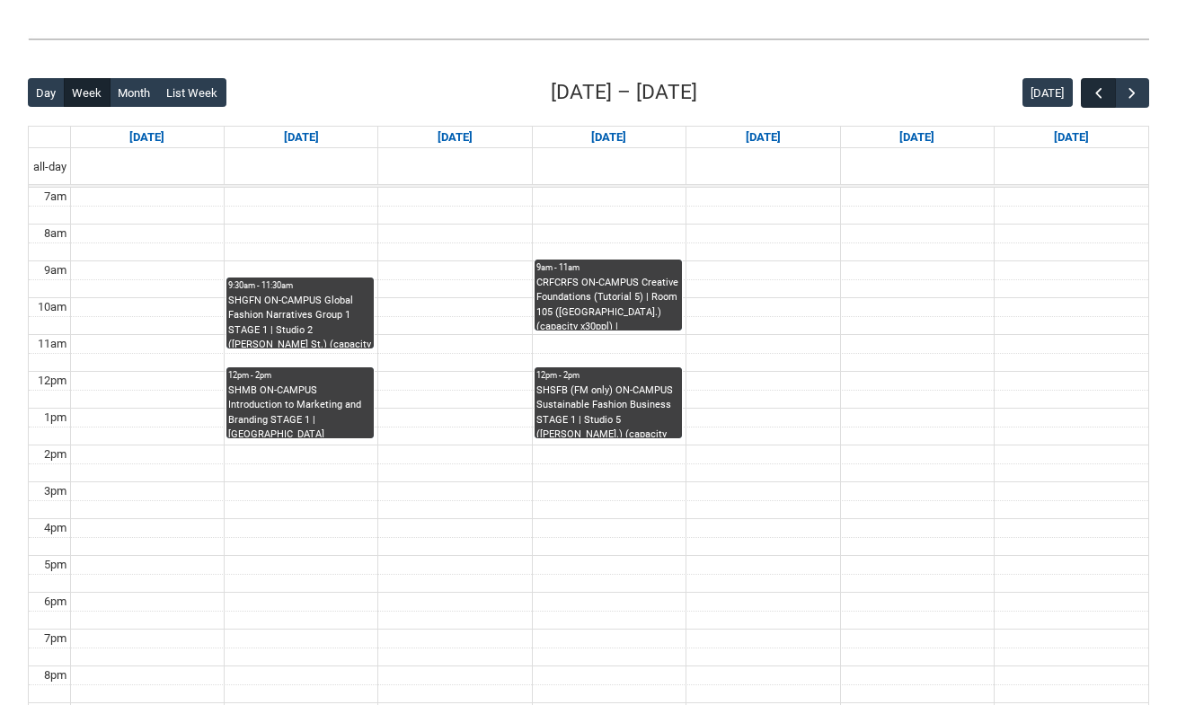
click at [1097, 89] on span "button" at bounding box center [1099, 93] width 18 height 18
